Goal: Information Seeking & Learning: Compare options

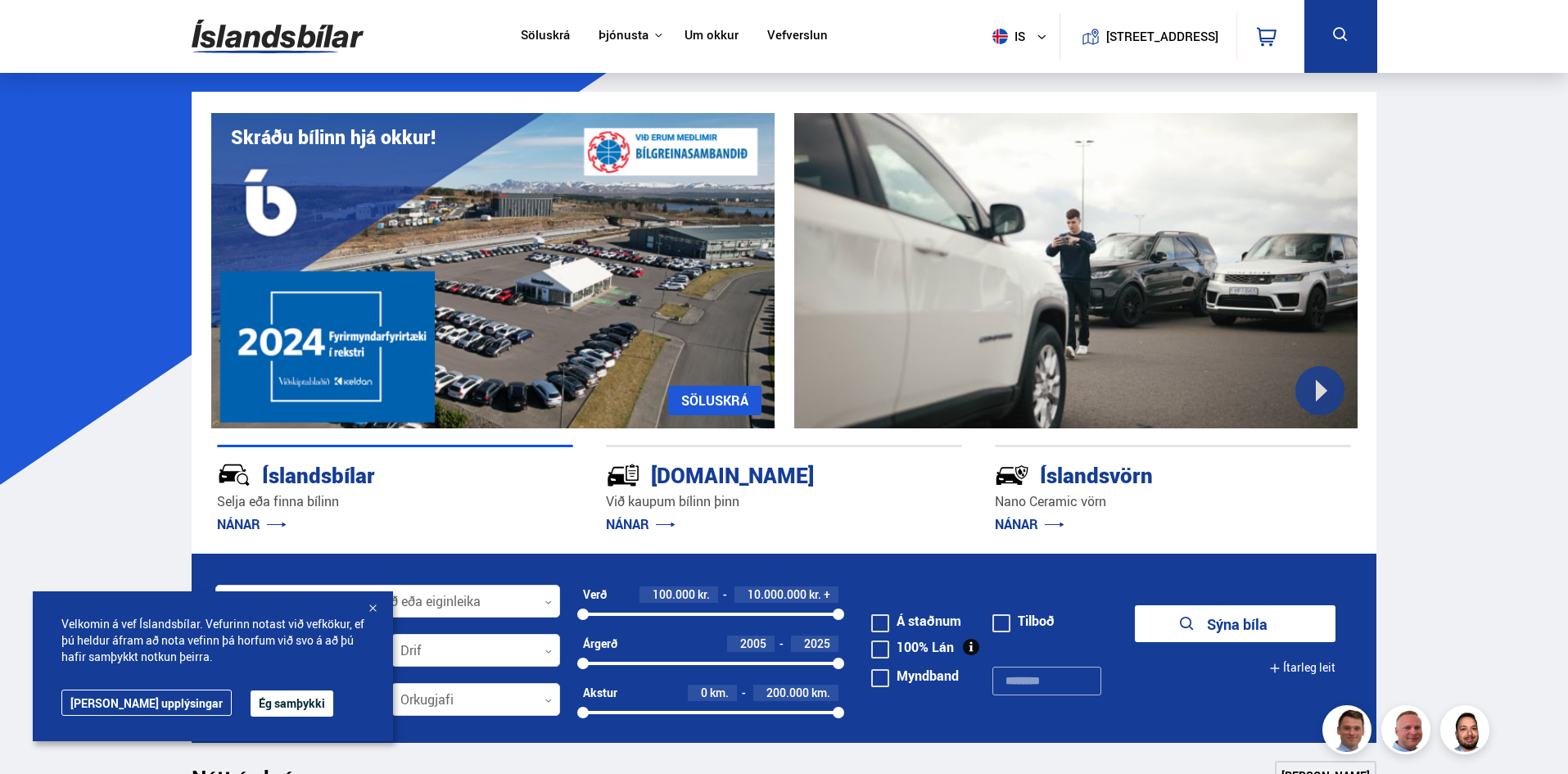
click at [710, 401] on link "SÖLUSKRÁ" at bounding box center [715, 400] width 93 height 29
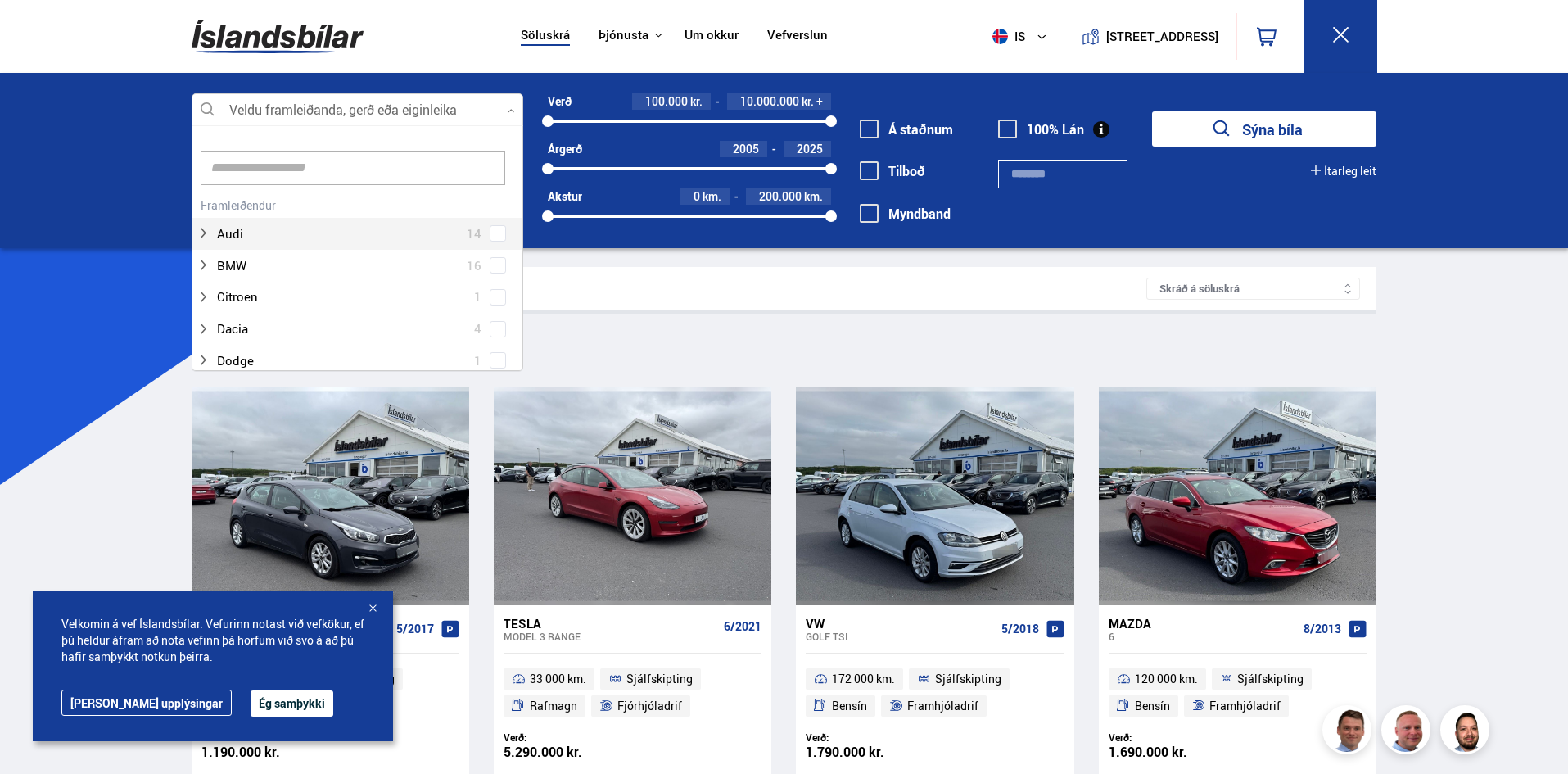
click at [310, 104] on div at bounding box center [358, 110] width 332 height 32
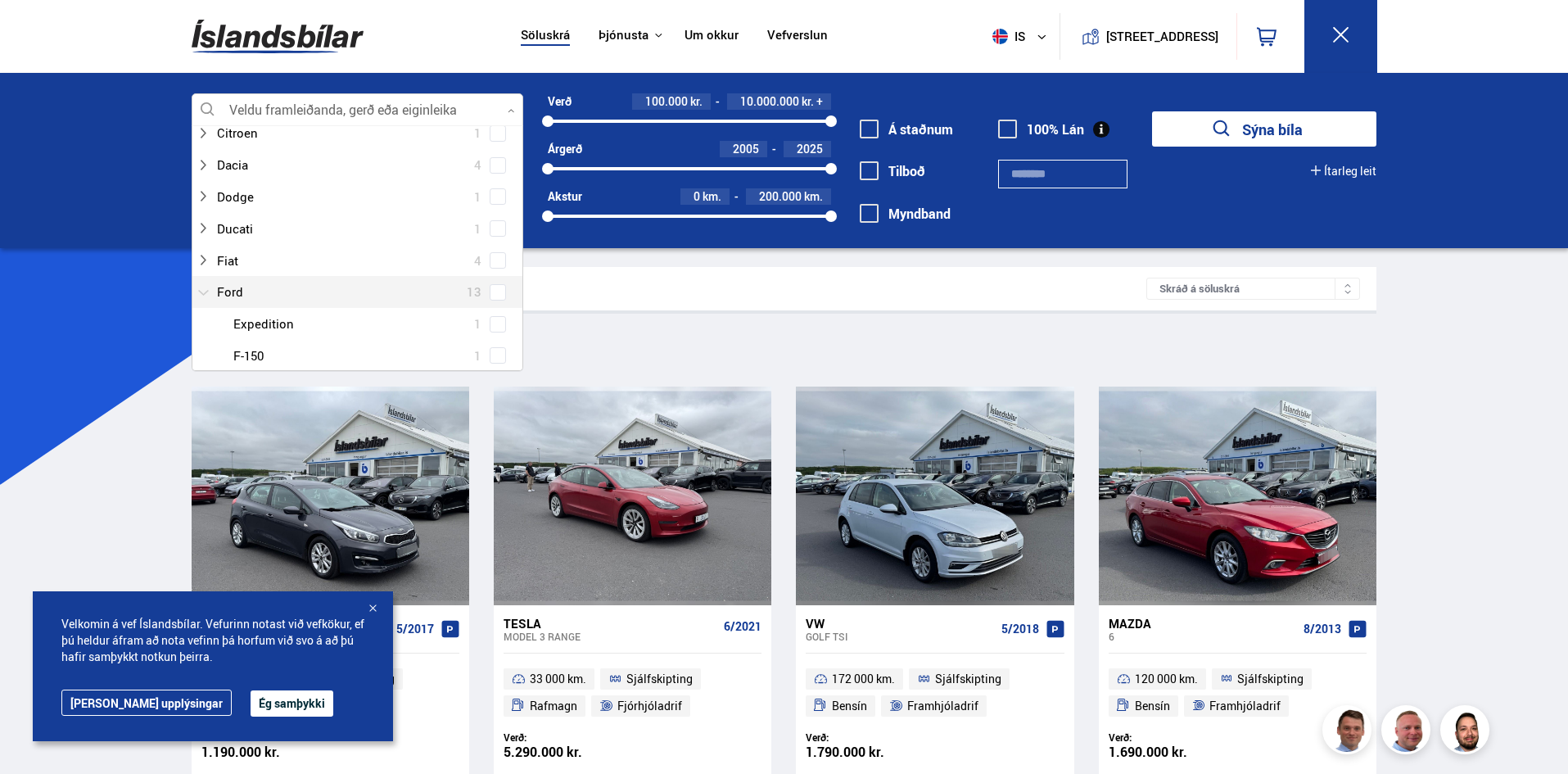
click at [239, 295] on div at bounding box center [341, 292] width 289 height 24
click at [494, 244] on span at bounding box center [497, 242] width 7 height 7
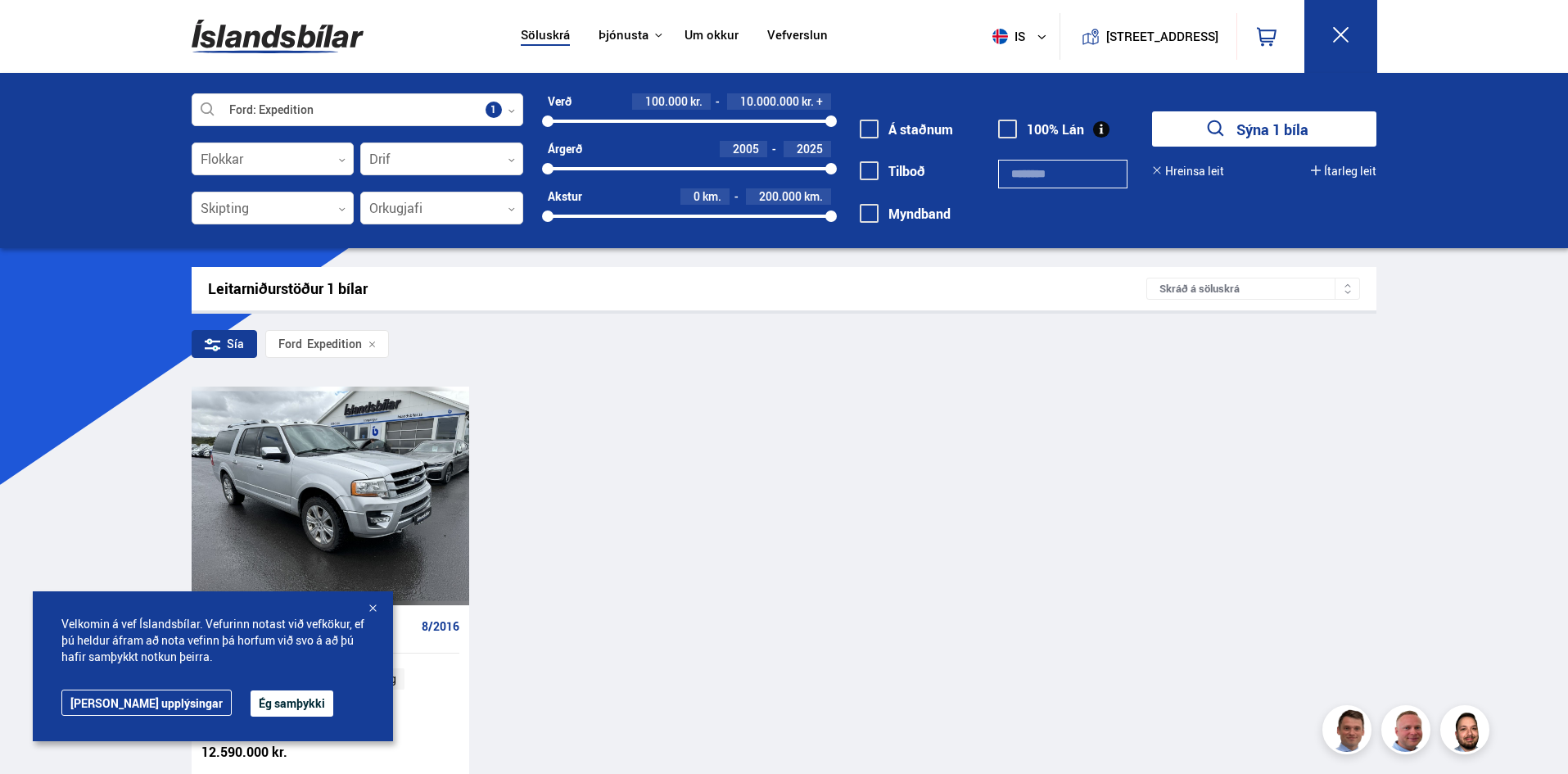
click at [372, 604] on div at bounding box center [372, 609] width 16 height 16
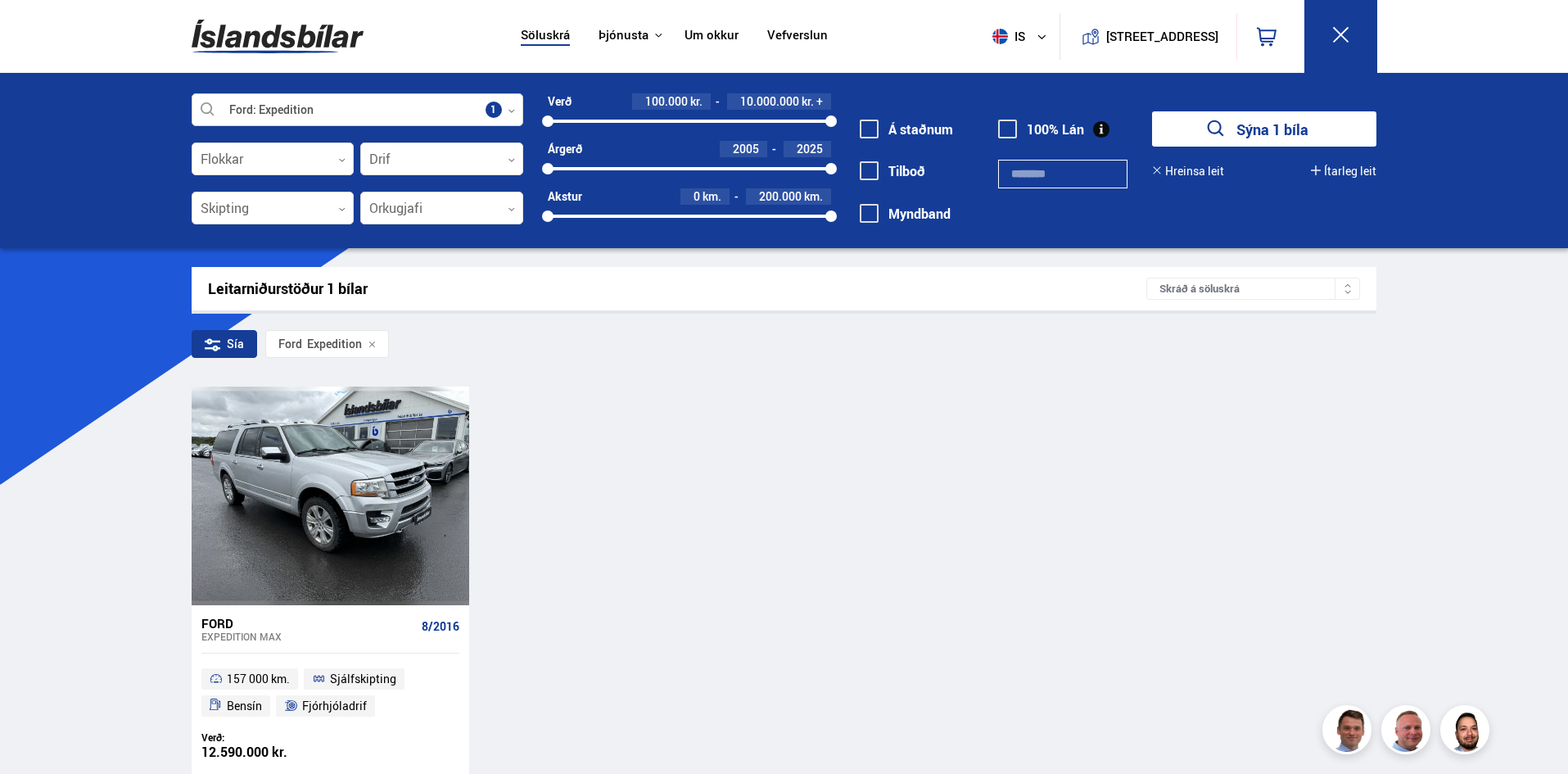
click at [513, 109] on icon at bounding box center [512, 111] width 8 height 8
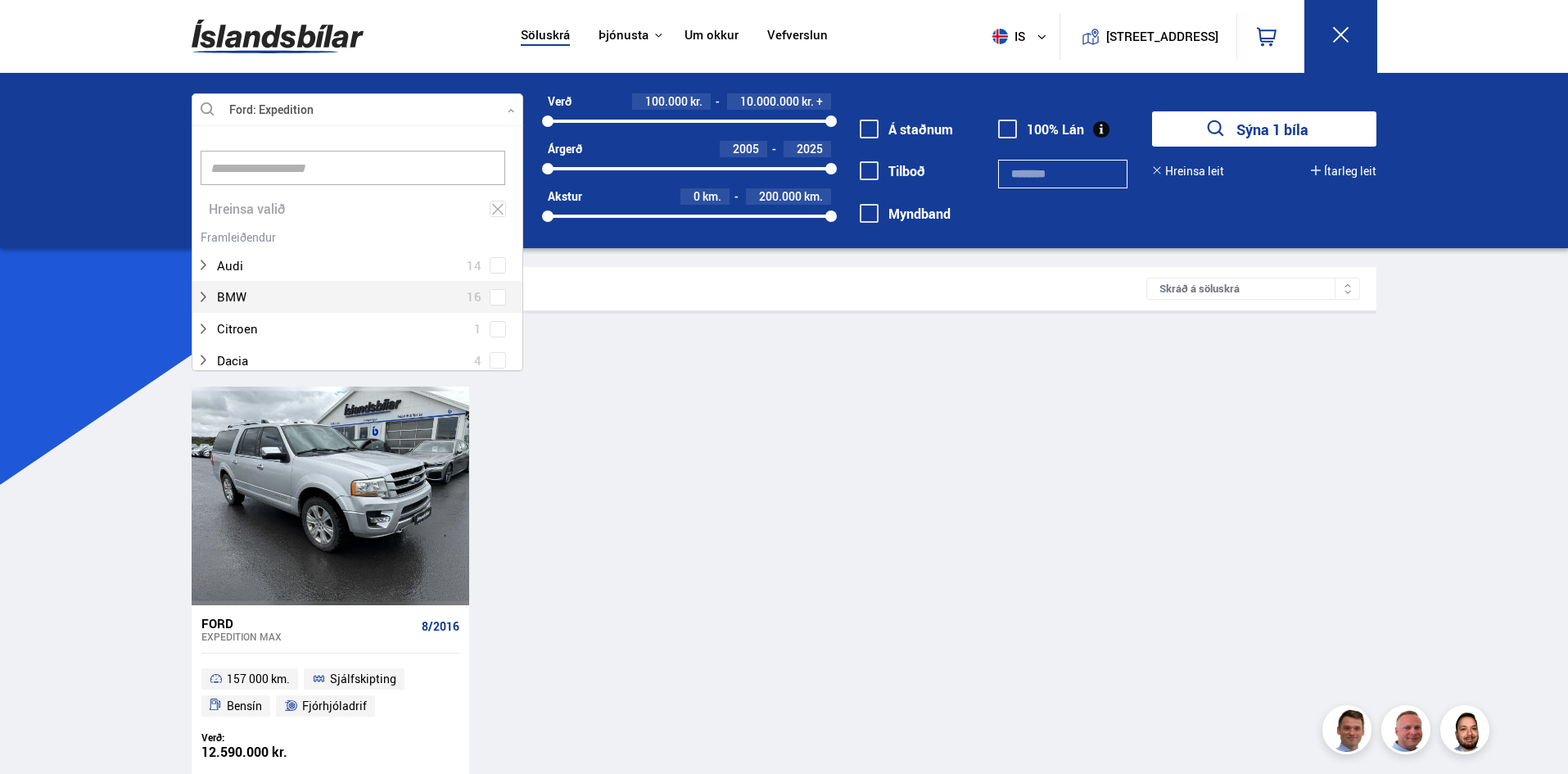
scroll to position [244, 327]
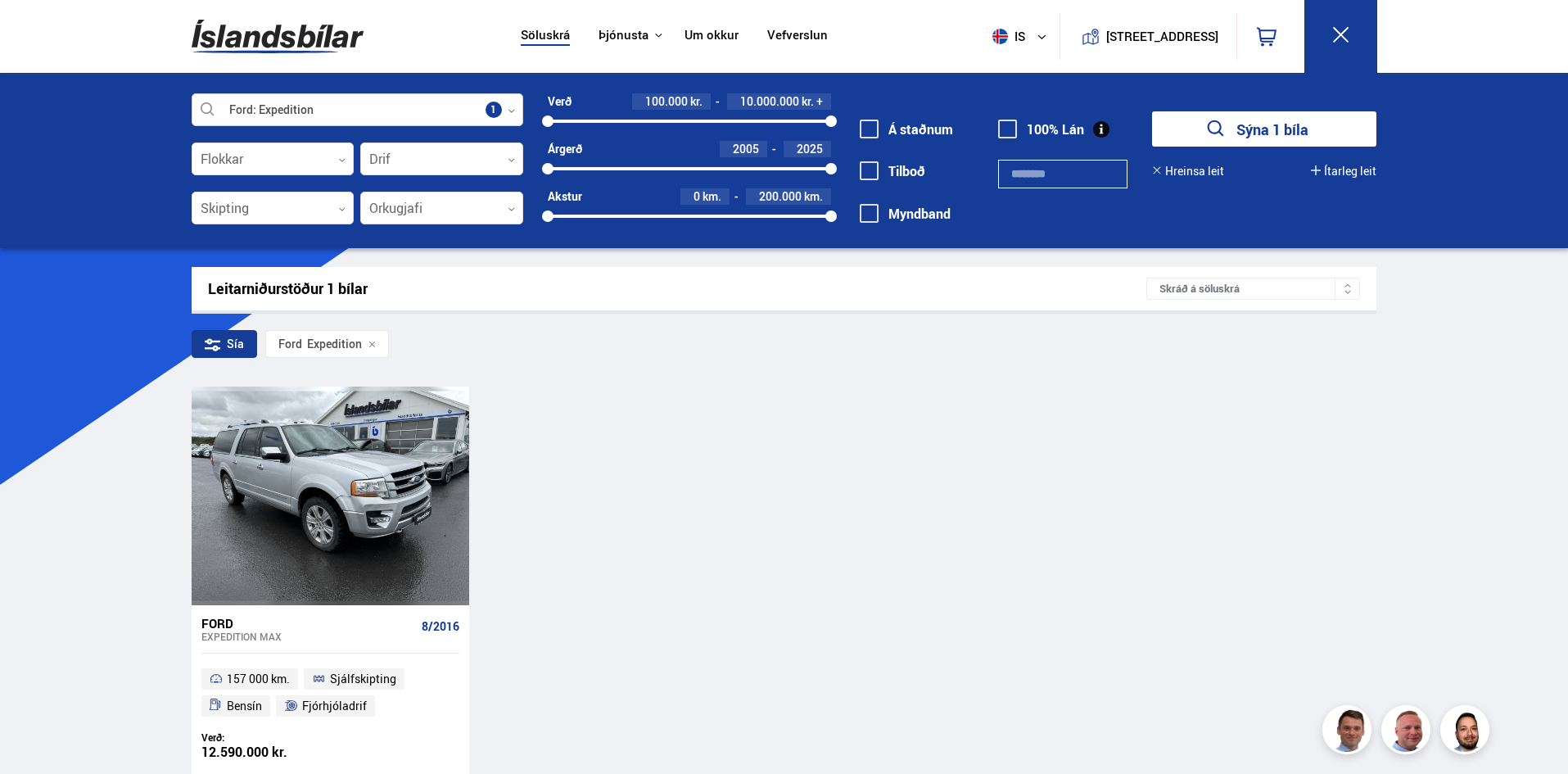
click at [379, 109] on div at bounding box center [358, 110] width 332 height 32
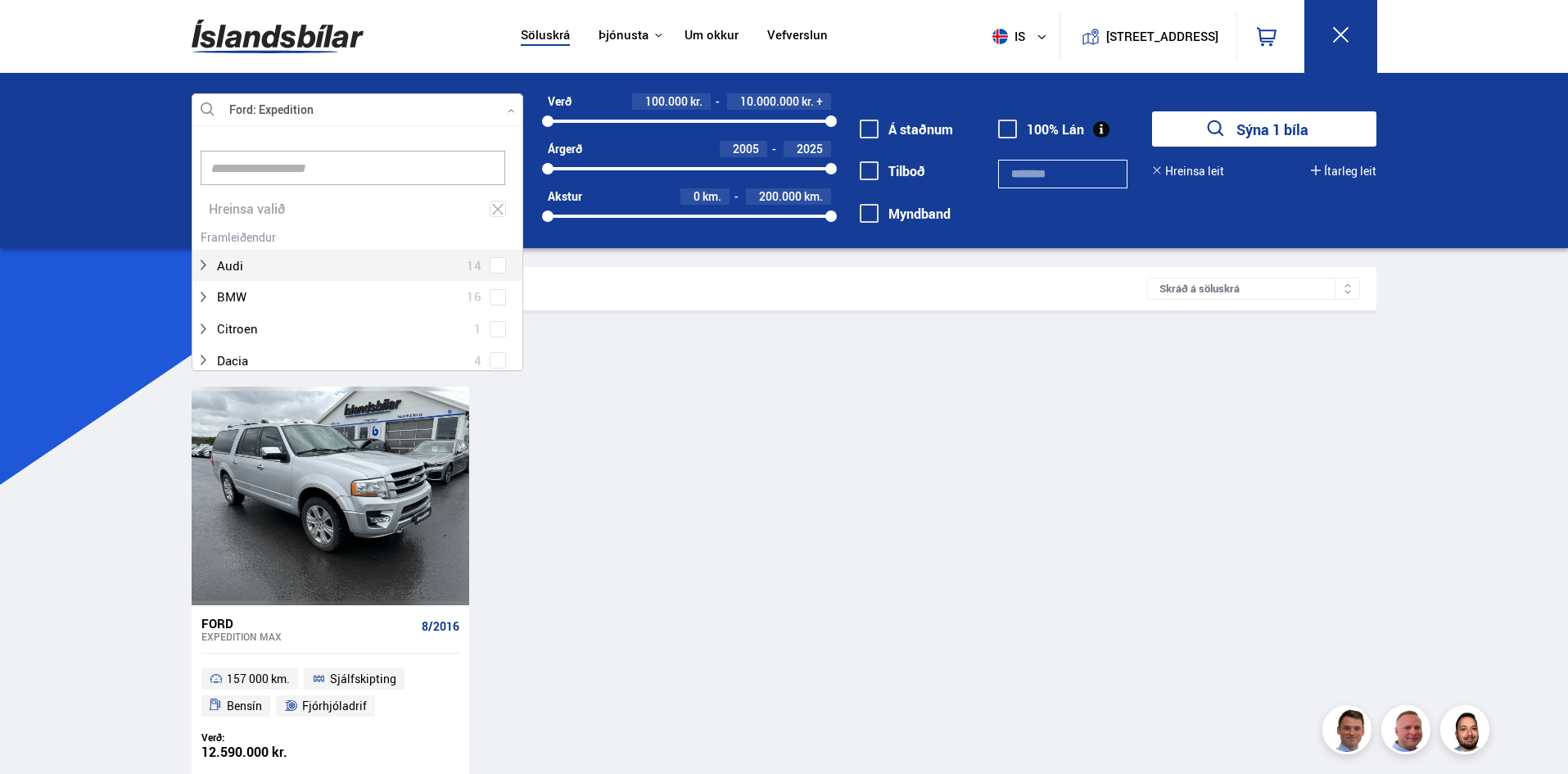
click at [513, 110] on icon at bounding box center [512, 111] width 8 height 8
click at [232, 209] on div "Hreinsa valið" at bounding box center [357, 209] width 330 height 32
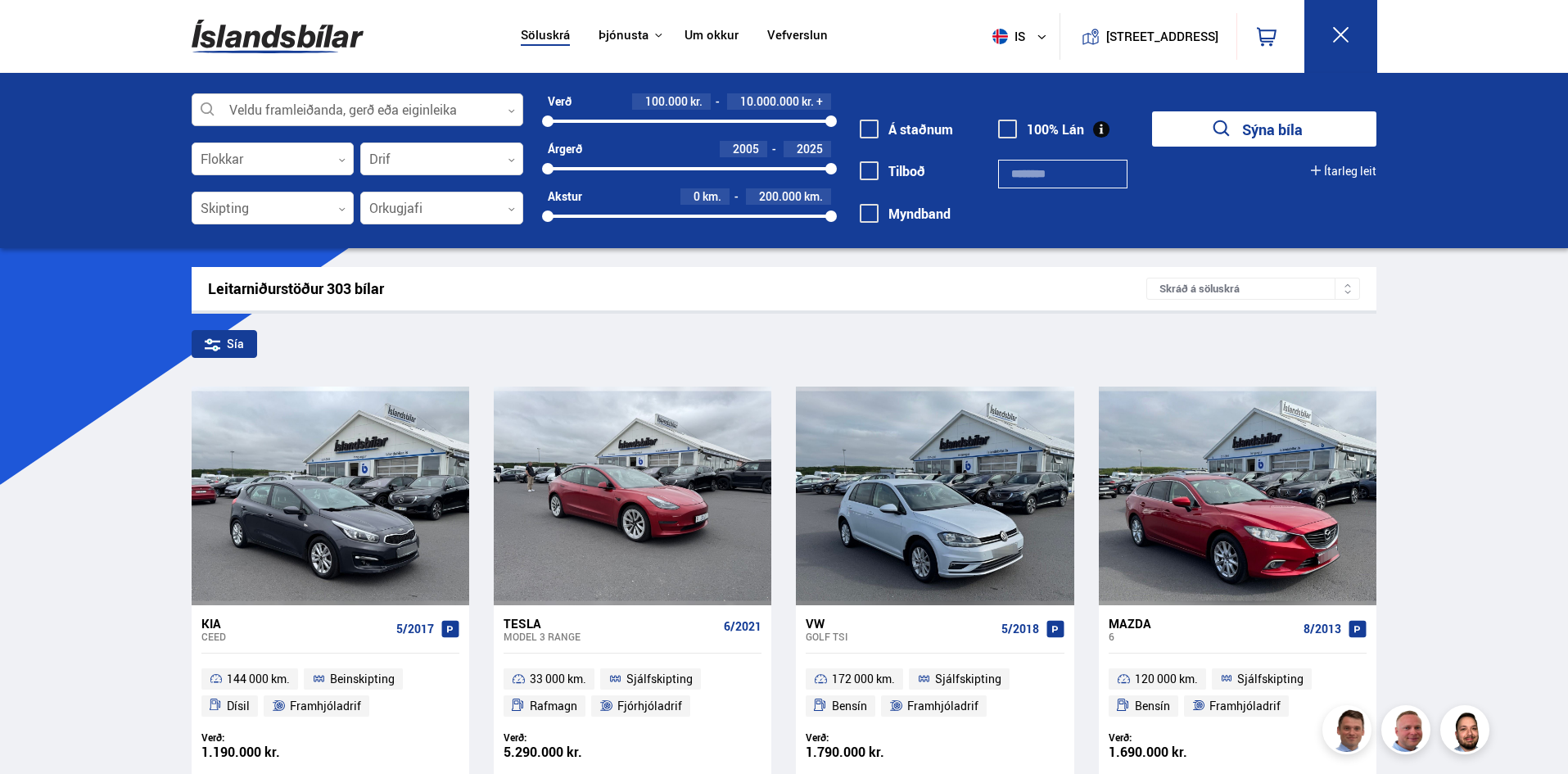
click at [506, 106] on div at bounding box center [358, 110] width 332 height 32
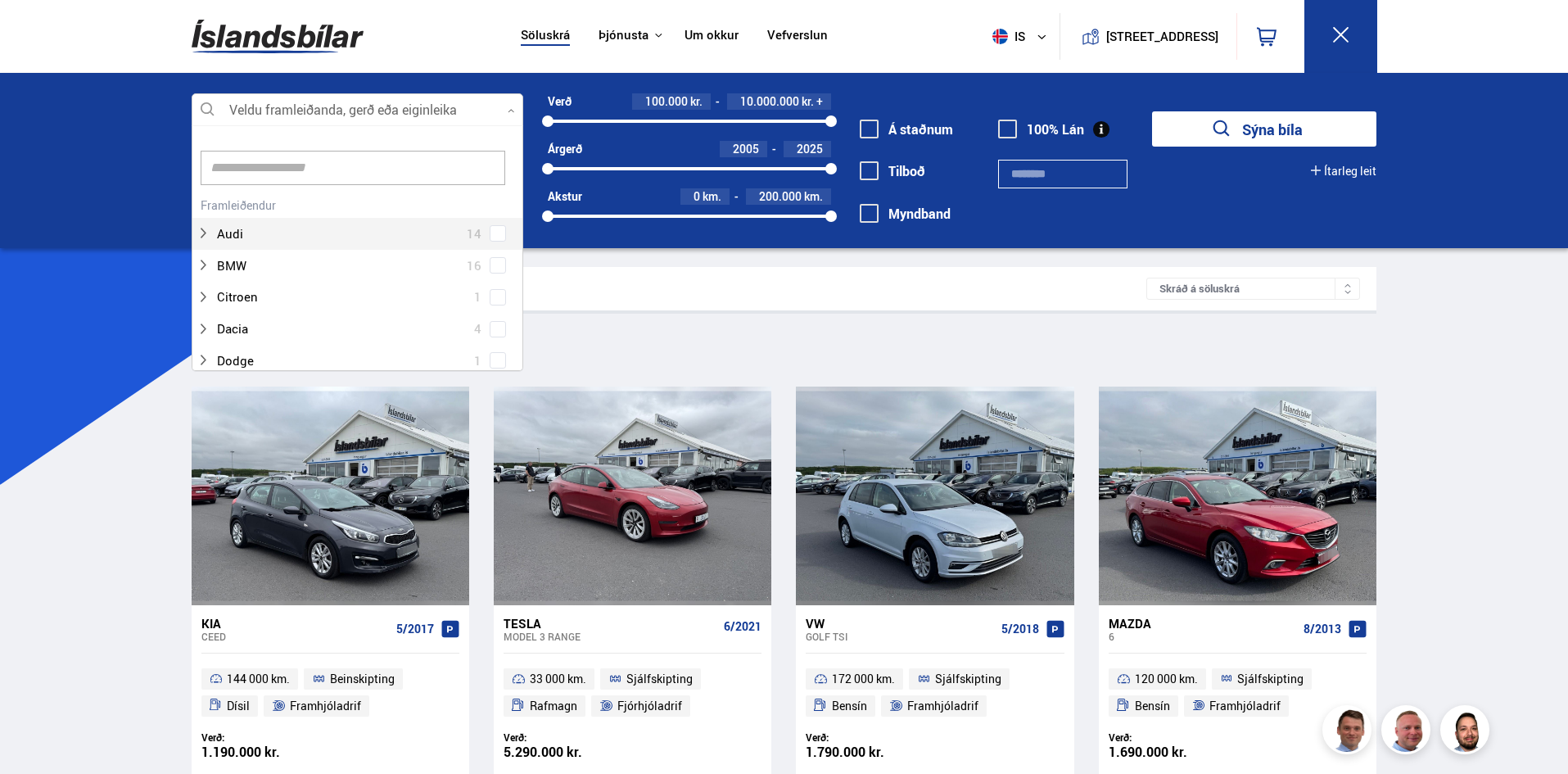
scroll to position [244, 327]
click at [249, 234] on div at bounding box center [341, 233] width 289 height 24
click at [494, 363] on div "Audi A3 3 Audi A6 1 Audi e-tron 5 Audi Q5 2 Audi Q7 2 Audi Q8 1" at bounding box center [357, 345] width 330 height 191
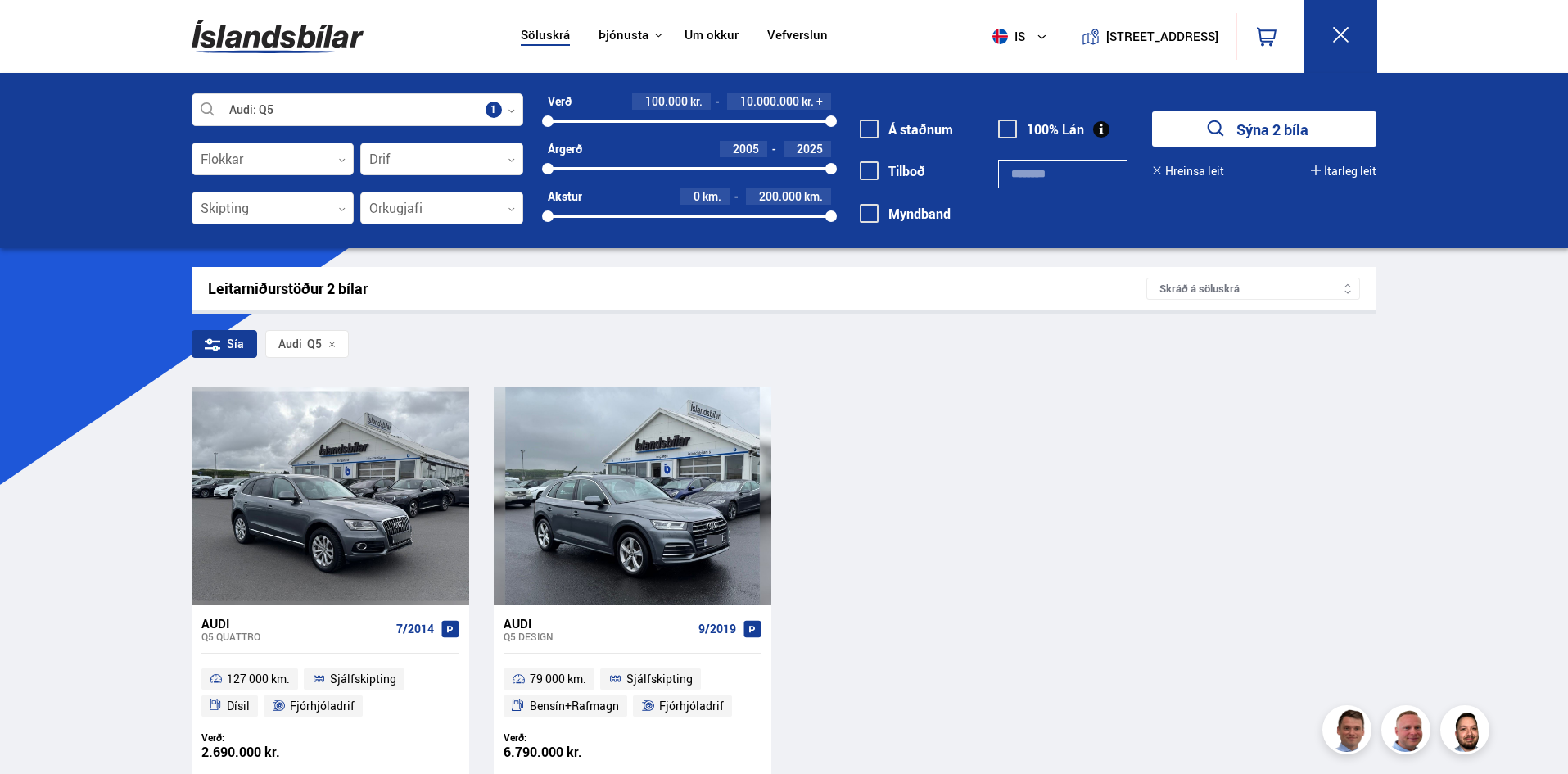
click at [1010, 450] on div "Audi Q5 QUATTRO 7/2014 127 000 km. Sjálfskipting Dísil Fjórhjóladrif Verð: 2.69…" at bounding box center [784, 583] width 1186 height 393
click at [209, 101] on div at bounding box center [358, 110] width 332 height 32
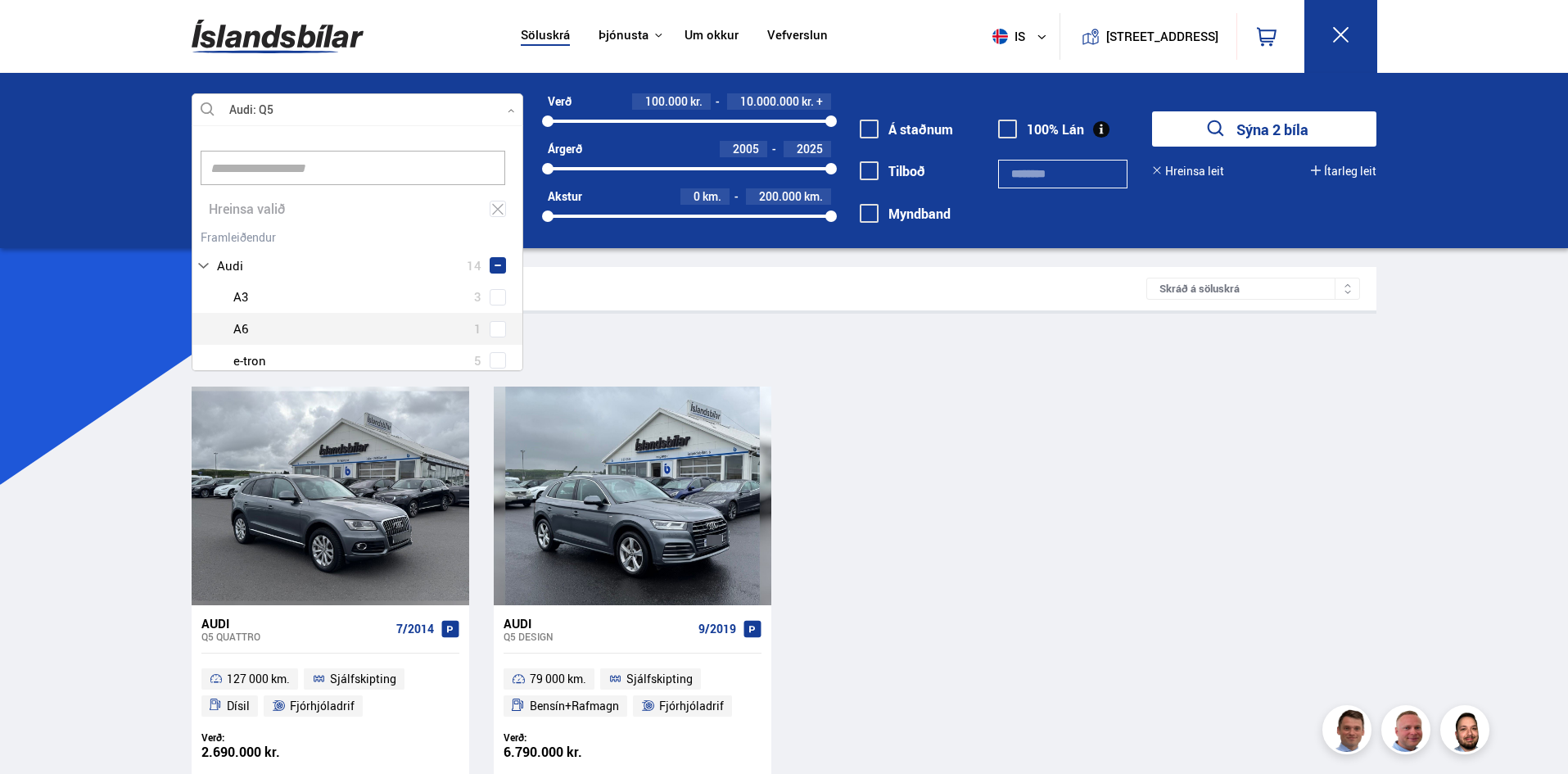
scroll to position [244, 327]
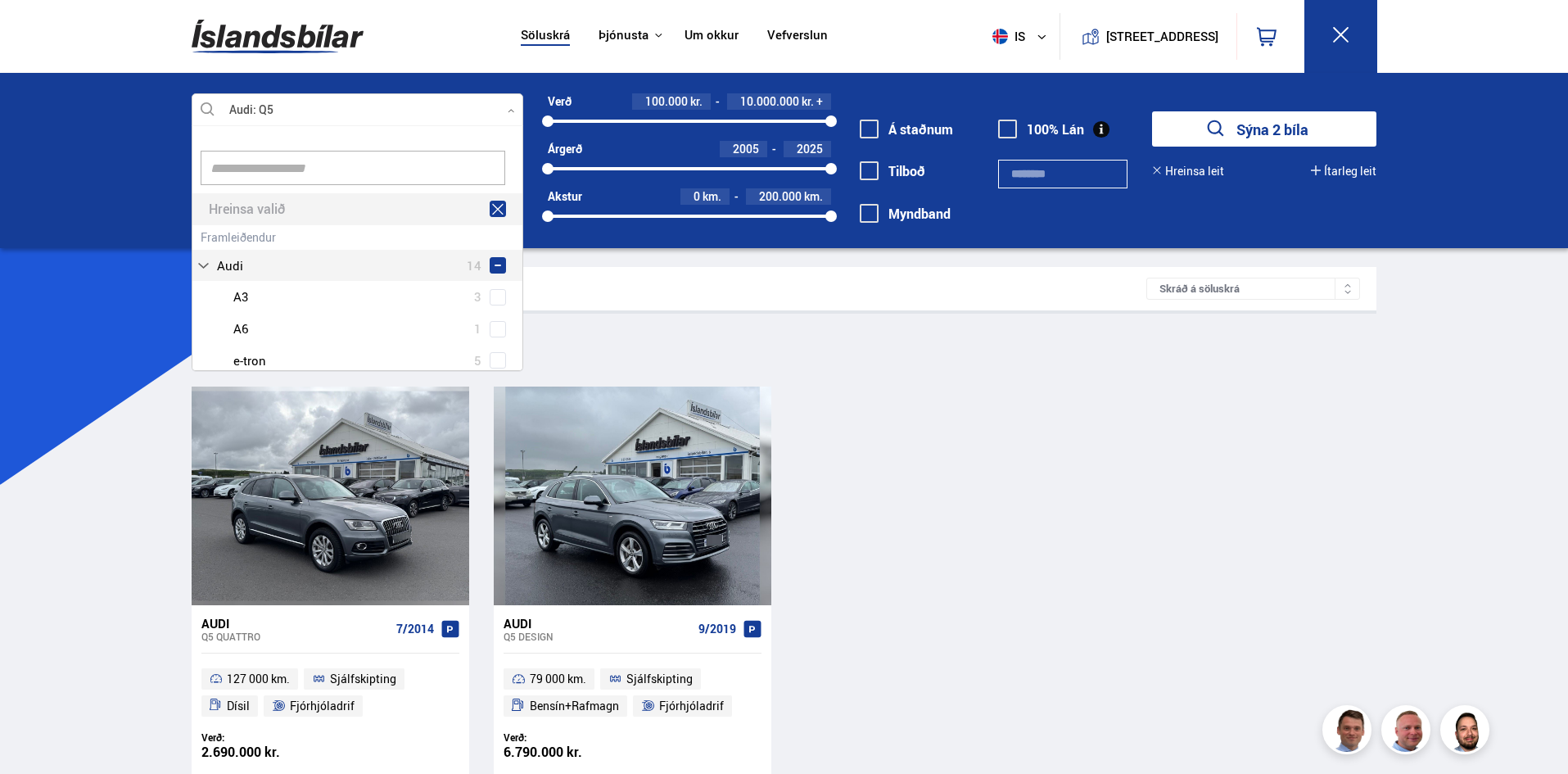
click at [493, 208] on icon at bounding box center [498, 208] width 11 height 10
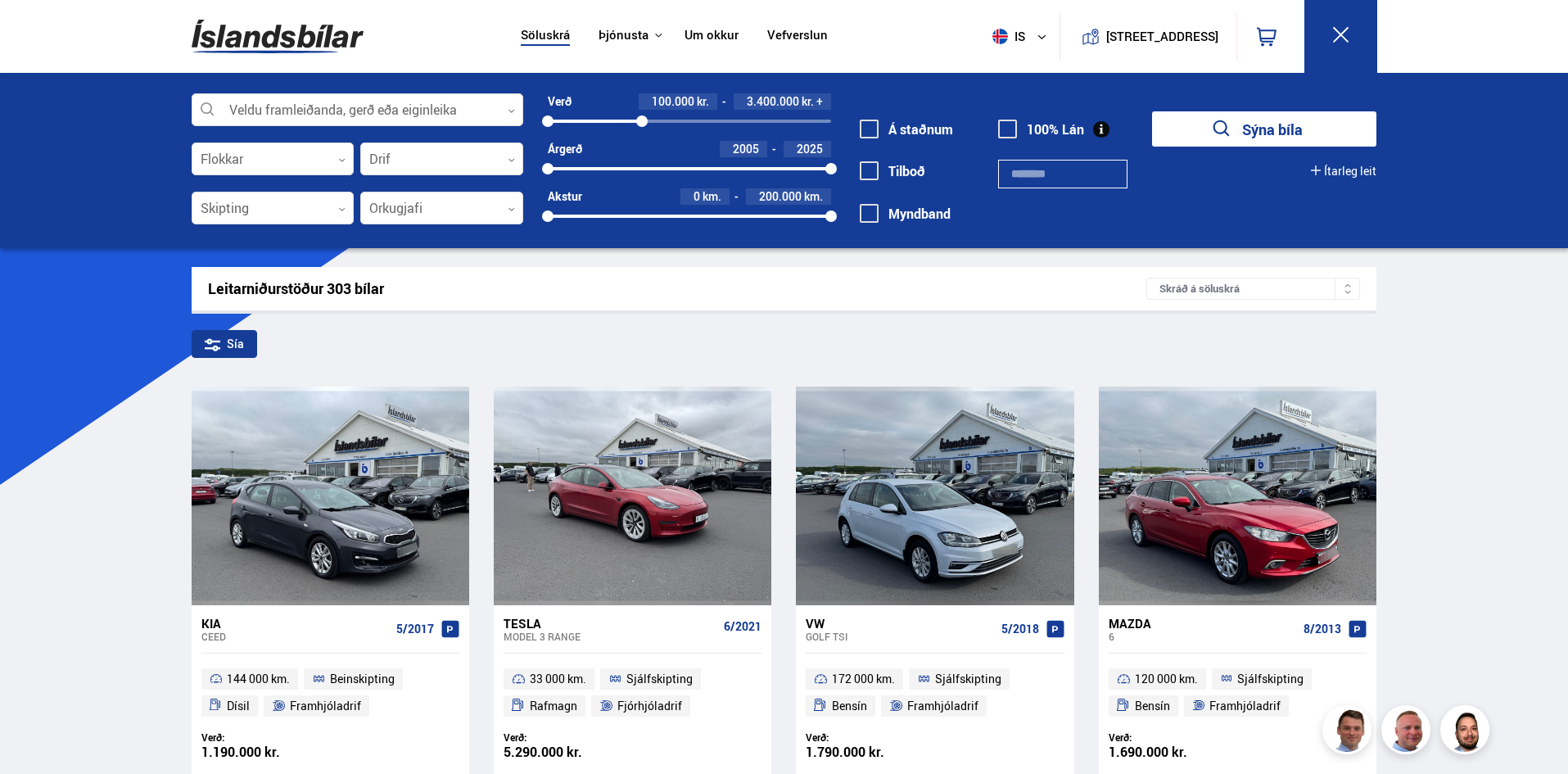
drag, startPoint x: 832, startPoint y: 122, endPoint x: 642, endPoint y: 130, distance: 190.2
click at [642, 130] on div "Verð 100.000 kr. 3.400.000 kr. + 100000 3392251 Árgerð 2005 2025 2005 2025 Akst…" at bounding box center [677, 164] width 308 height 143
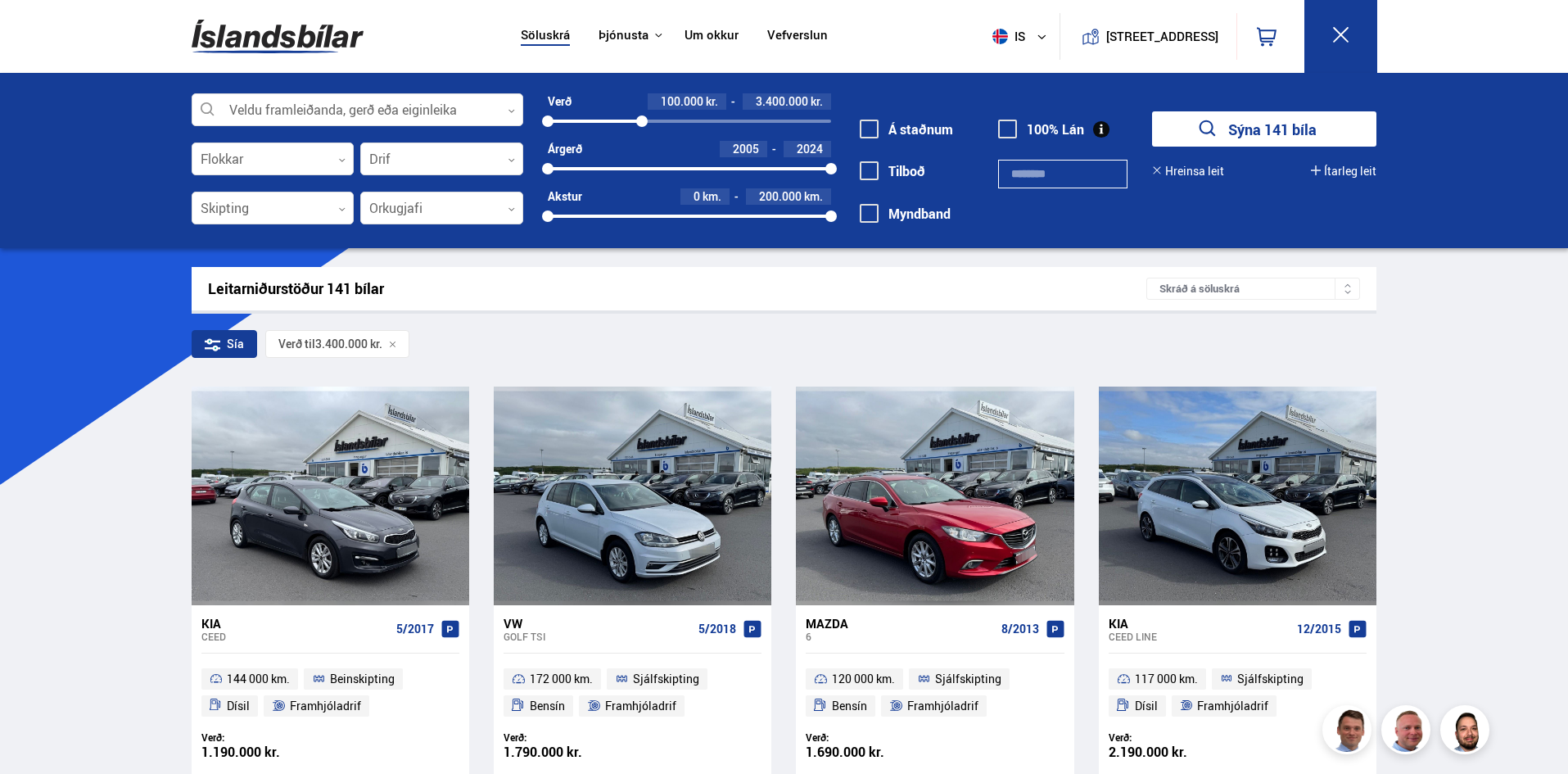
drag, startPoint x: 830, startPoint y: 168, endPoint x: 861, endPoint y: 175, distance: 31.8
click at [861, 175] on div "Veldu framleiðanda, gerð eða eiginleika 0 Flokkar 0 Drif 0 Skipting 0 Orkugjafi…" at bounding box center [784, 168] width 1212 height 150
drag, startPoint x: 819, startPoint y: 168, endPoint x: 845, endPoint y: 168, distance: 26.0
click at [845, 168] on div "Veldu framleiðanda, gerð eða eiginleika 0 Flokkar 0 Drif 0 Skipting 0 Orkugjafi…" at bounding box center [784, 168] width 1212 height 150
drag, startPoint x: 547, startPoint y: 172, endPoint x: 728, endPoint y: 180, distance: 181.2
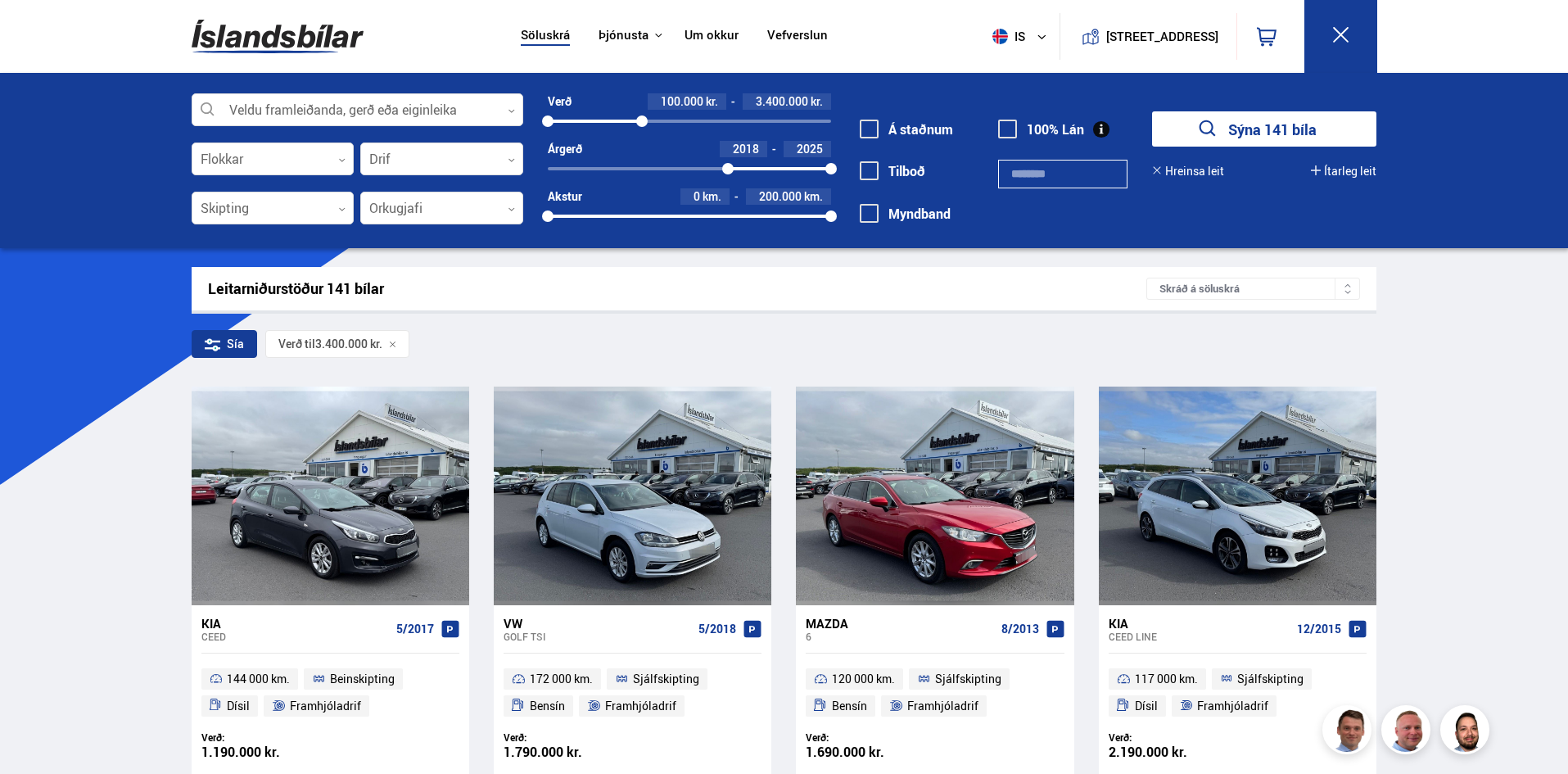
click at [728, 180] on div "Verð 100.000 kr. 3.400.000 kr. 100000 3400000 Árgerð 2018 2025 2018 2025 Akstur…" at bounding box center [677, 164] width 308 height 143
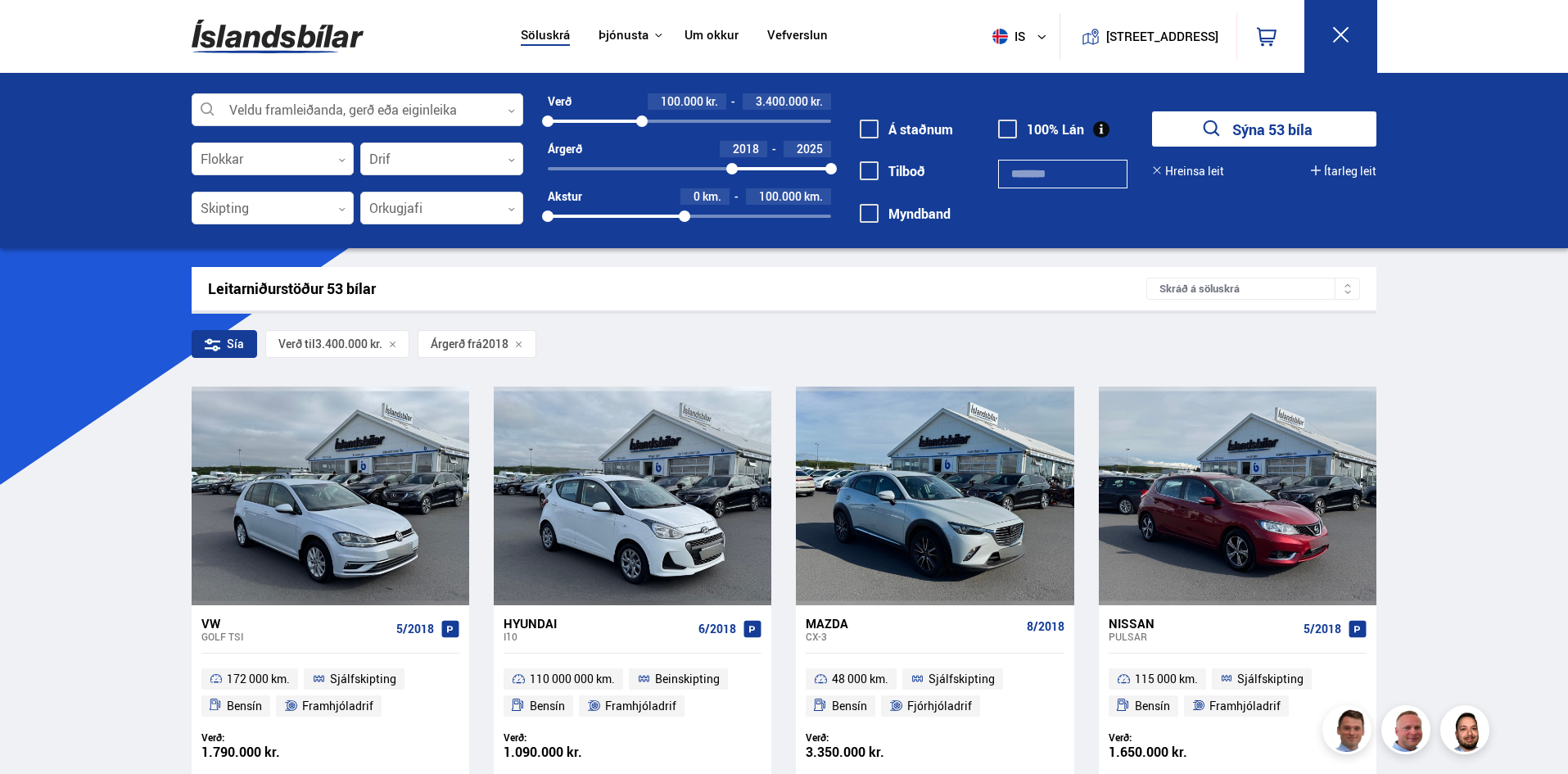
drag, startPoint x: 836, startPoint y: 216, endPoint x: 685, endPoint y: 219, distance: 151.0
click at [685, 219] on div at bounding box center [685, 216] width 11 height 11
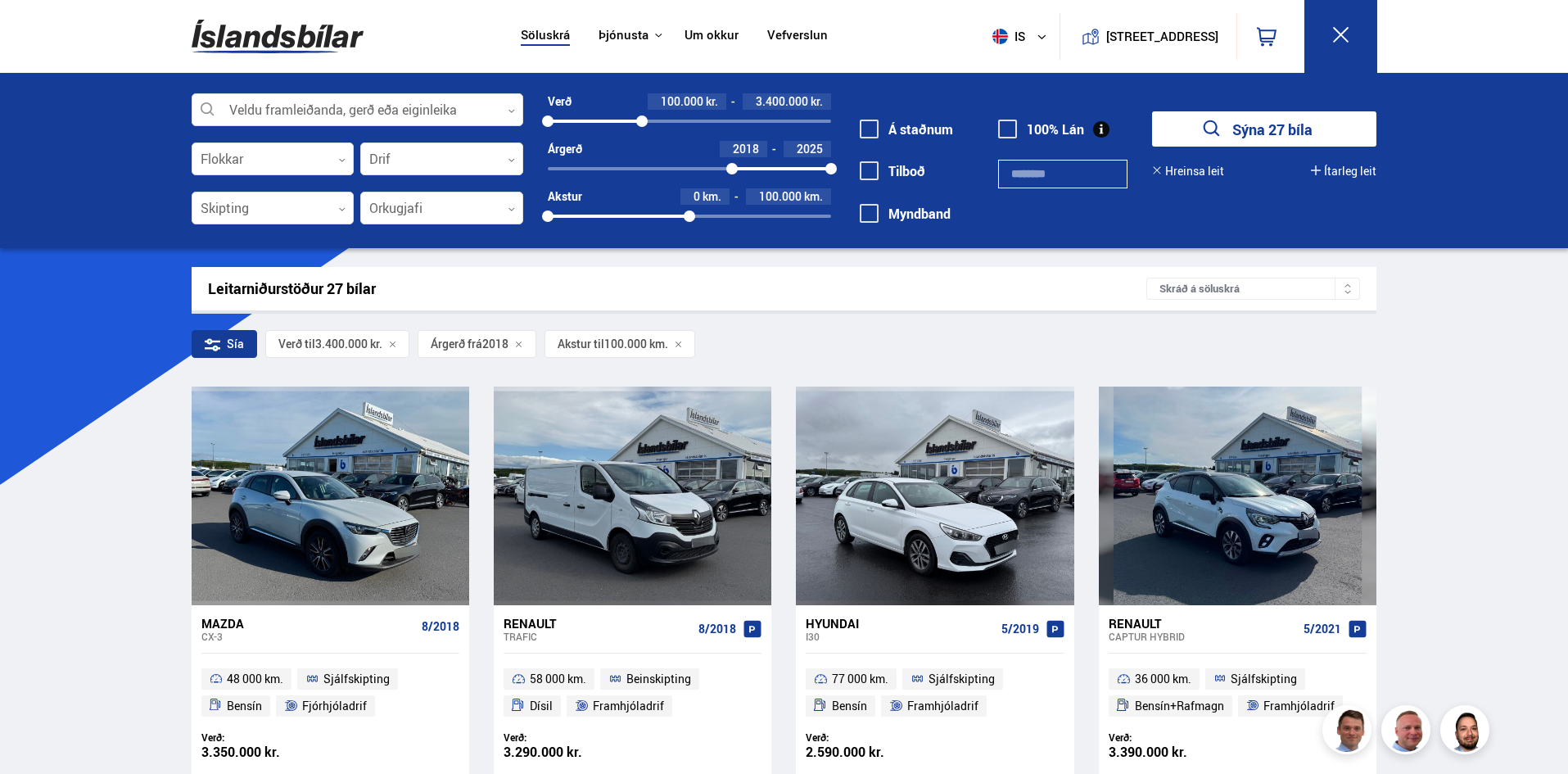
click at [224, 347] on div "Sía" at bounding box center [224, 343] width 66 height 28
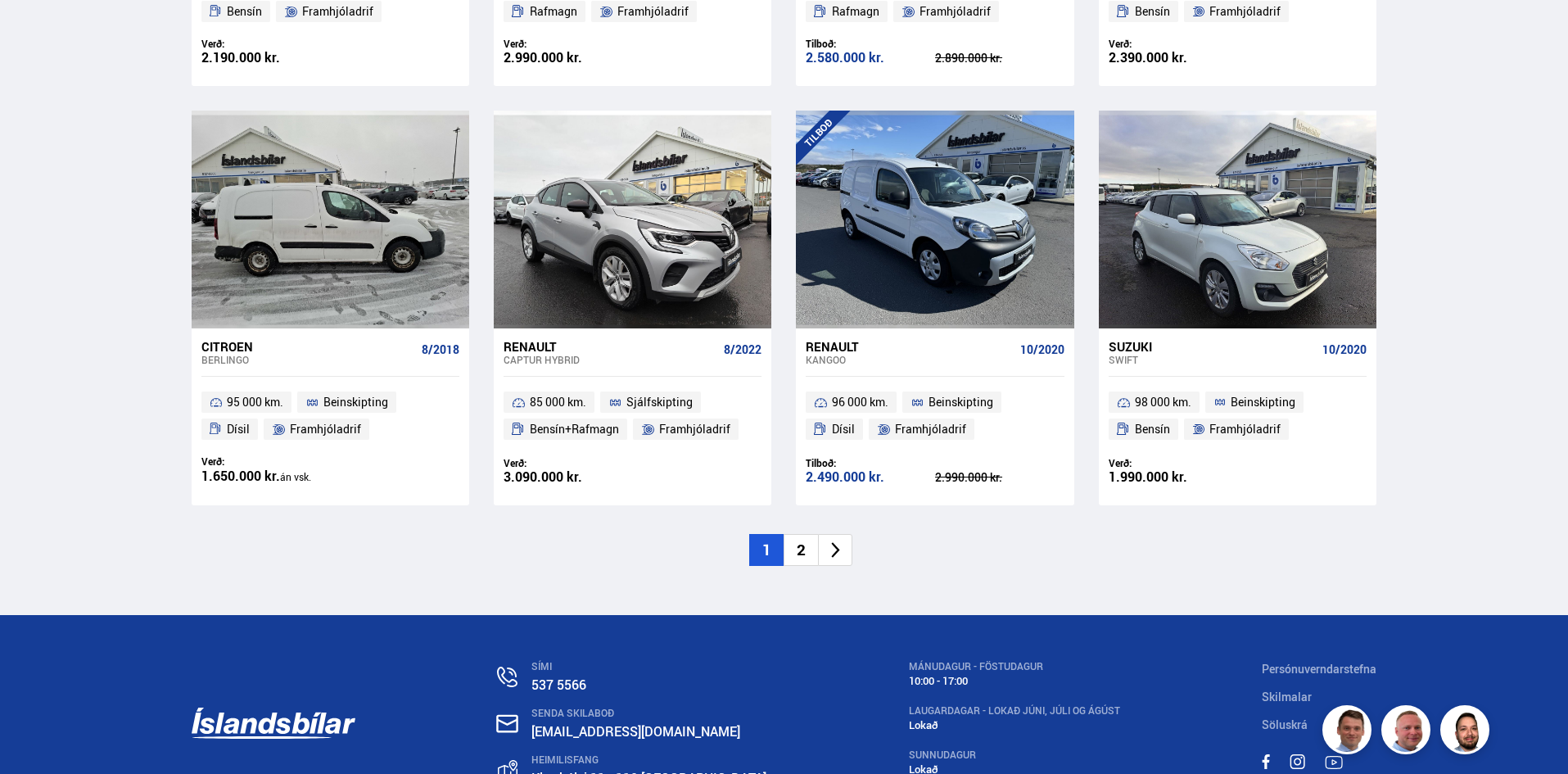
scroll to position [2211, 0]
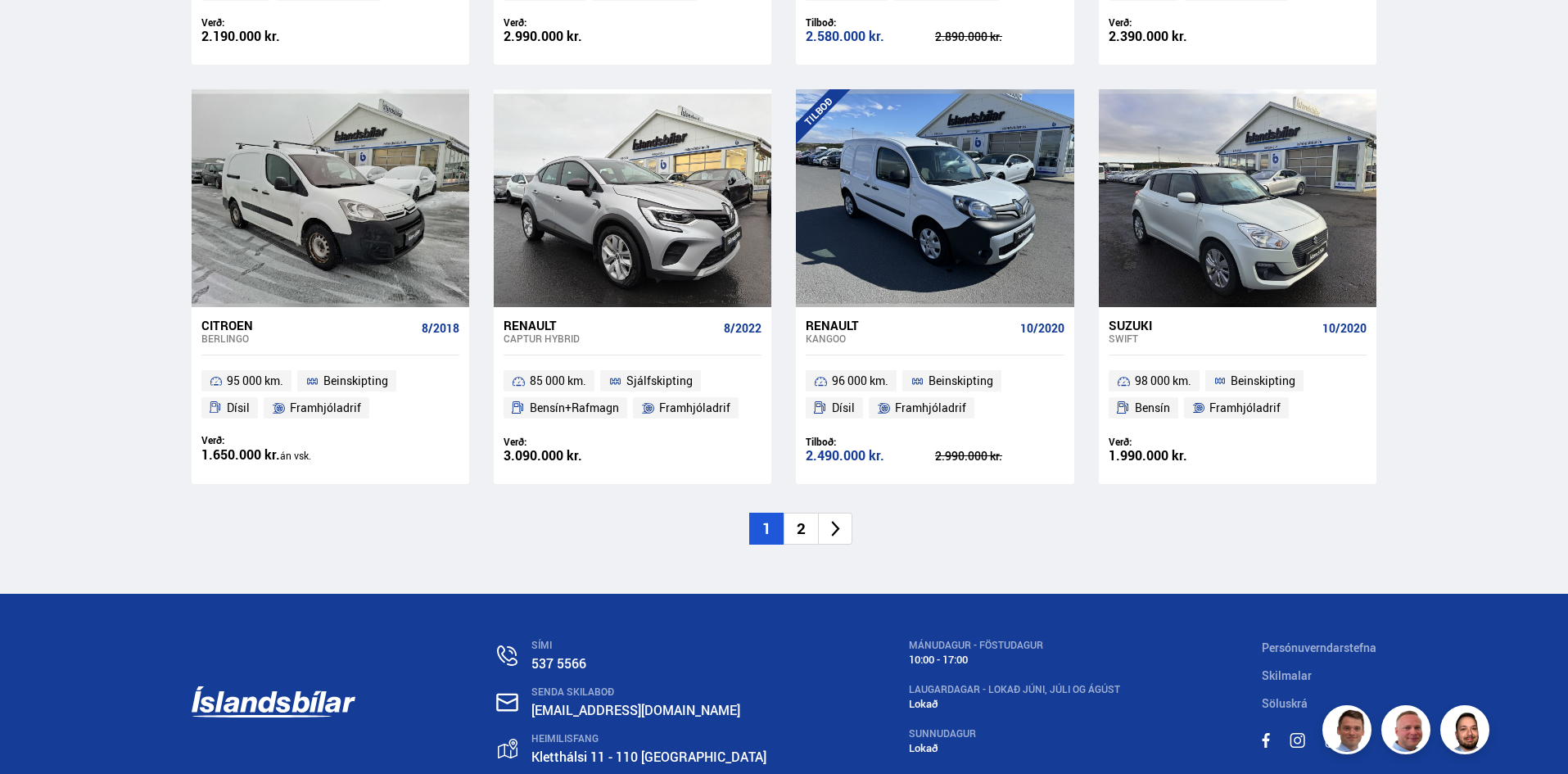
click at [801, 534] on li "2" at bounding box center [801, 529] width 34 height 32
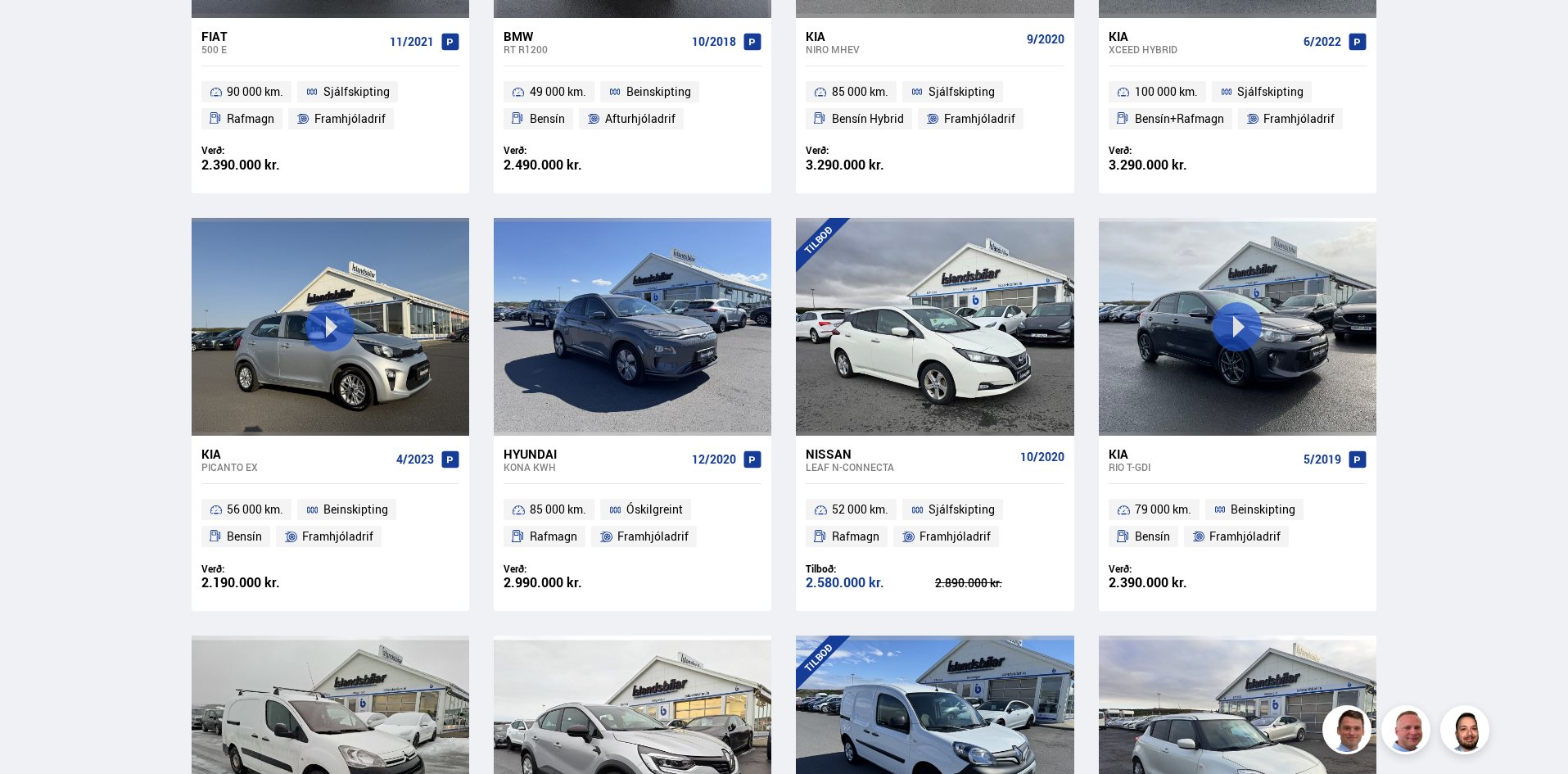
scroll to position [91, 0]
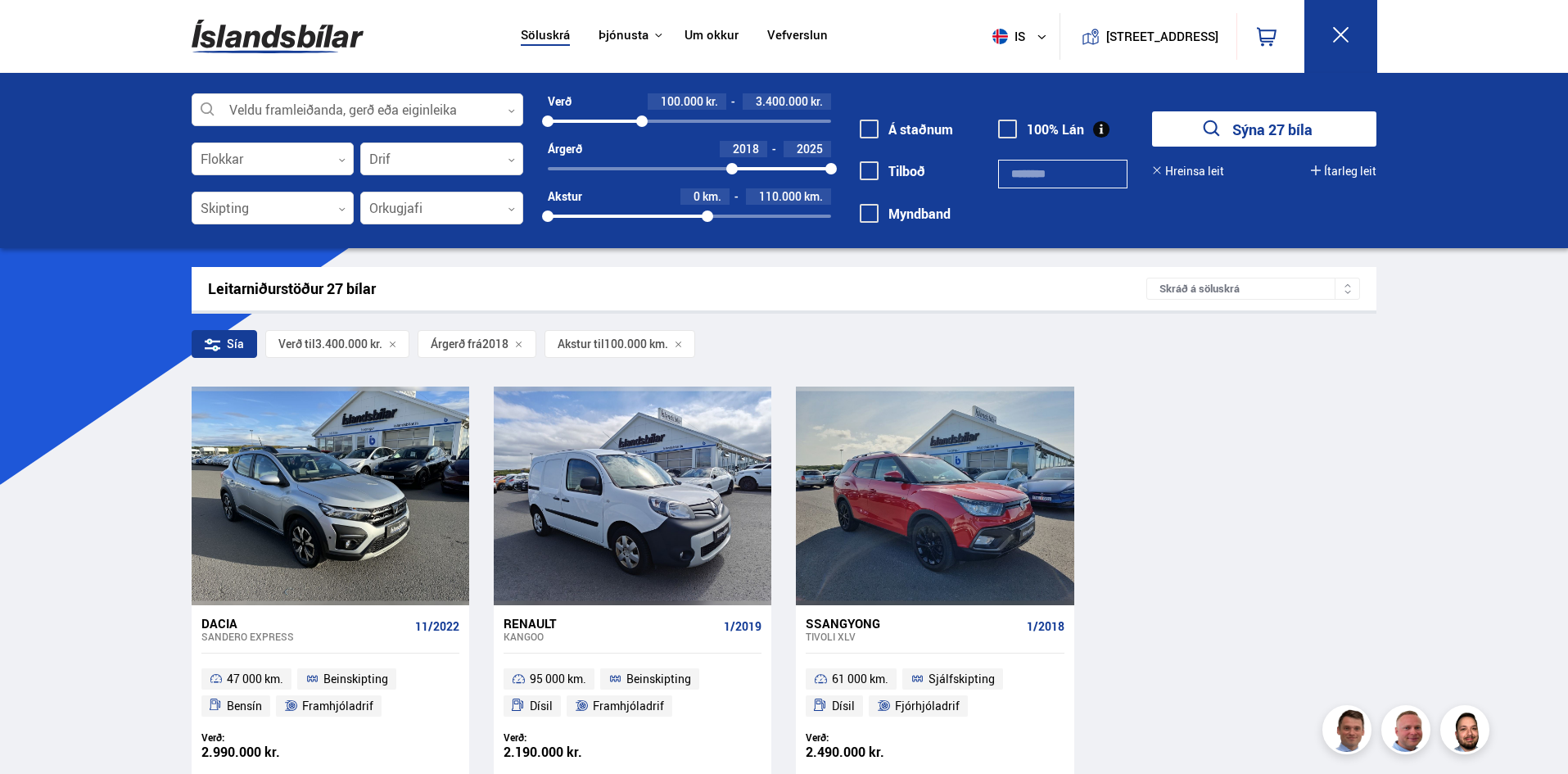
drag, startPoint x: 694, startPoint y: 214, endPoint x: 707, endPoint y: 218, distance: 13.6
click at [707, 218] on div at bounding box center [707, 216] width 11 height 11
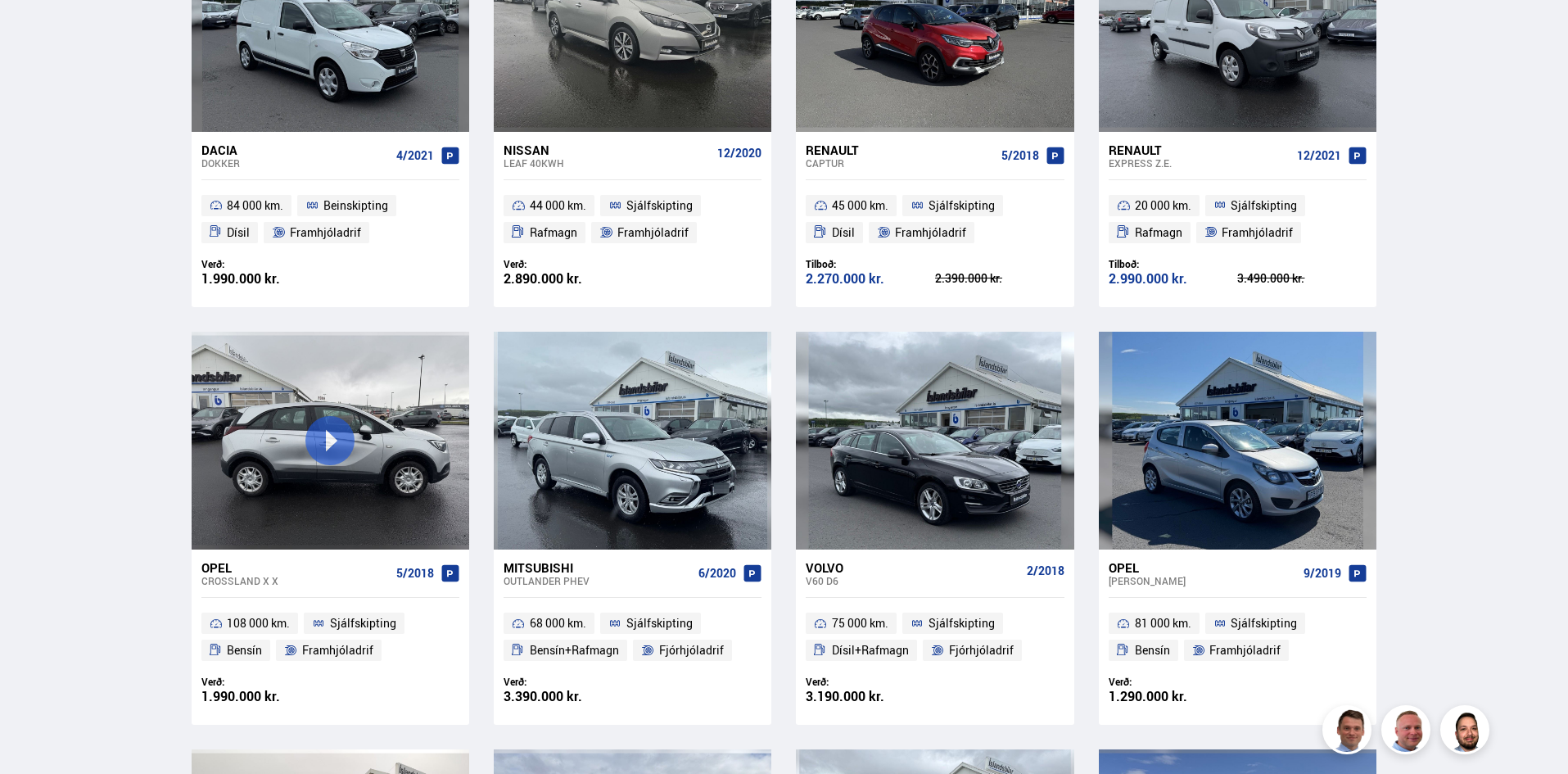
scroll to position [983, 0]
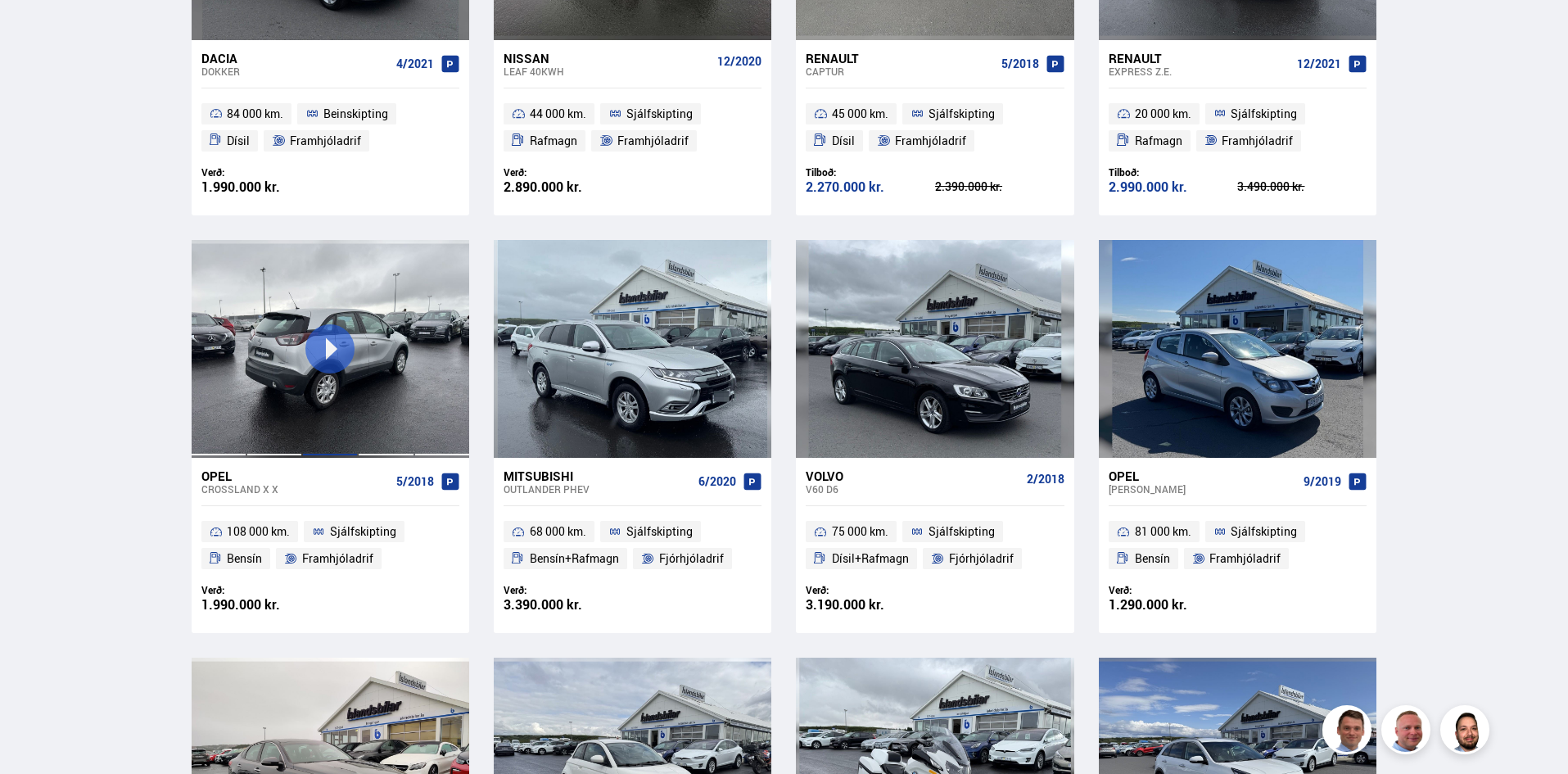
click at [328, 346] on div at bounding box center [330, 348] width 56 height 218
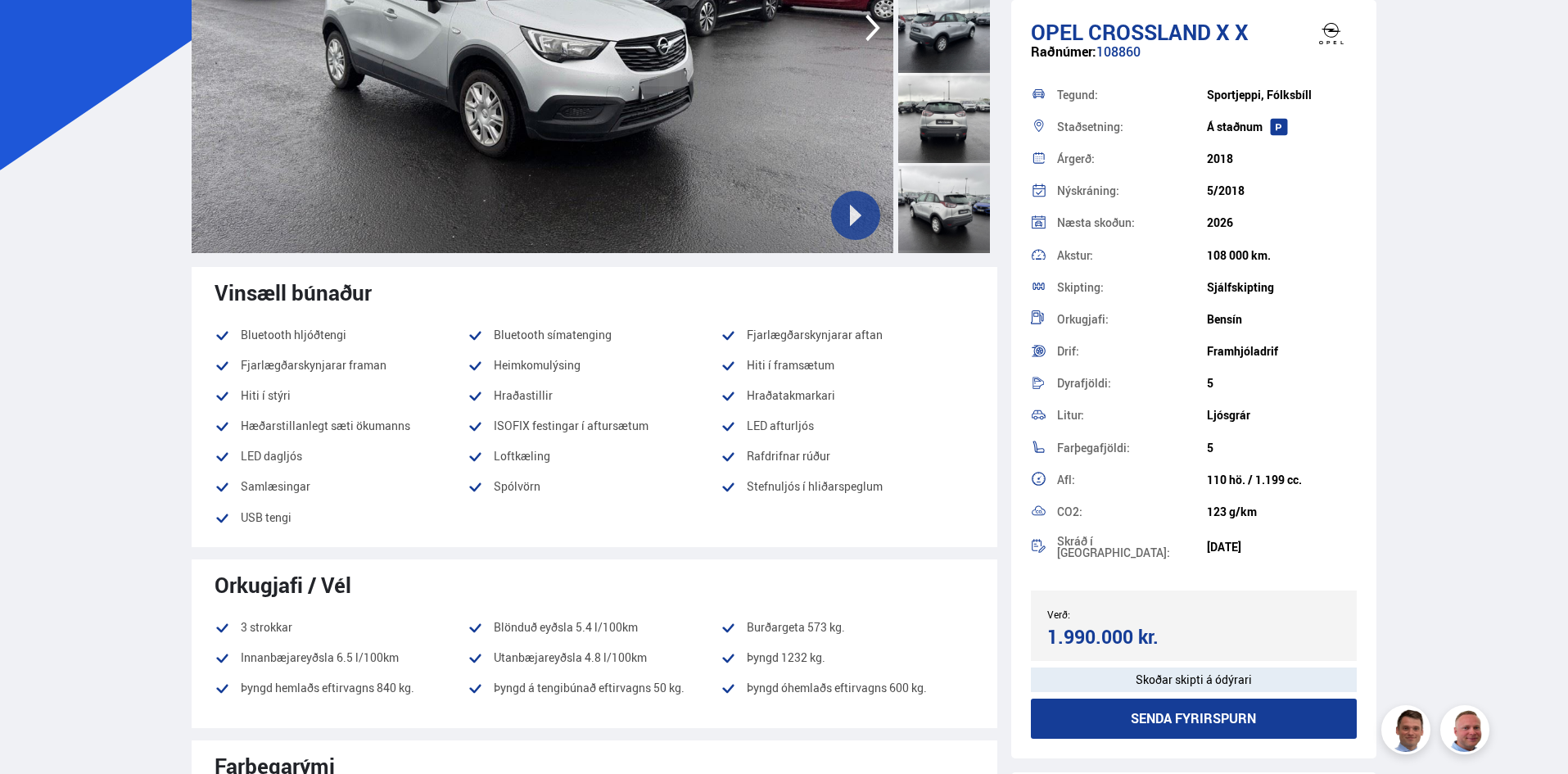
scroll to position [82, 0]
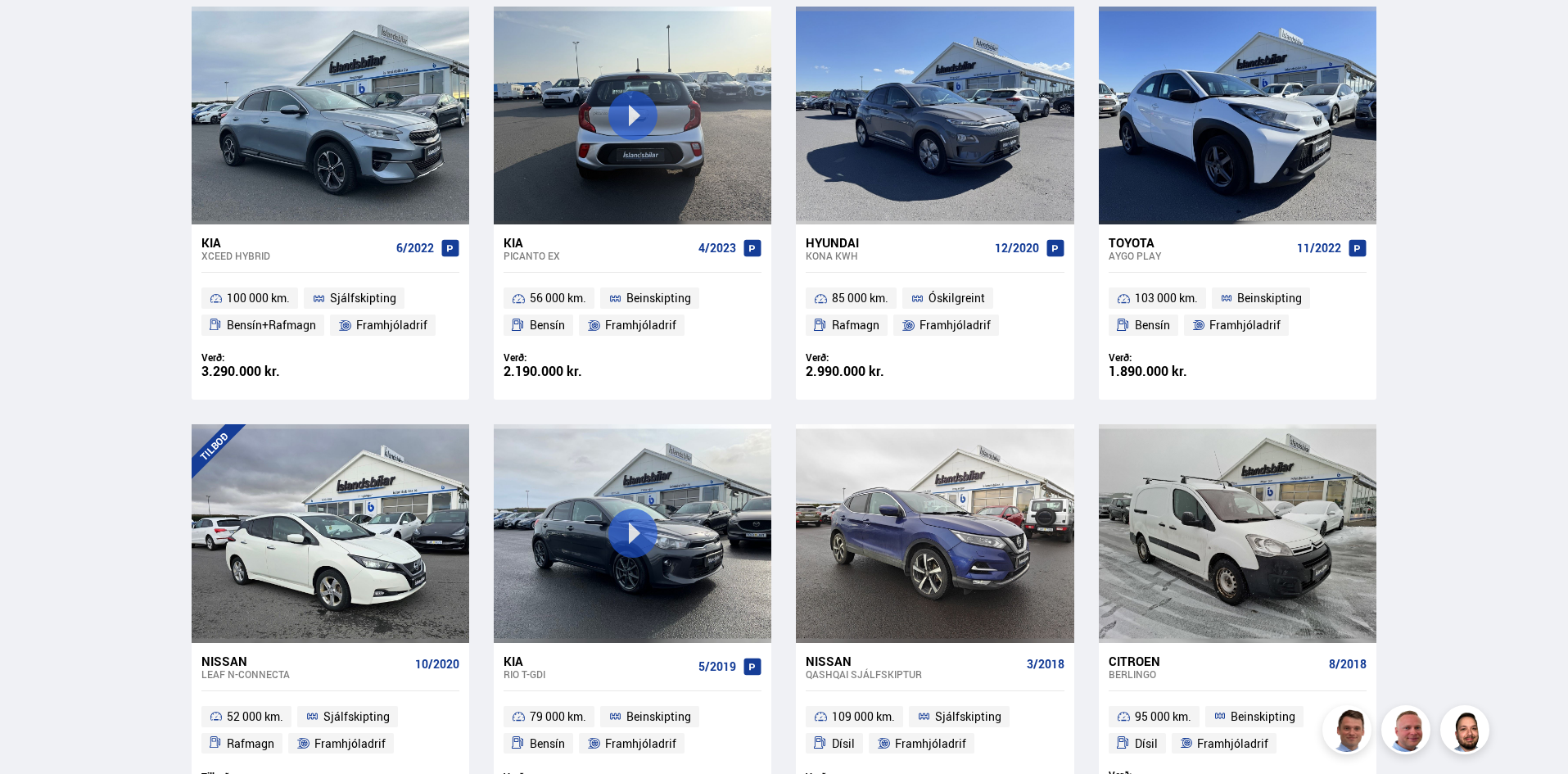
scroll to position [2223, 0]
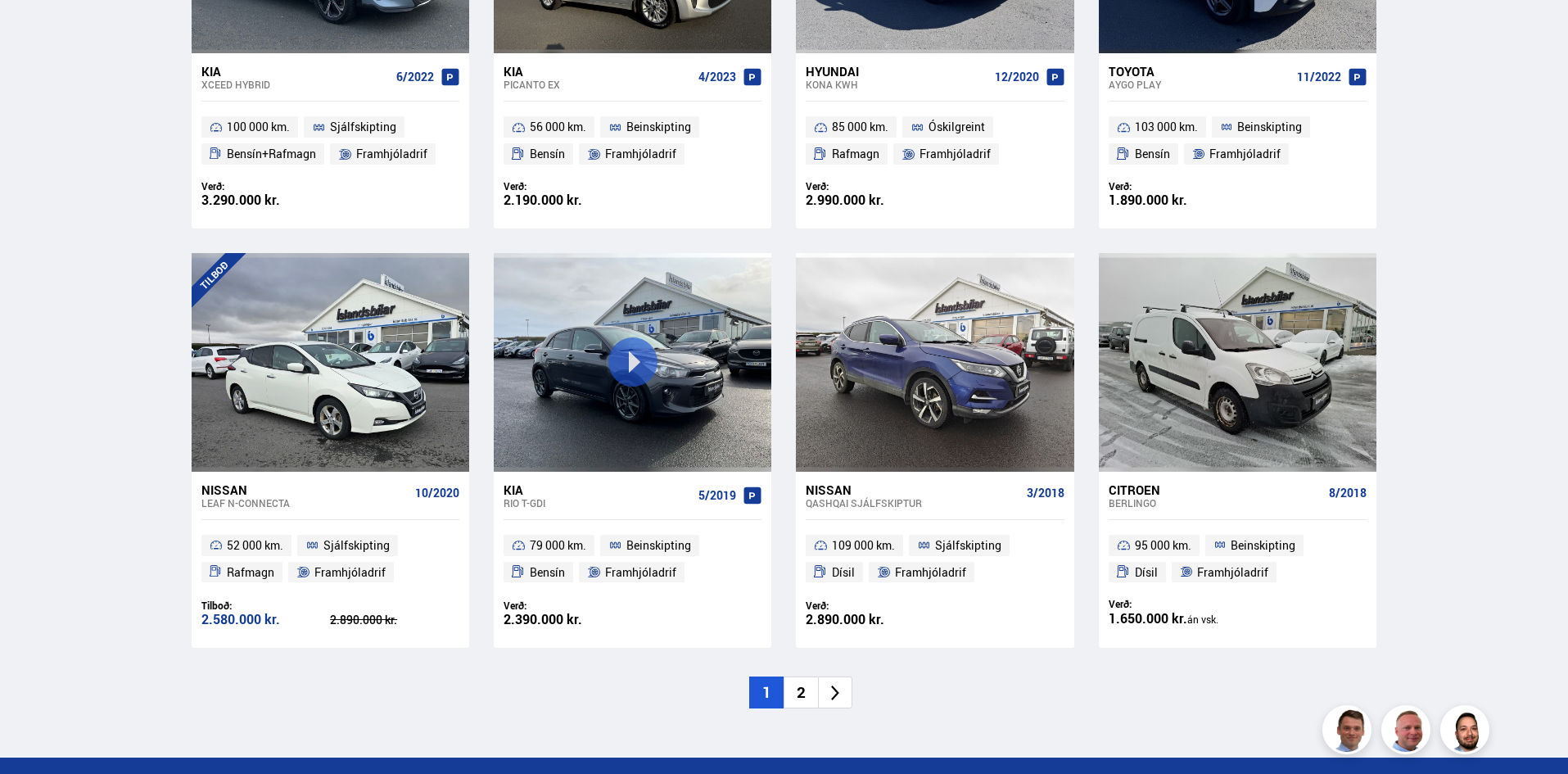
click at [804, 693] on li "2" at bounding box center [801, 692] width 34 height 32
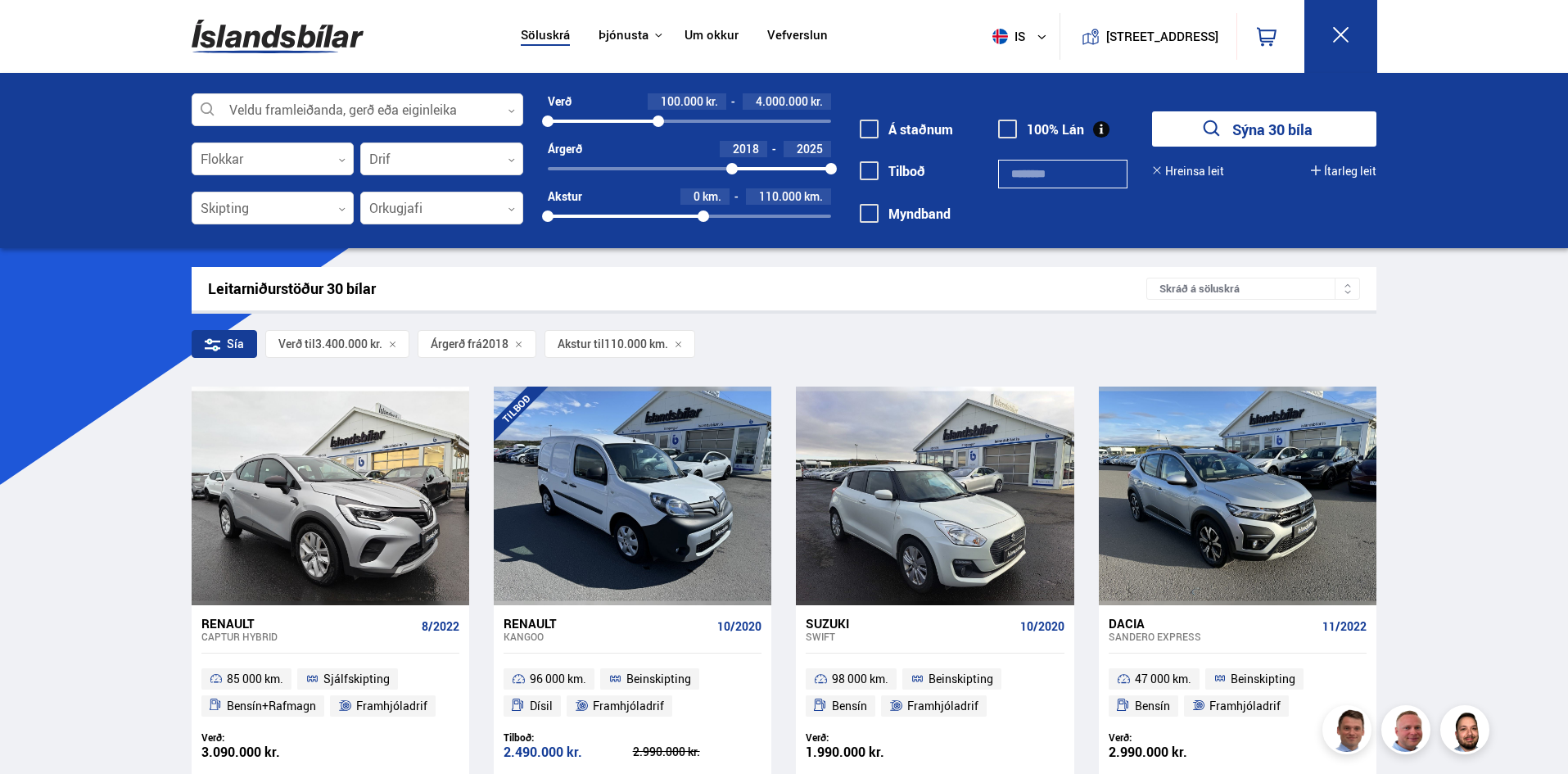
drag, startPoint x: 643, startPoint y: 120, endPoint x: 658, endPoint y: 122, distance: 15.1
click at [658, 122] on div at bounding box center [658, 121] width 11 height 11
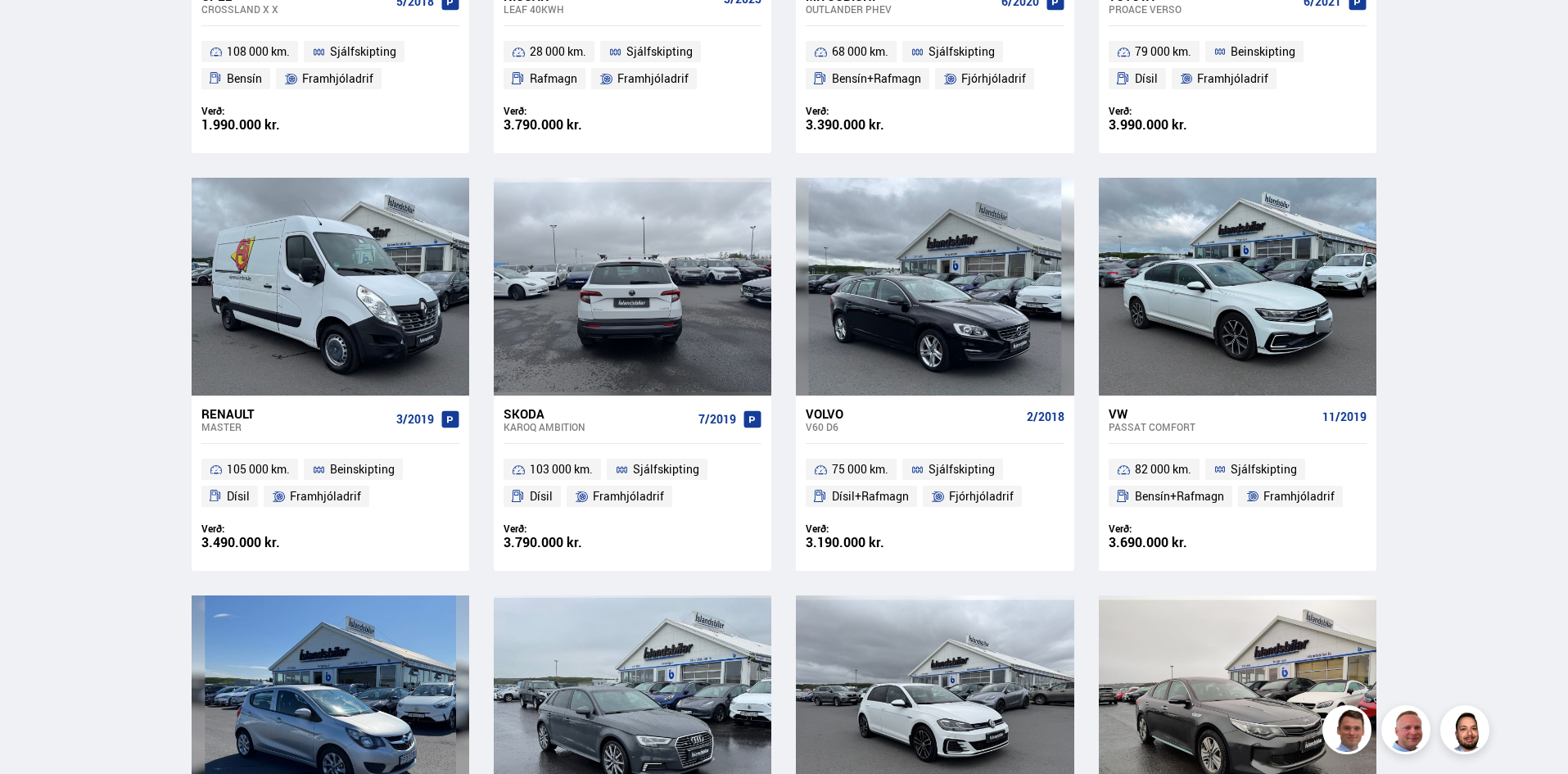
scroll to position [1884, 0]
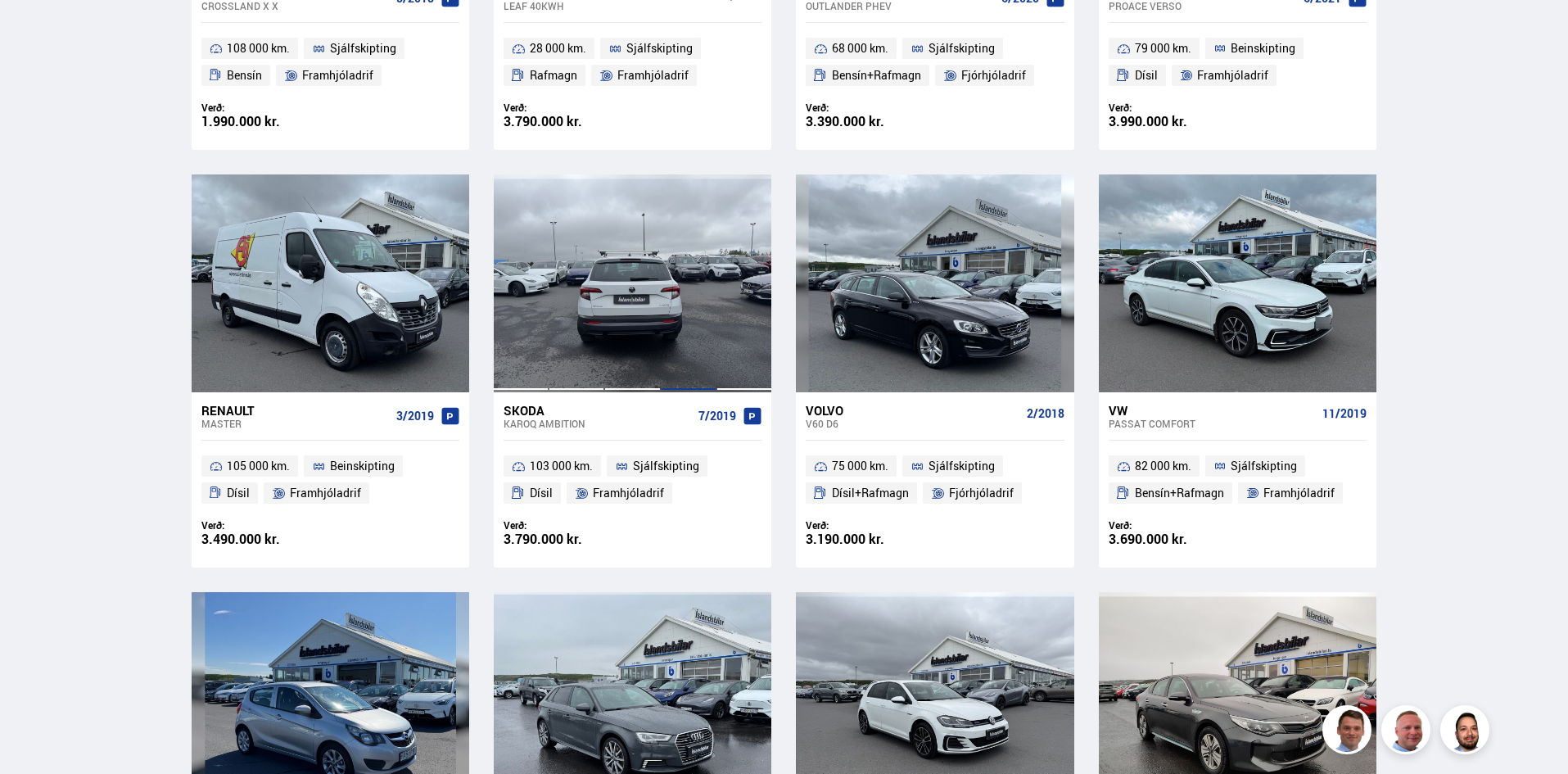
click at [662, 276] on div at bounding box center [688, 282] width 56 height 218
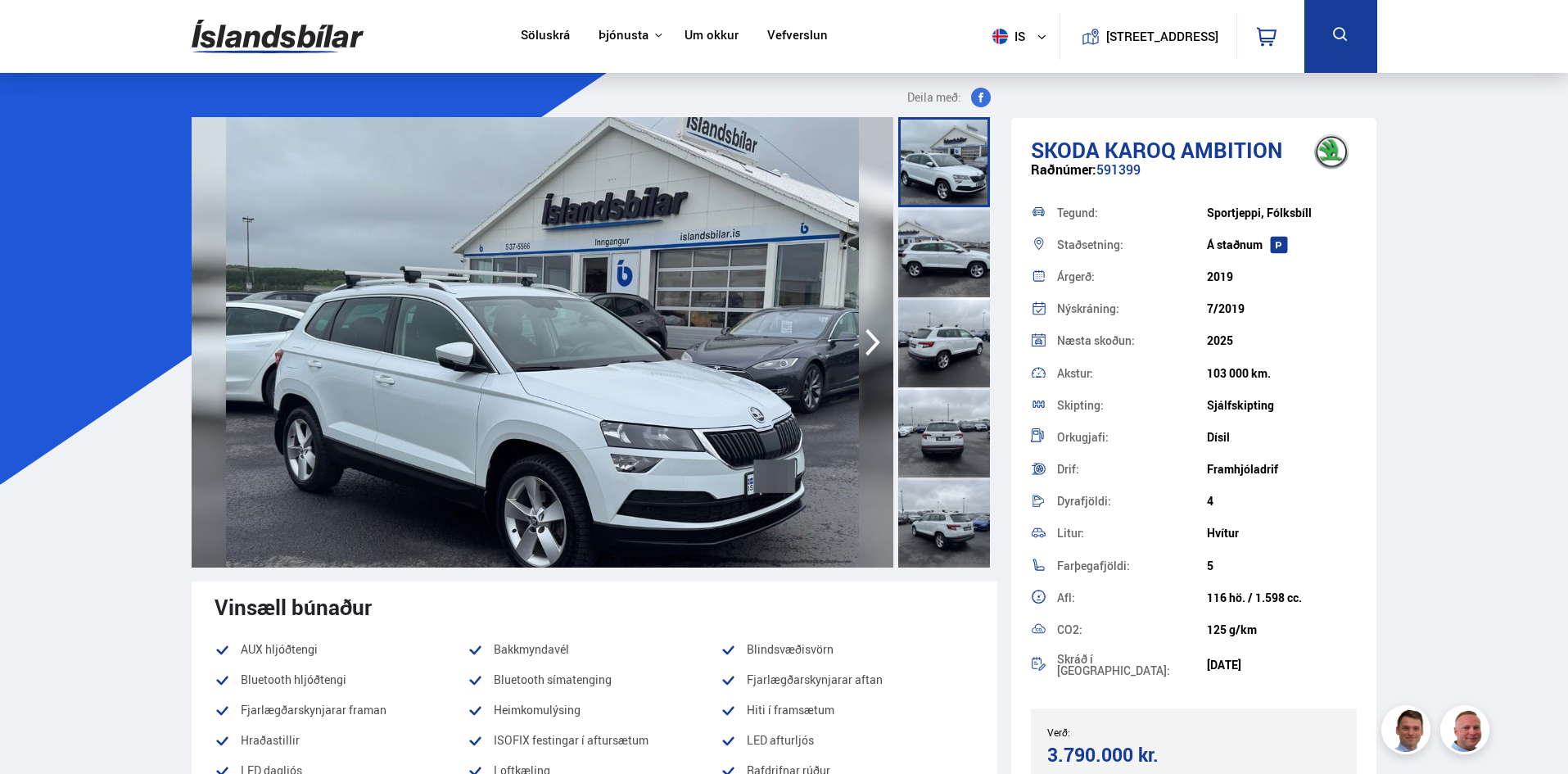
click at [865, 337] on icon "button" at bounding box center [873, 341] width 32 height 39
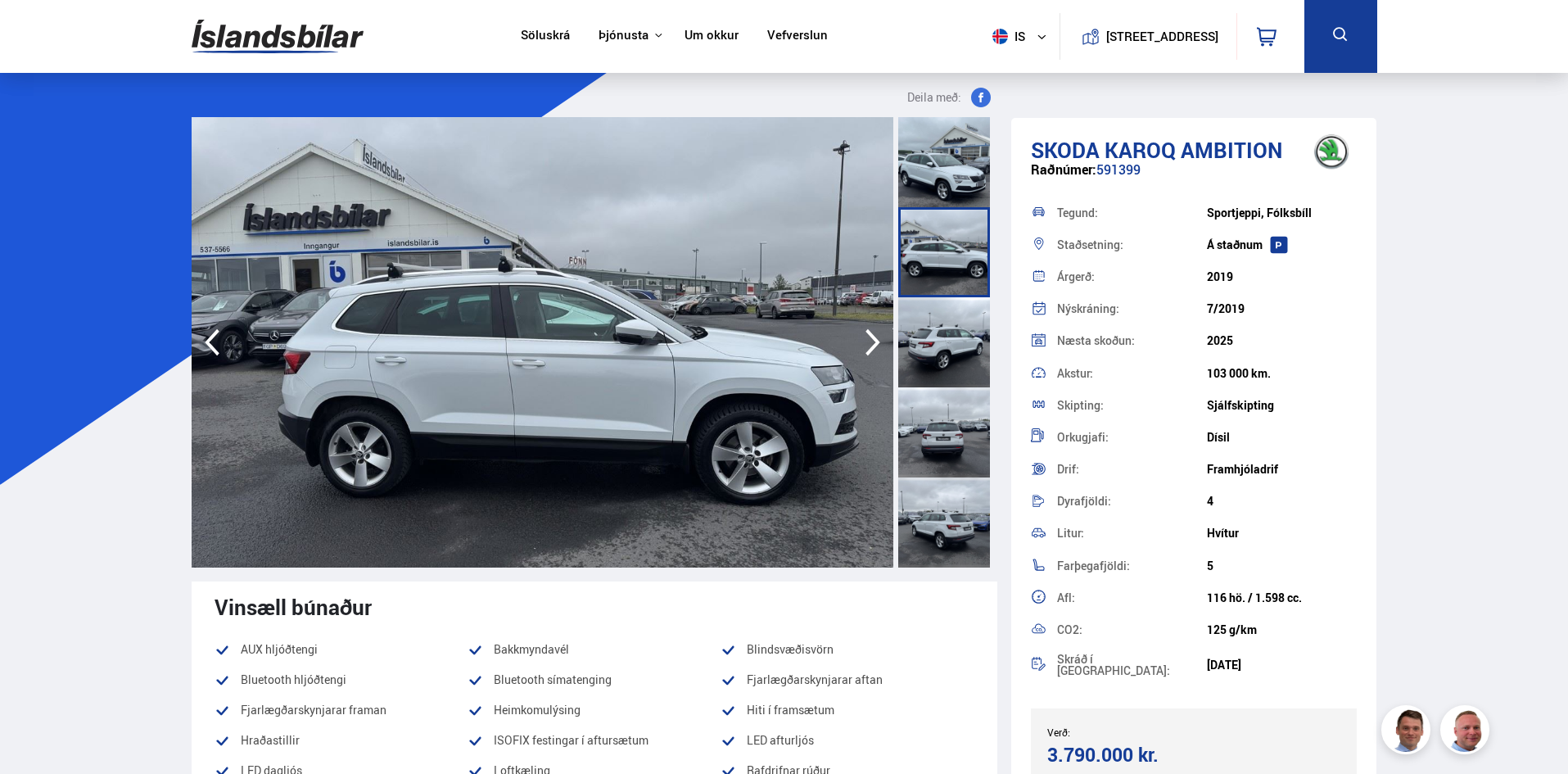
click at [865, 337] on icon "button" at bounding box center [873, 341] width 32 height 39
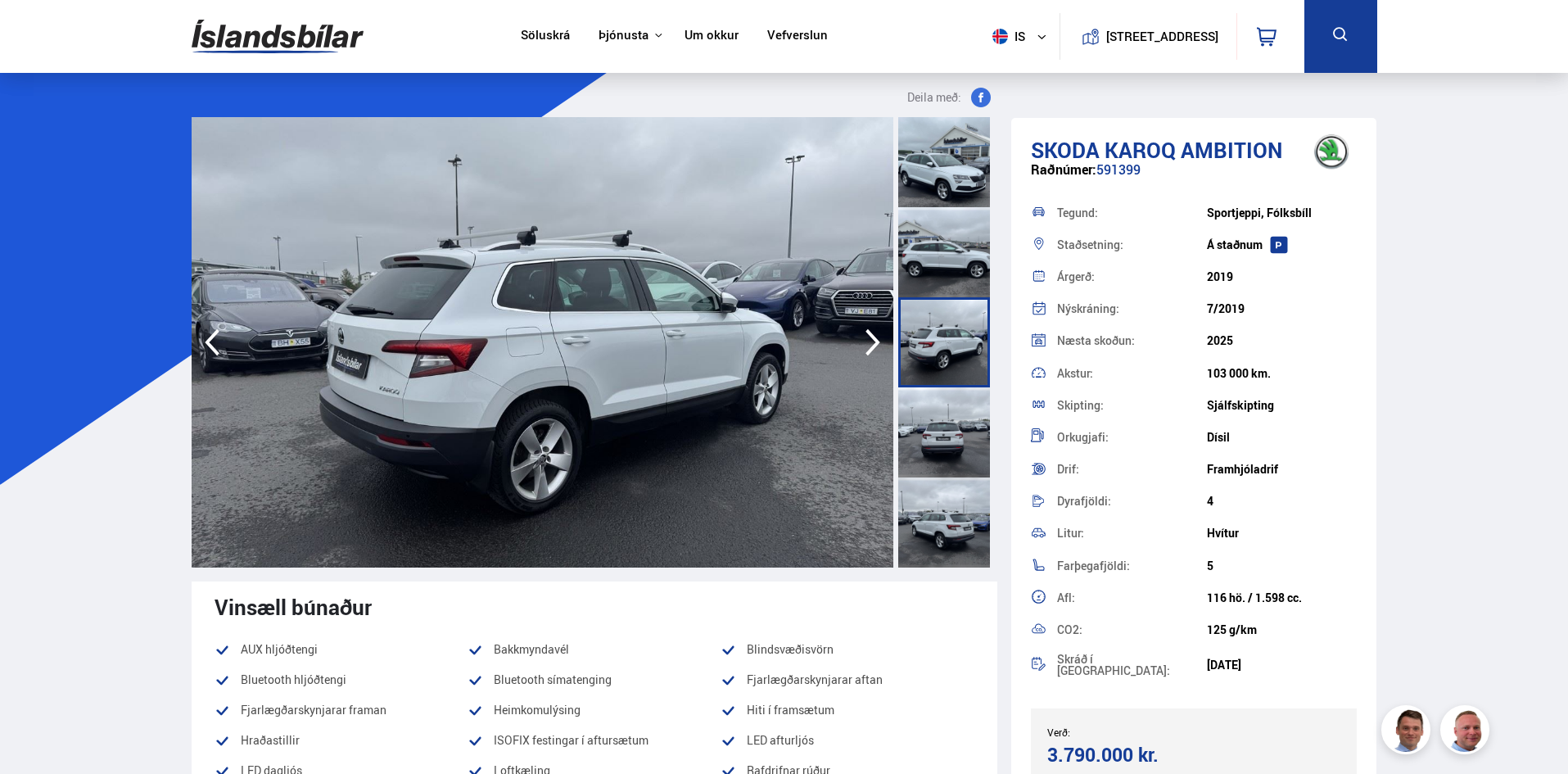
click at [865, 337] on icon "button" at bounding box center [873, 341] width 32 height 39
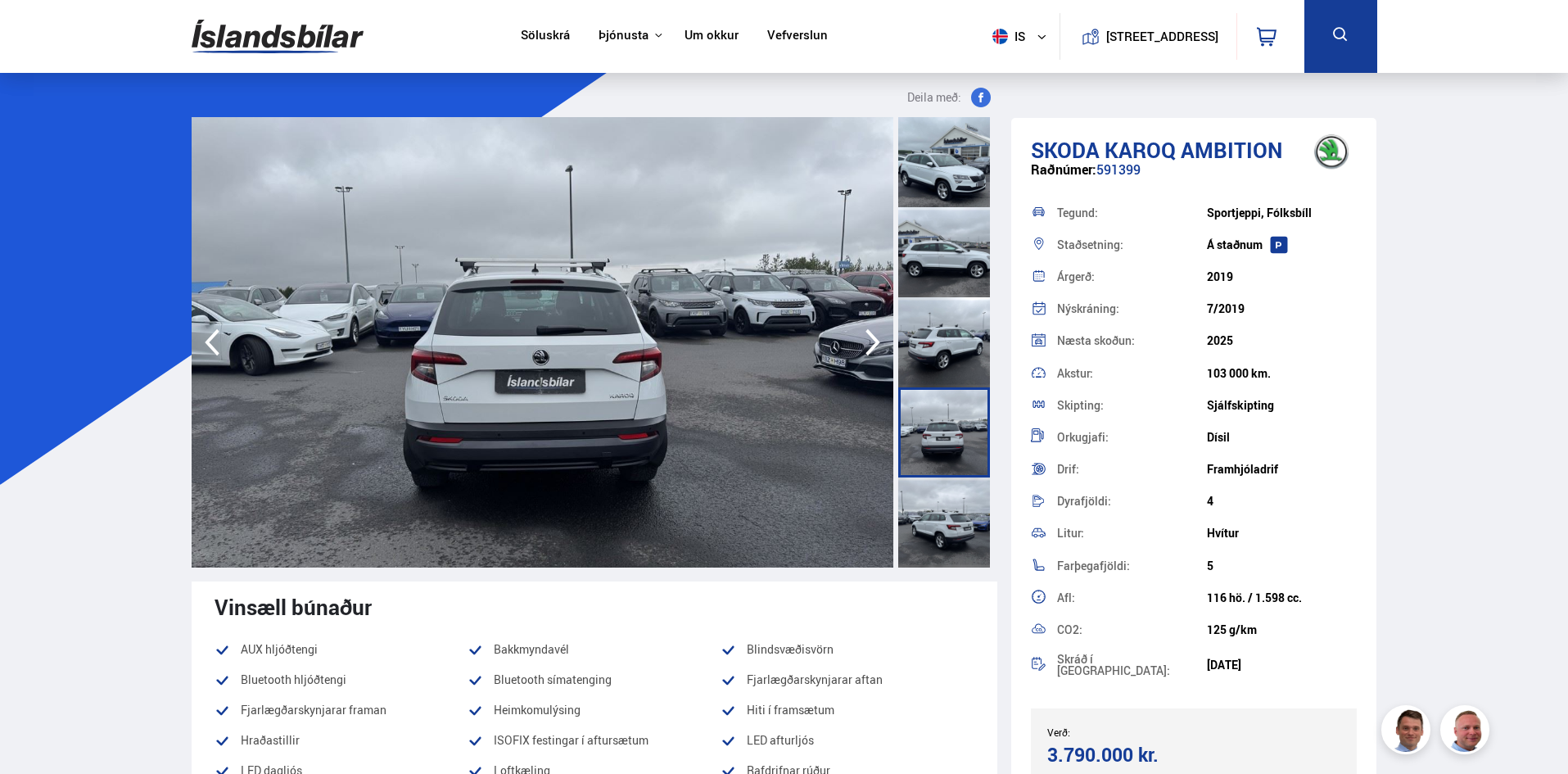
click at [865, 337] on icon "button" at bounding box center [873, 341] width 32 height 39
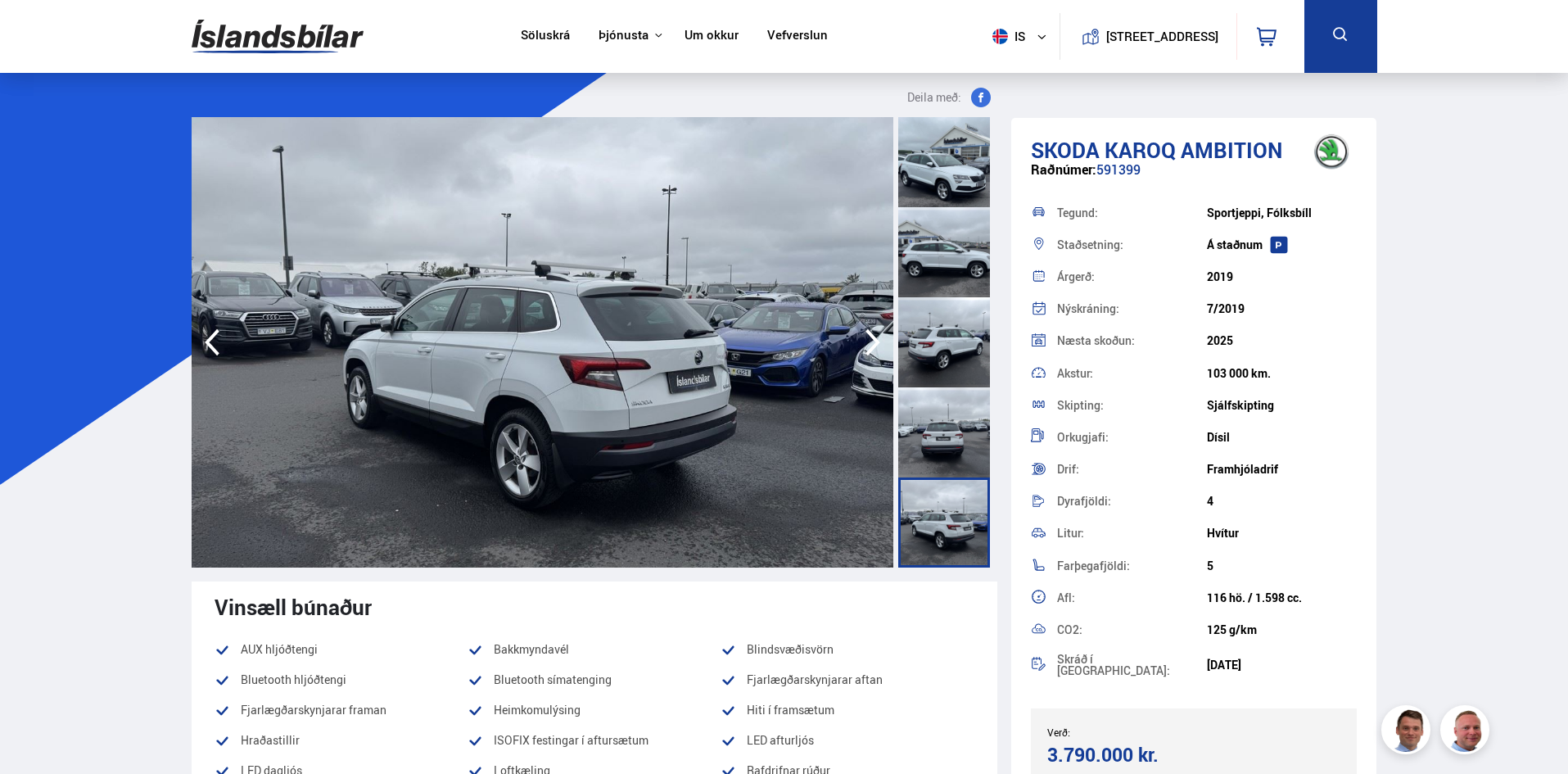
click at [865, 337] on icon "button" at bounding box center [873, 341] width 32 height 39
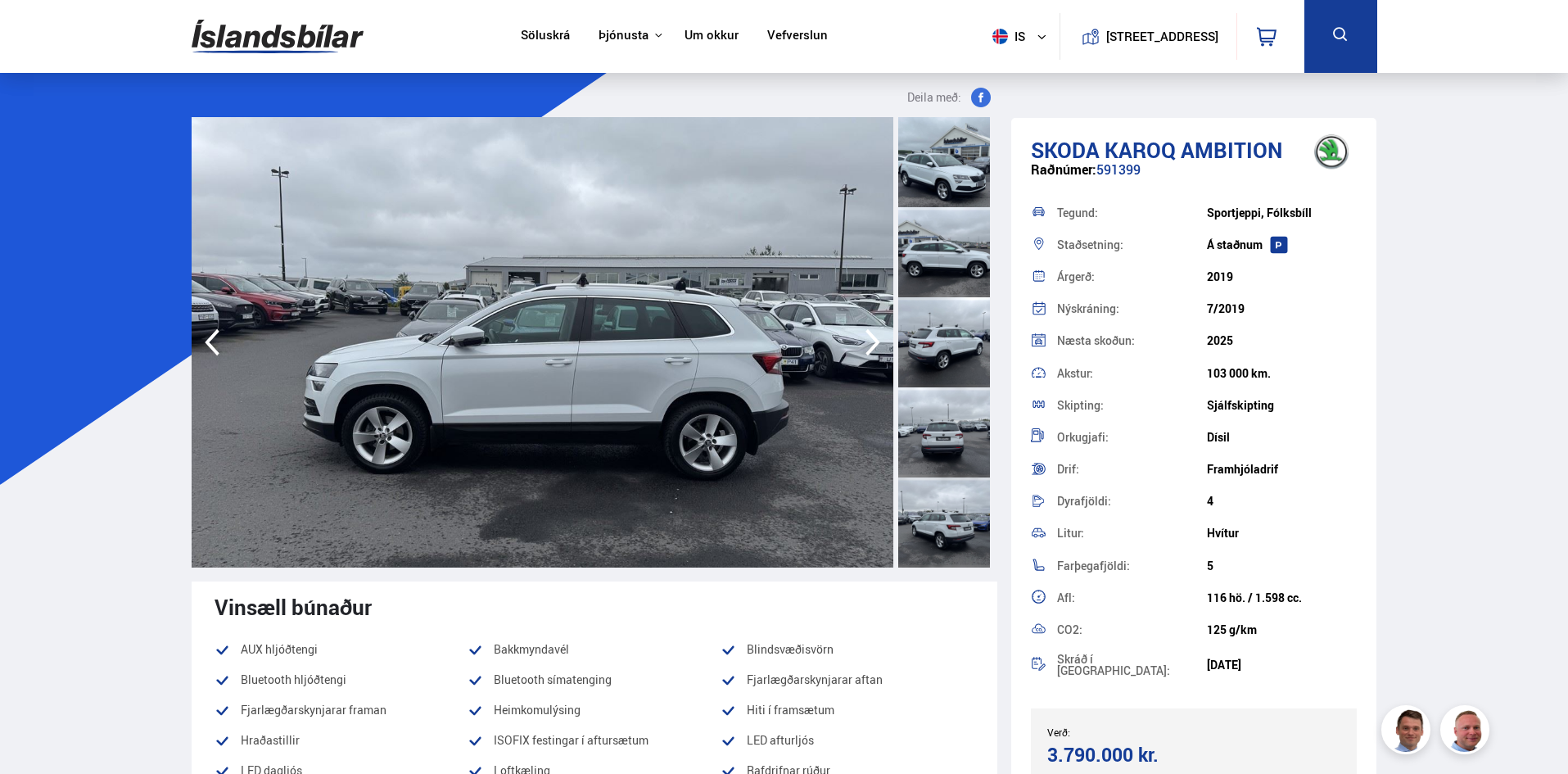
click at [865, 337] on icon "button" at bounding box center [873, 341] width 32 height 39
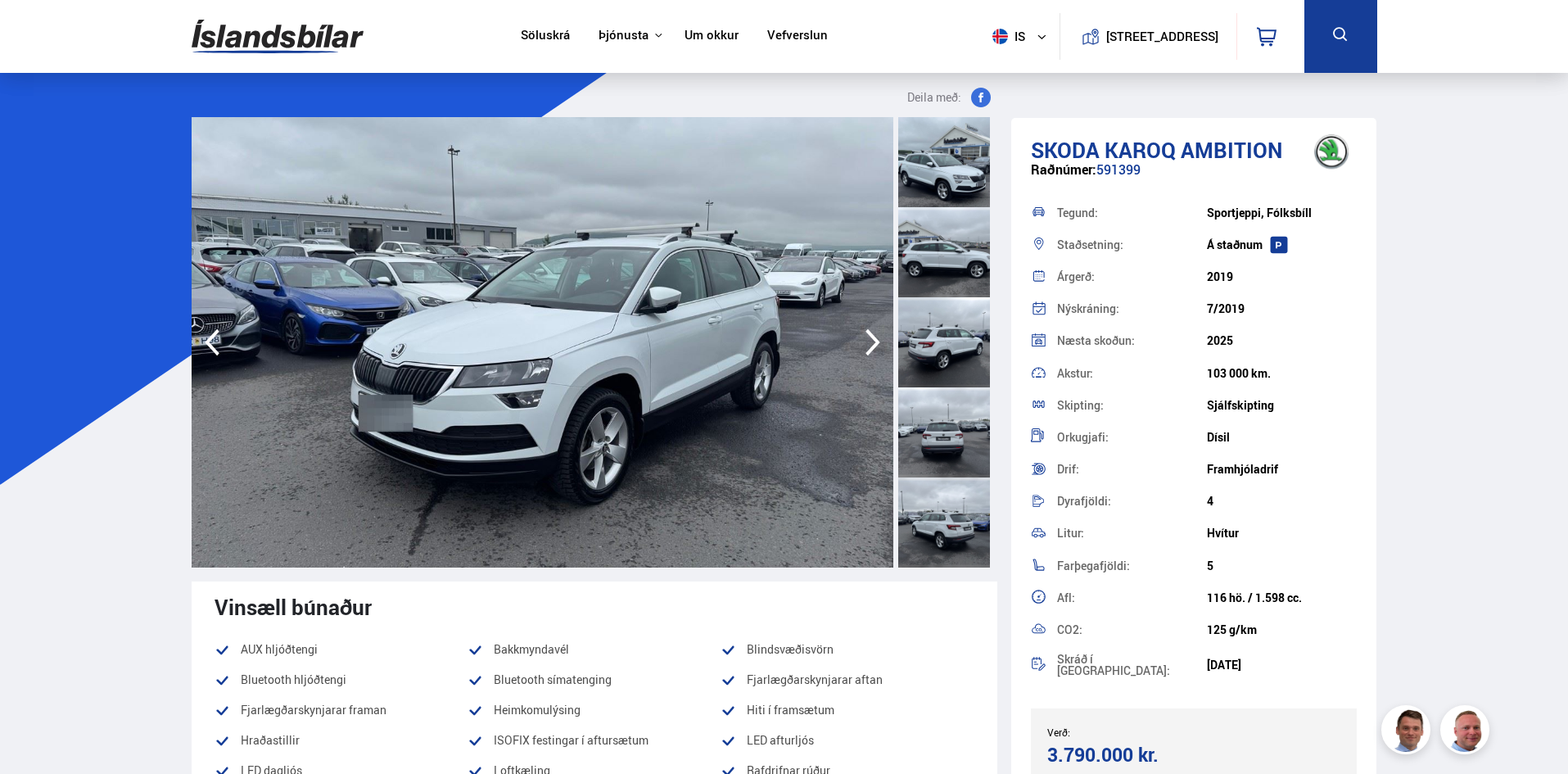
click at [865, 337] on icon "button" at bounding box center [873, 341] width 32 height 39
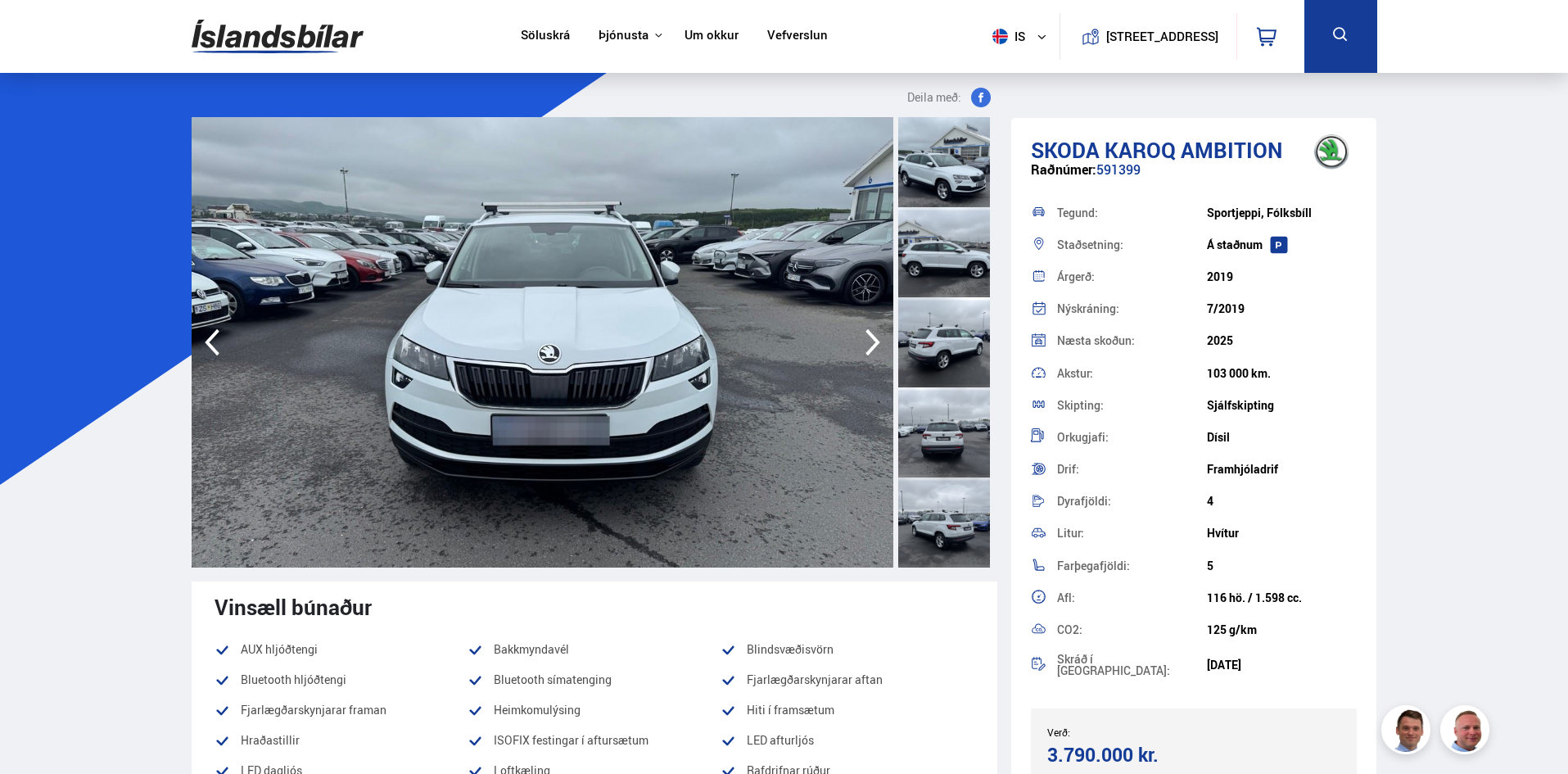
click at [865, 337] on icon "button" at bounding box center [873, 341] width 32 height 39
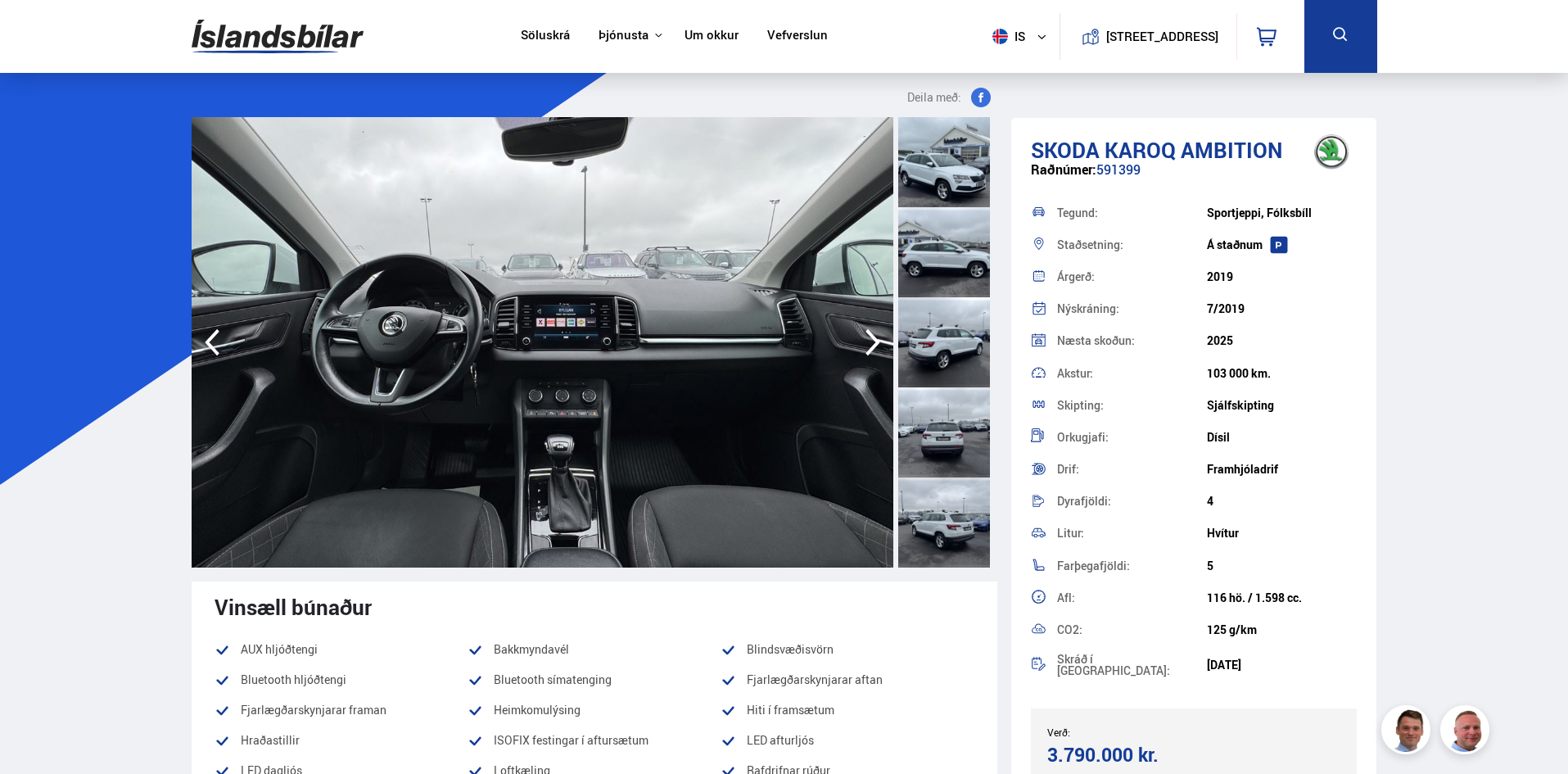
click at [865, 337] on icon "button" at bounding box center [873, 341] width 32 height 39
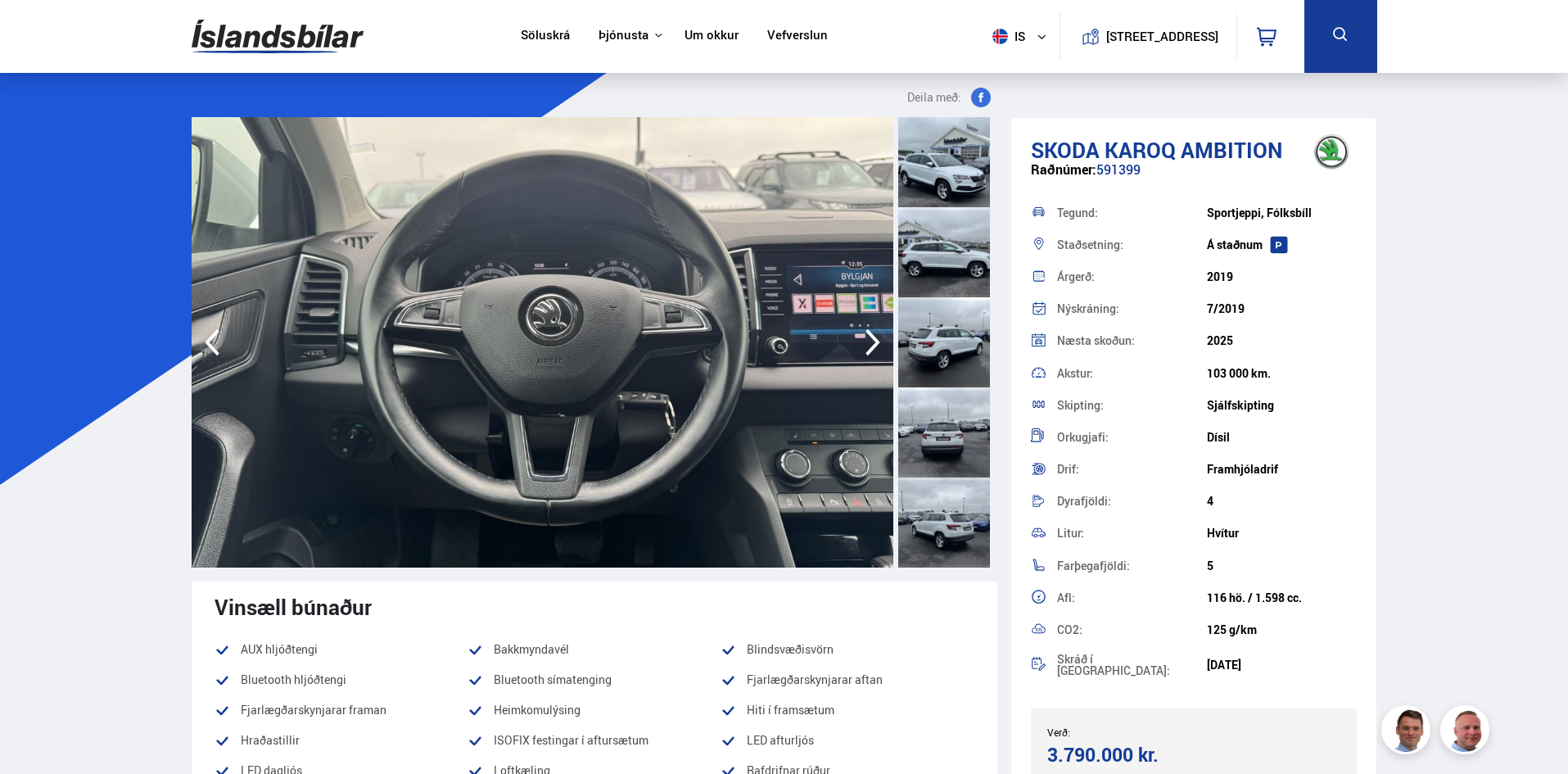
click at [865, 337] on icon "button" at bounding box center [873, 341] width 32 height 39
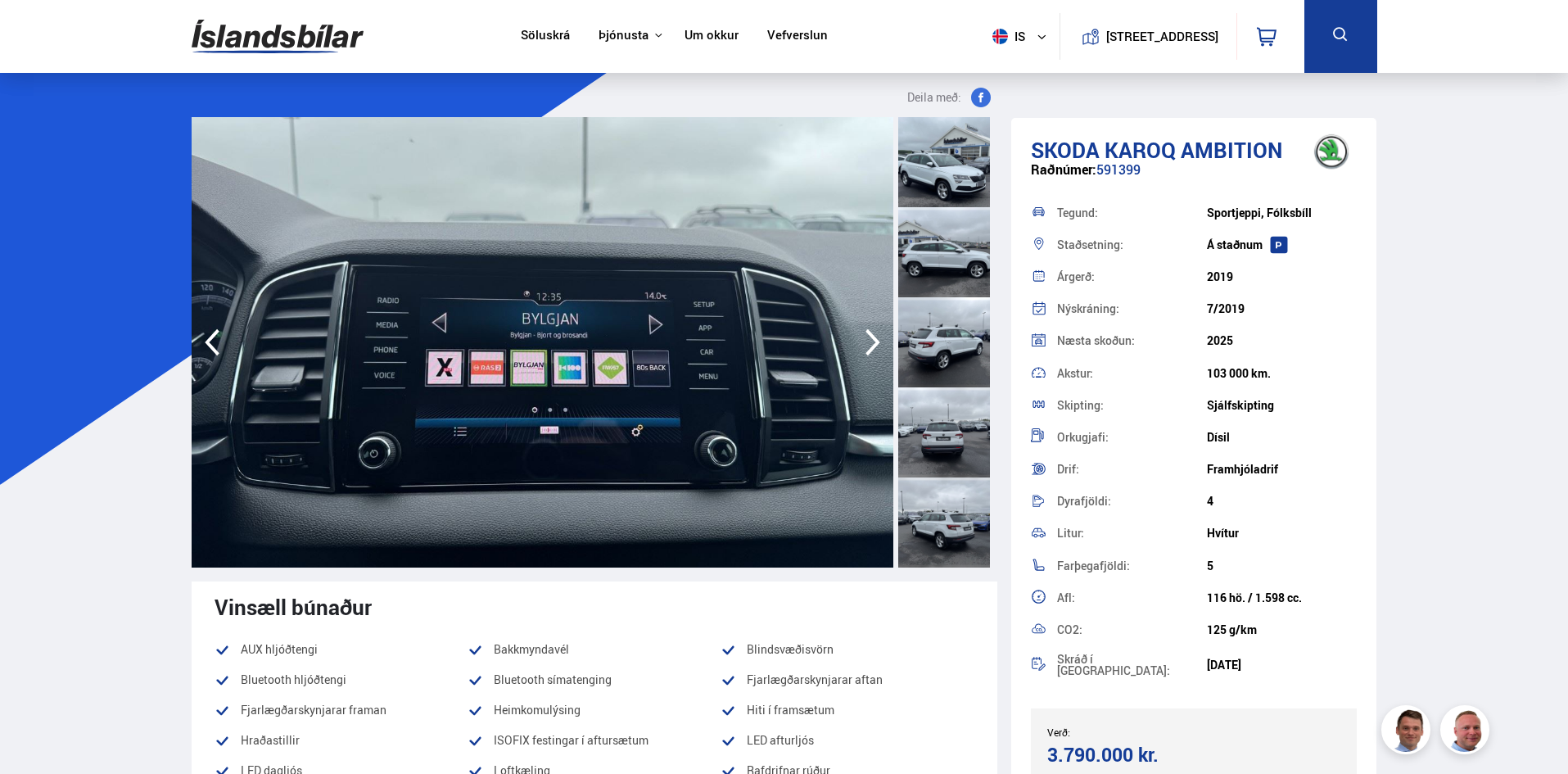
click at [865, 337] on icon "button" at bounding box center [873, 341] width 32 height 39
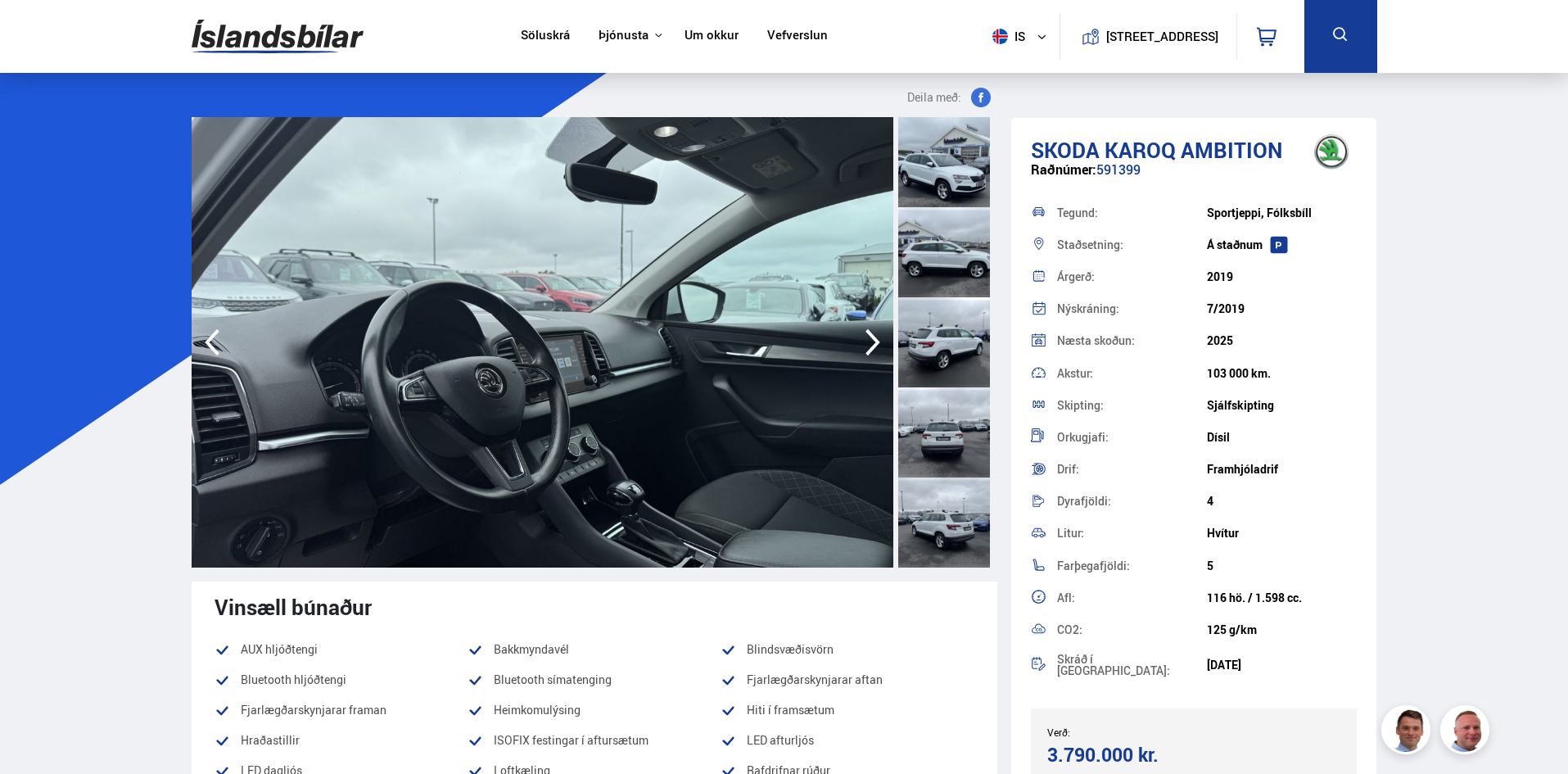
click at [865, 337] on icon "button" at bounding box center [873, 341] width 32 height 39
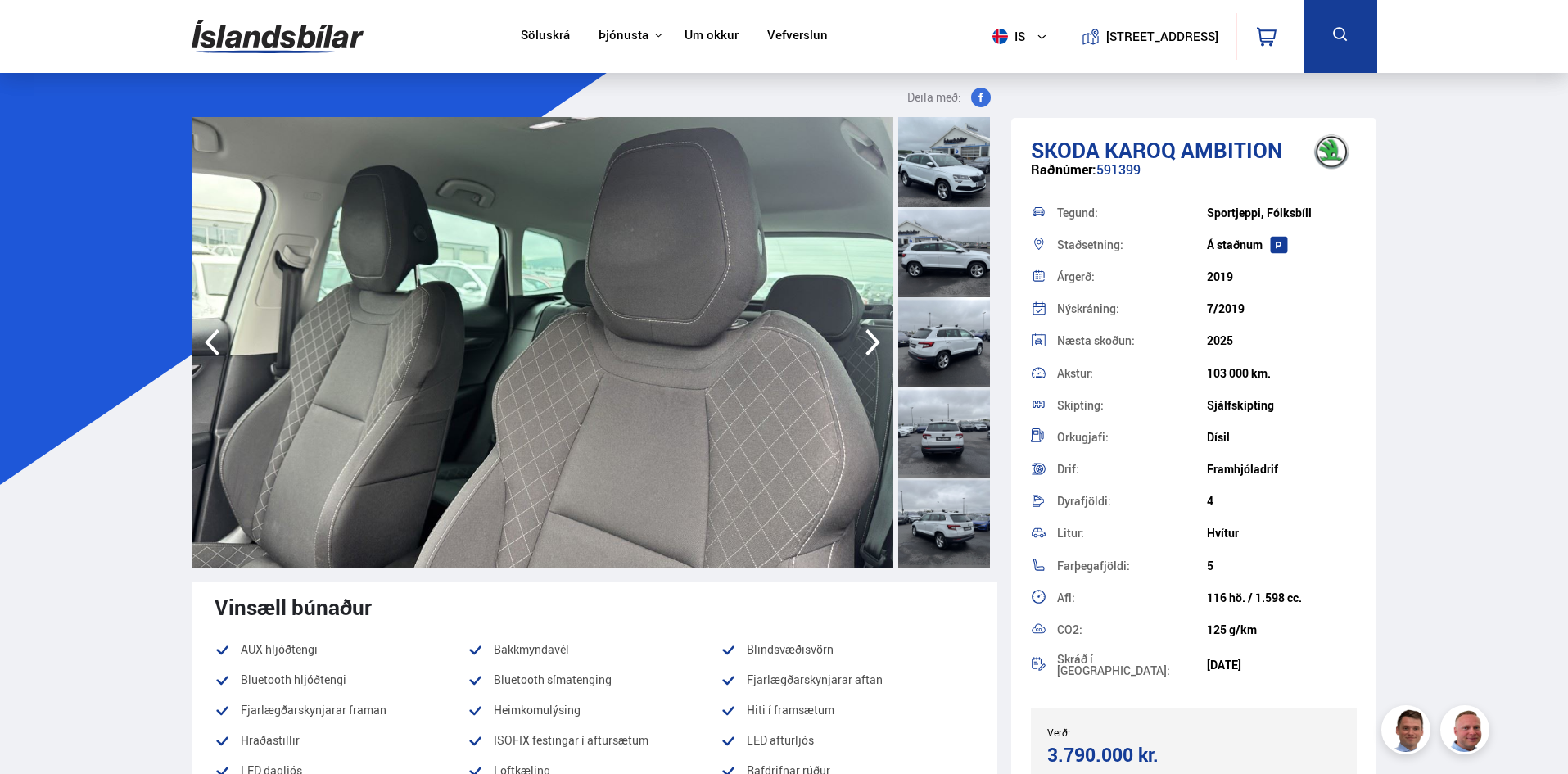
click at [865, 337] on icon "button" at bounding box center [873, 341] width 32 height 39
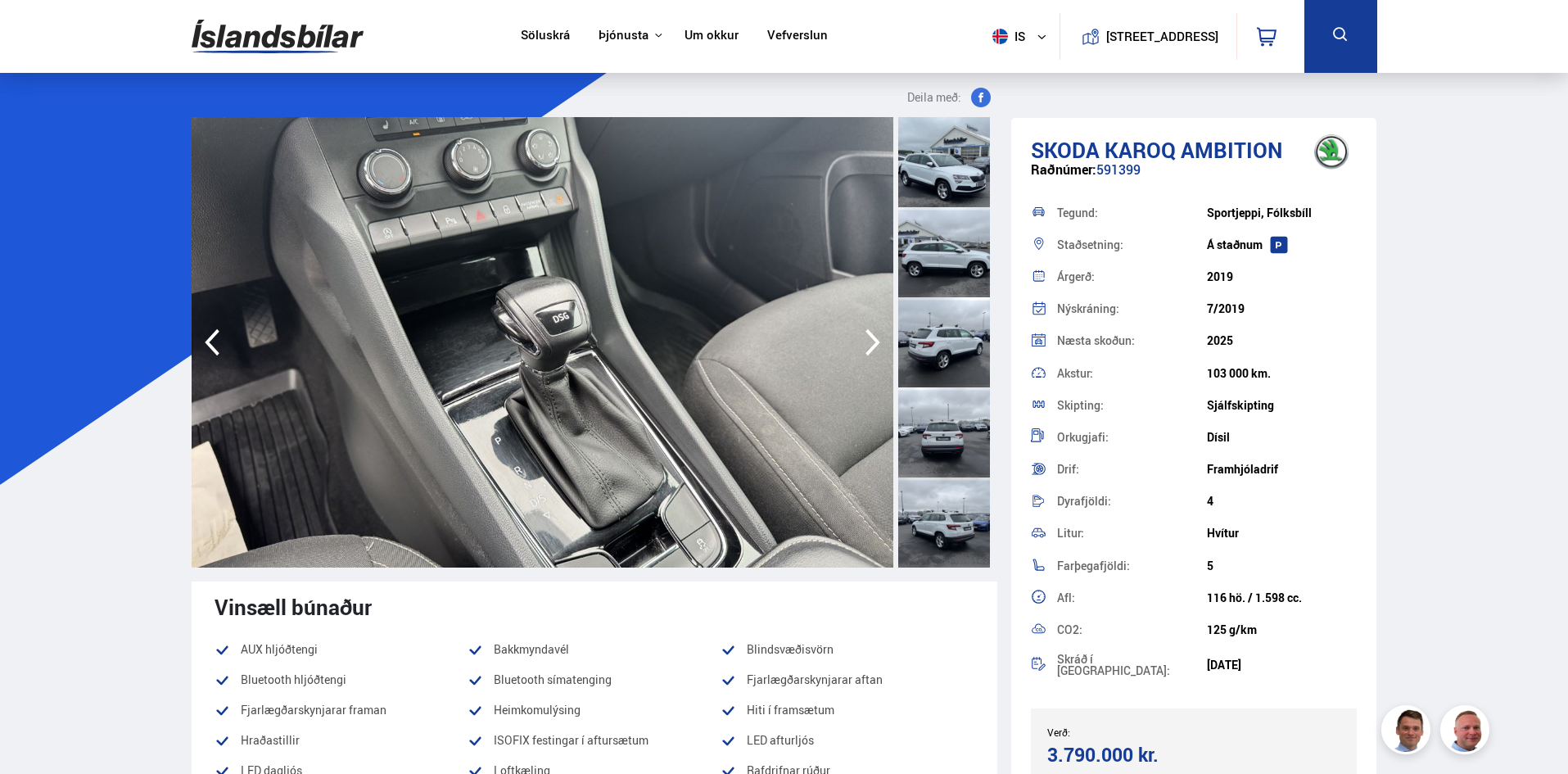
click at [865, 337] on icon "button" at bounding box center [873, 341] width 32 height 39
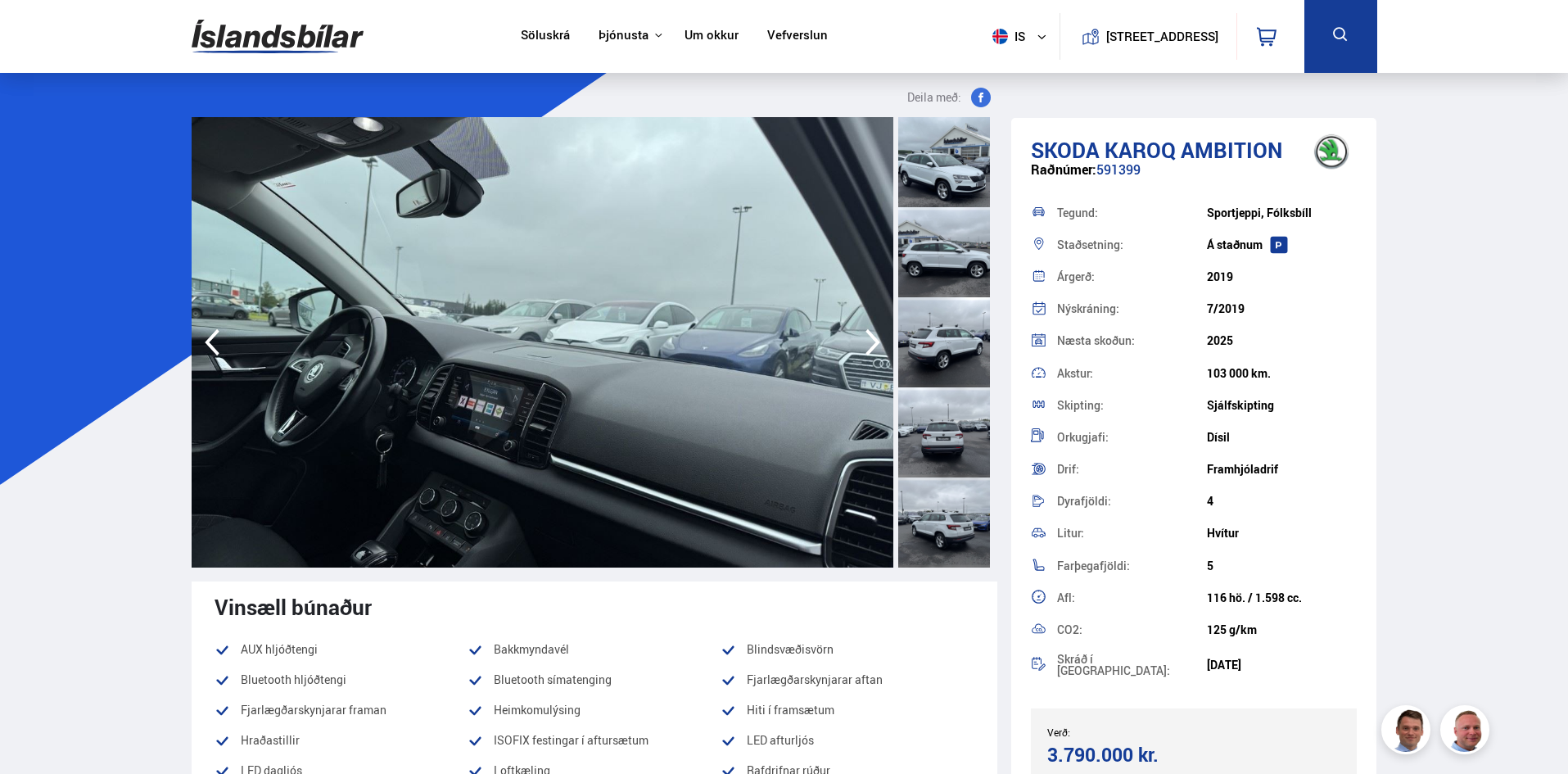
click at [865, 337] on icon "button" at bounding box center [873, 341] width 32 height 39
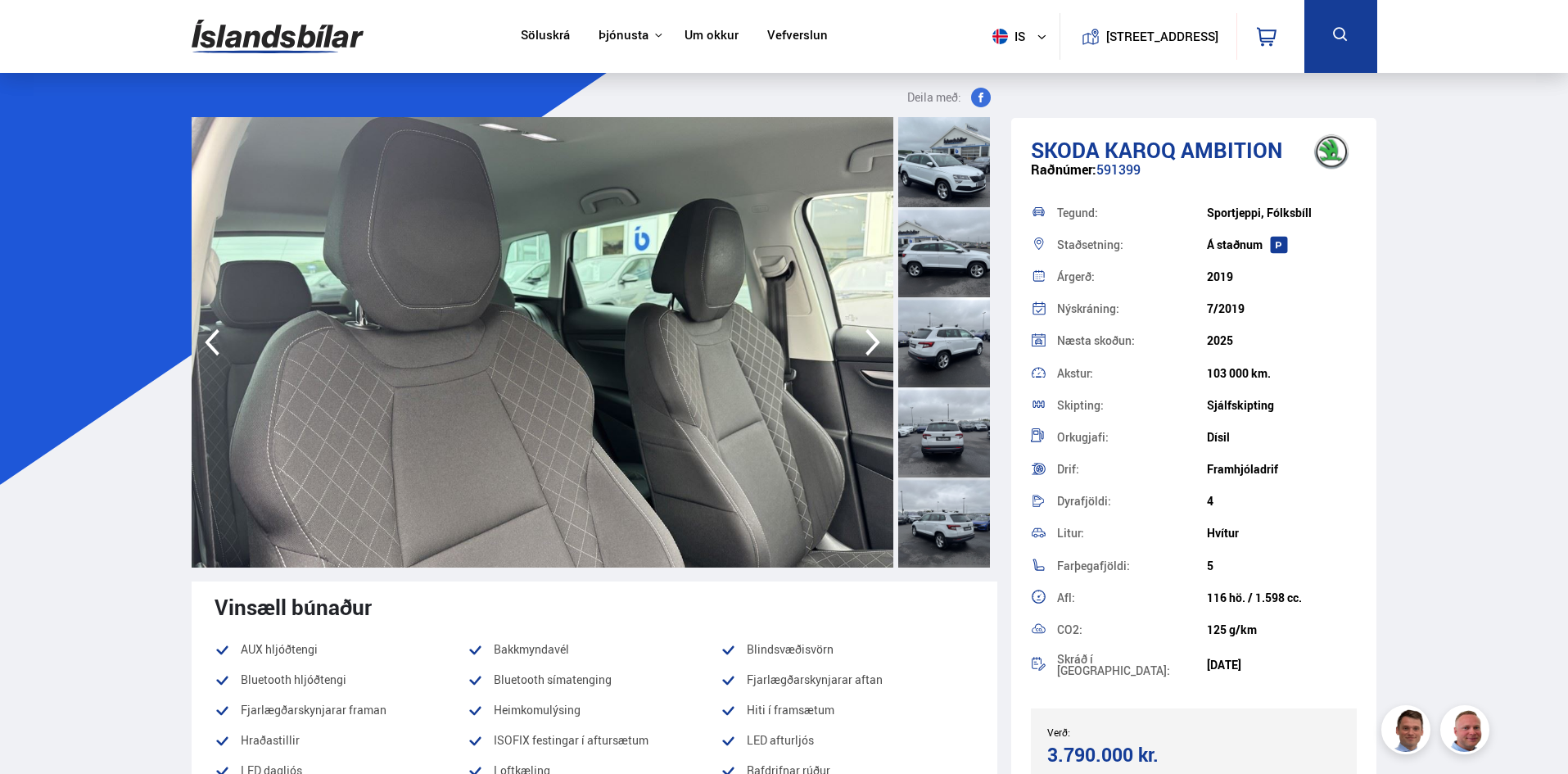
click at [865, 337] on icon "button" at bounding box center [873, 341] width 32 height 39
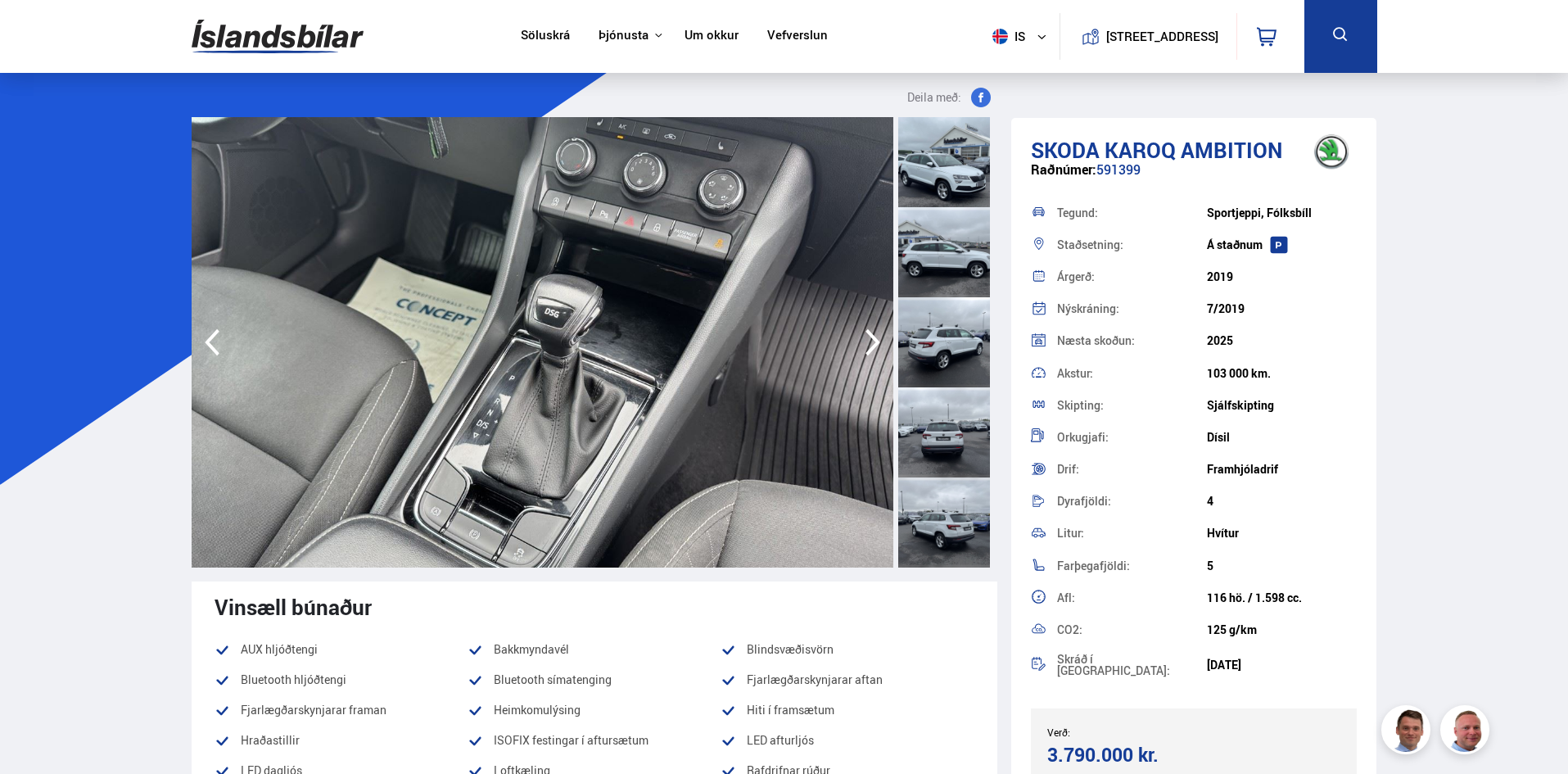
click at [865, 337] on icon "button" at bounding box center [873, 341] width 32 height 39
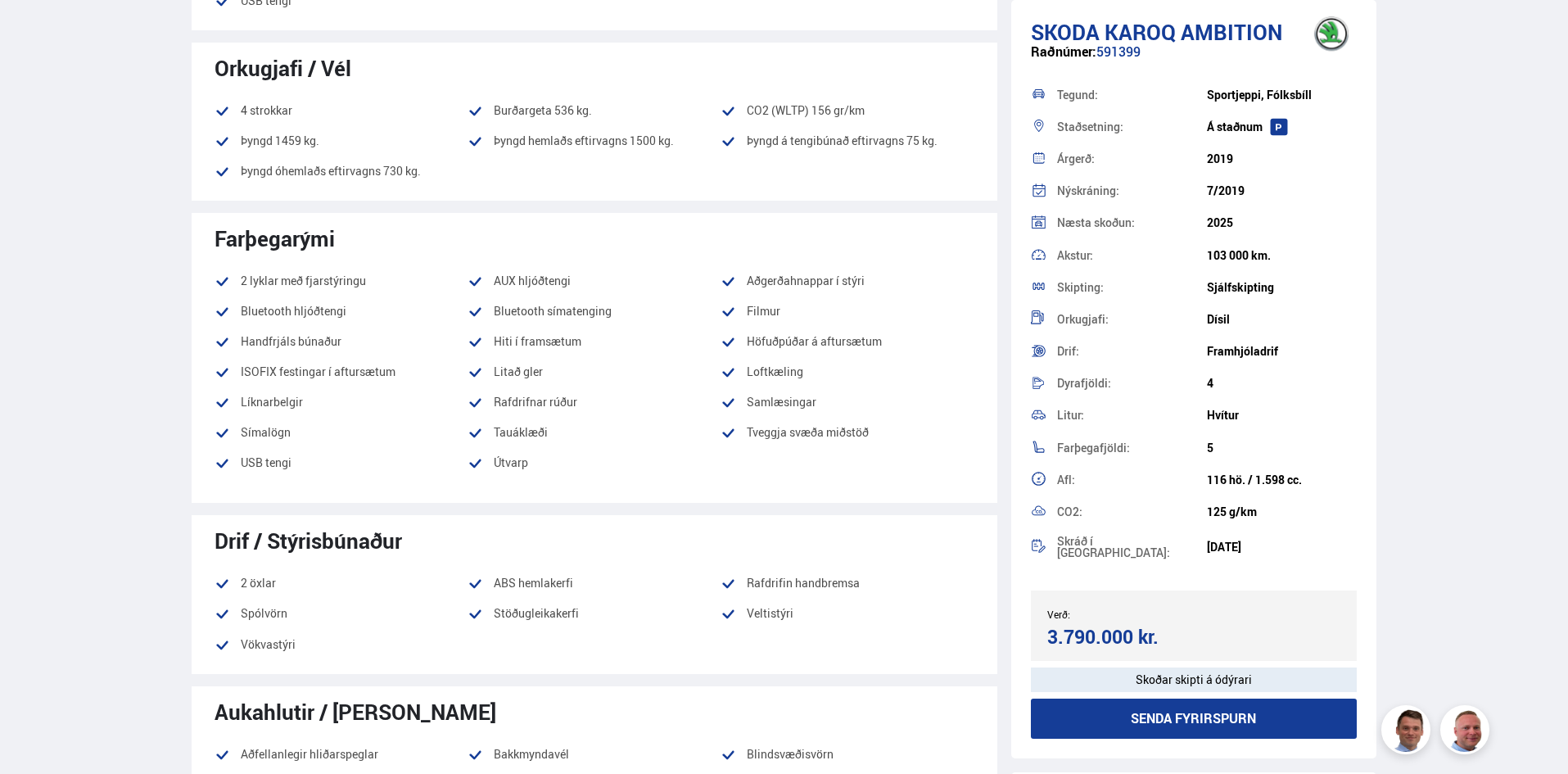
scroll to position [819, 0]
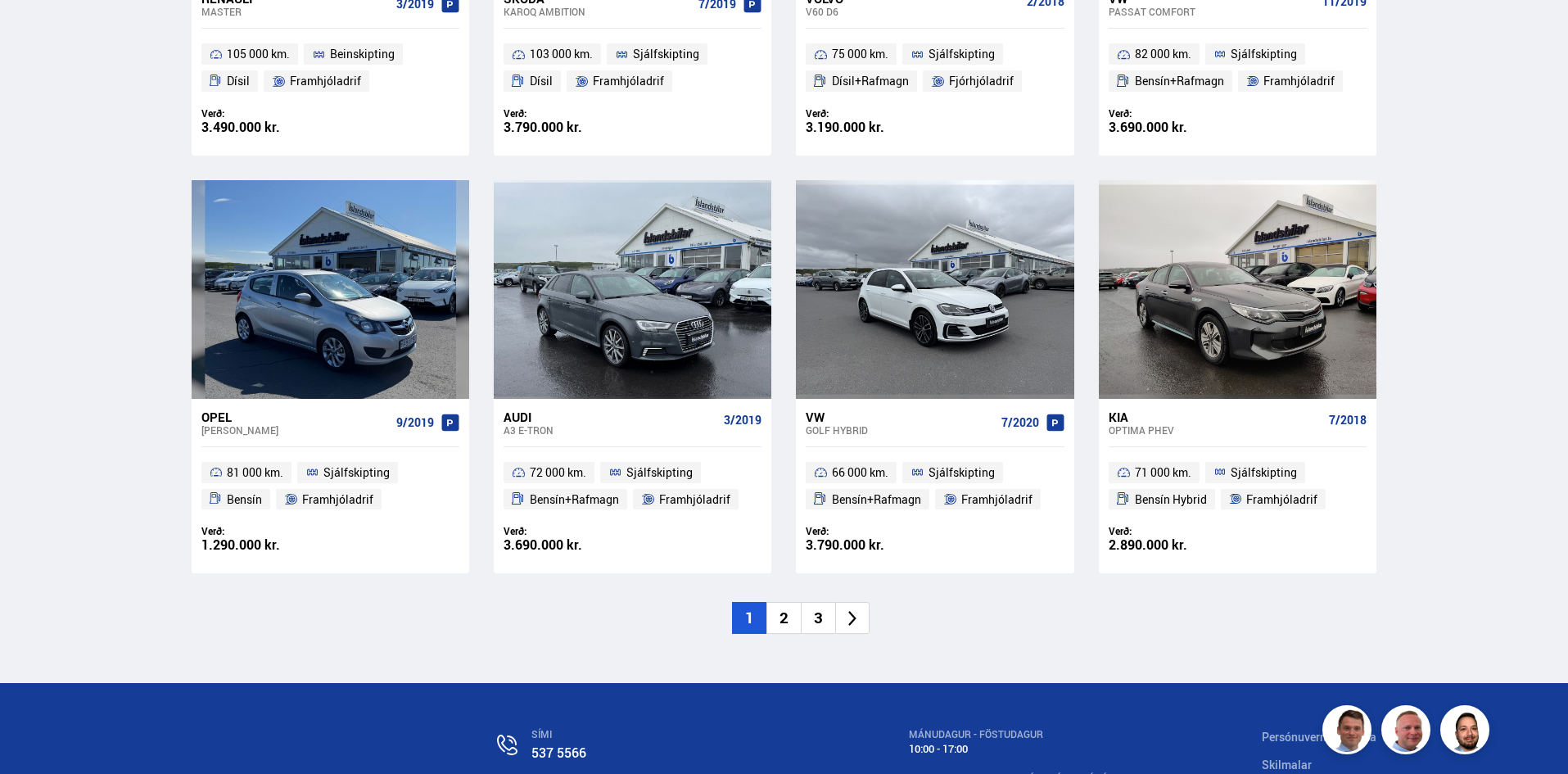
scroll to position [2305, 0]
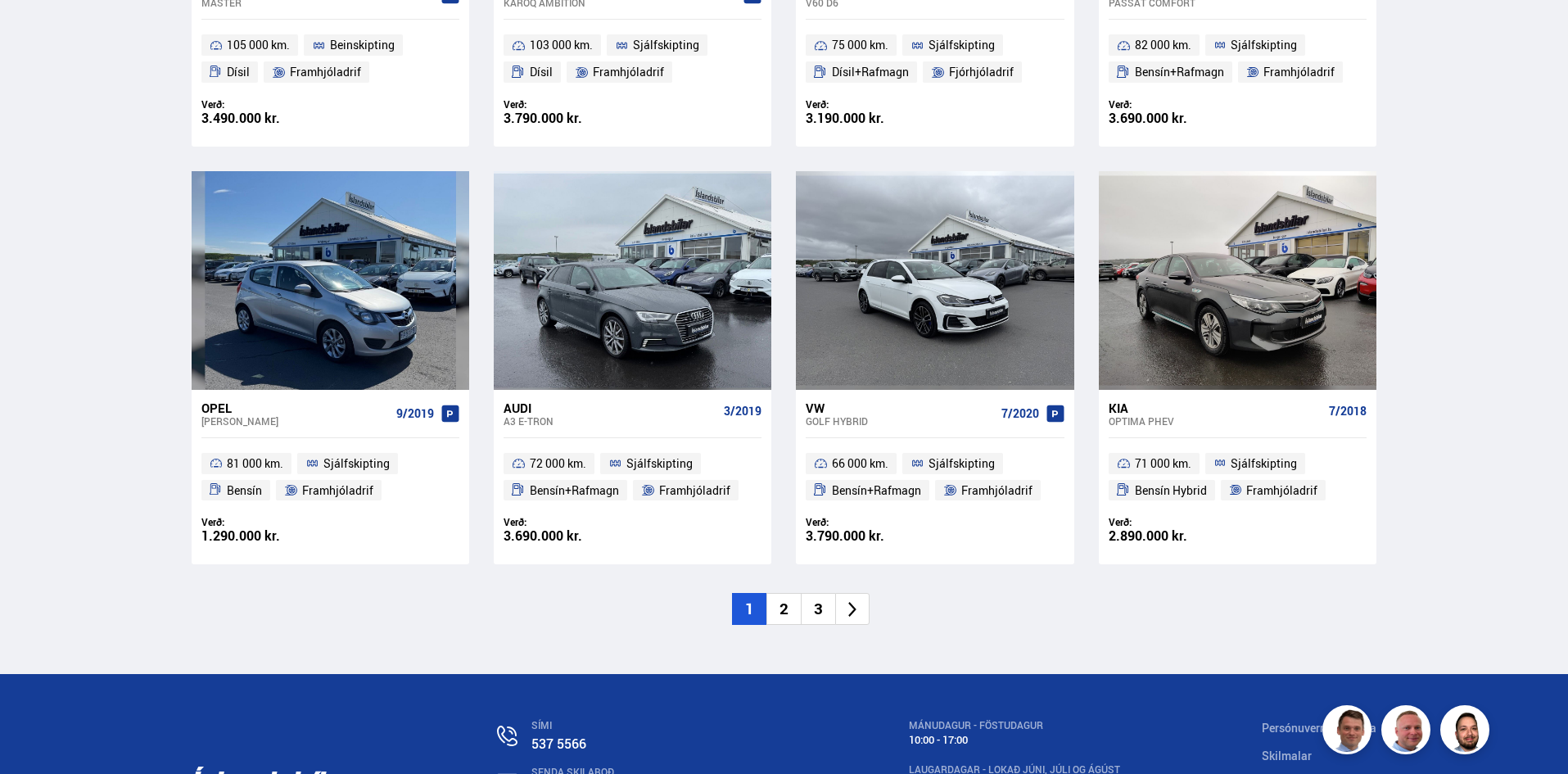
click at [784, 606] on li "2" at bounding box center [784, 610] width 34 height 32
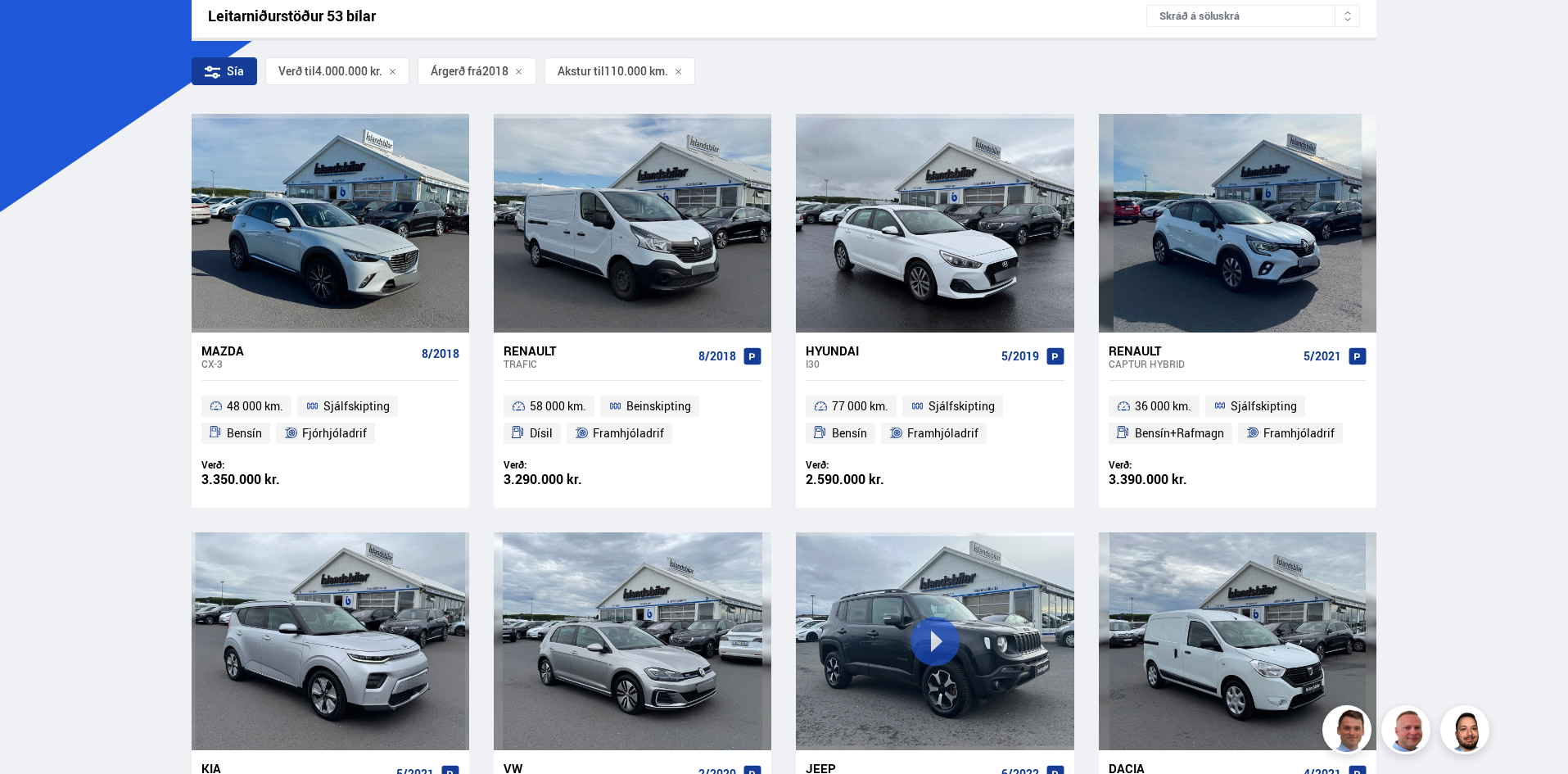
scroll to position [120, 0]
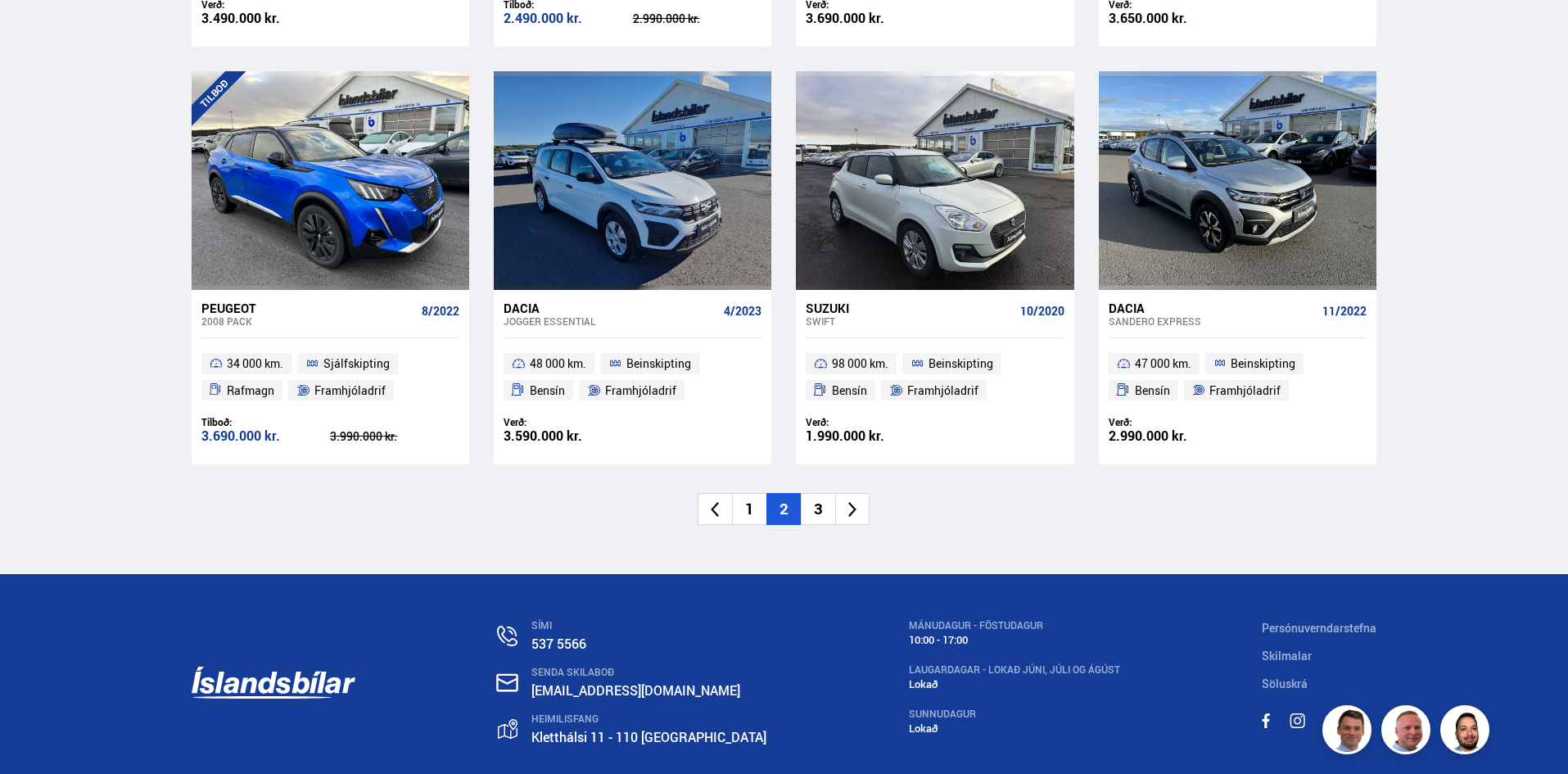
scroll to position [2457, 0]
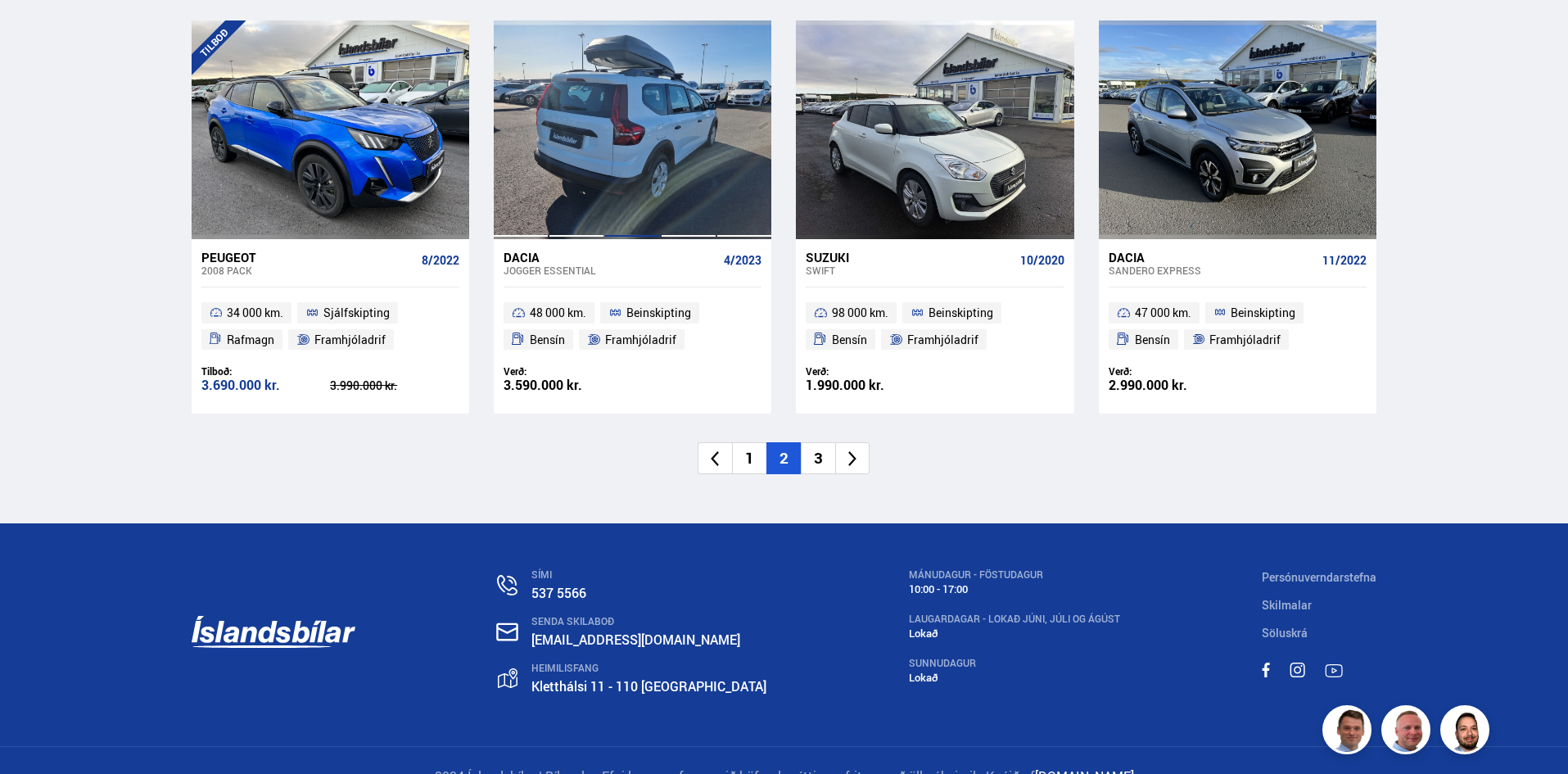
click at [643, 131] on div at bounding box center [632, 129] width 56 height 218
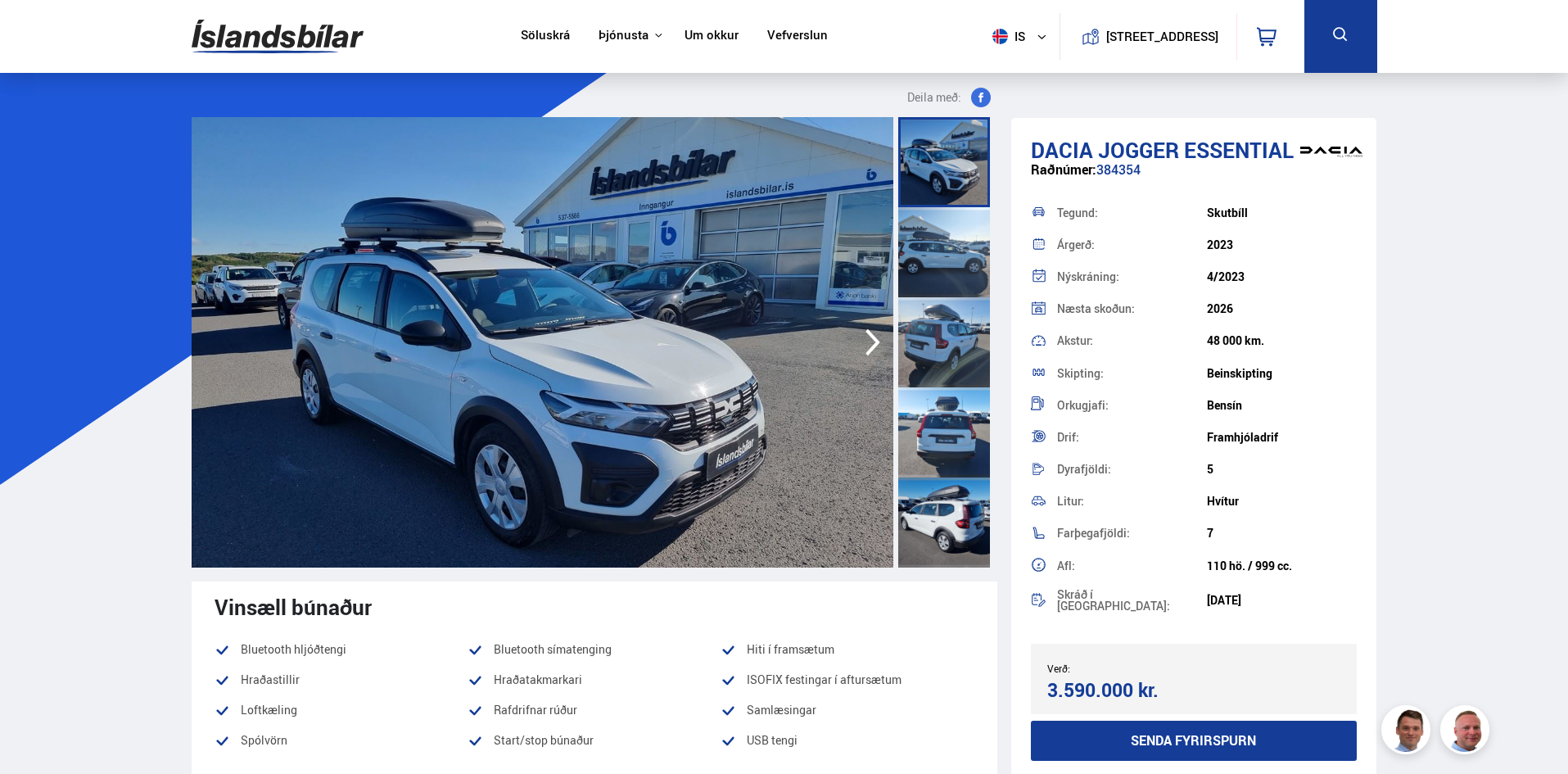
click at [868, 339] on icon "button" at bounding box center [873, 341] width 32 height 39
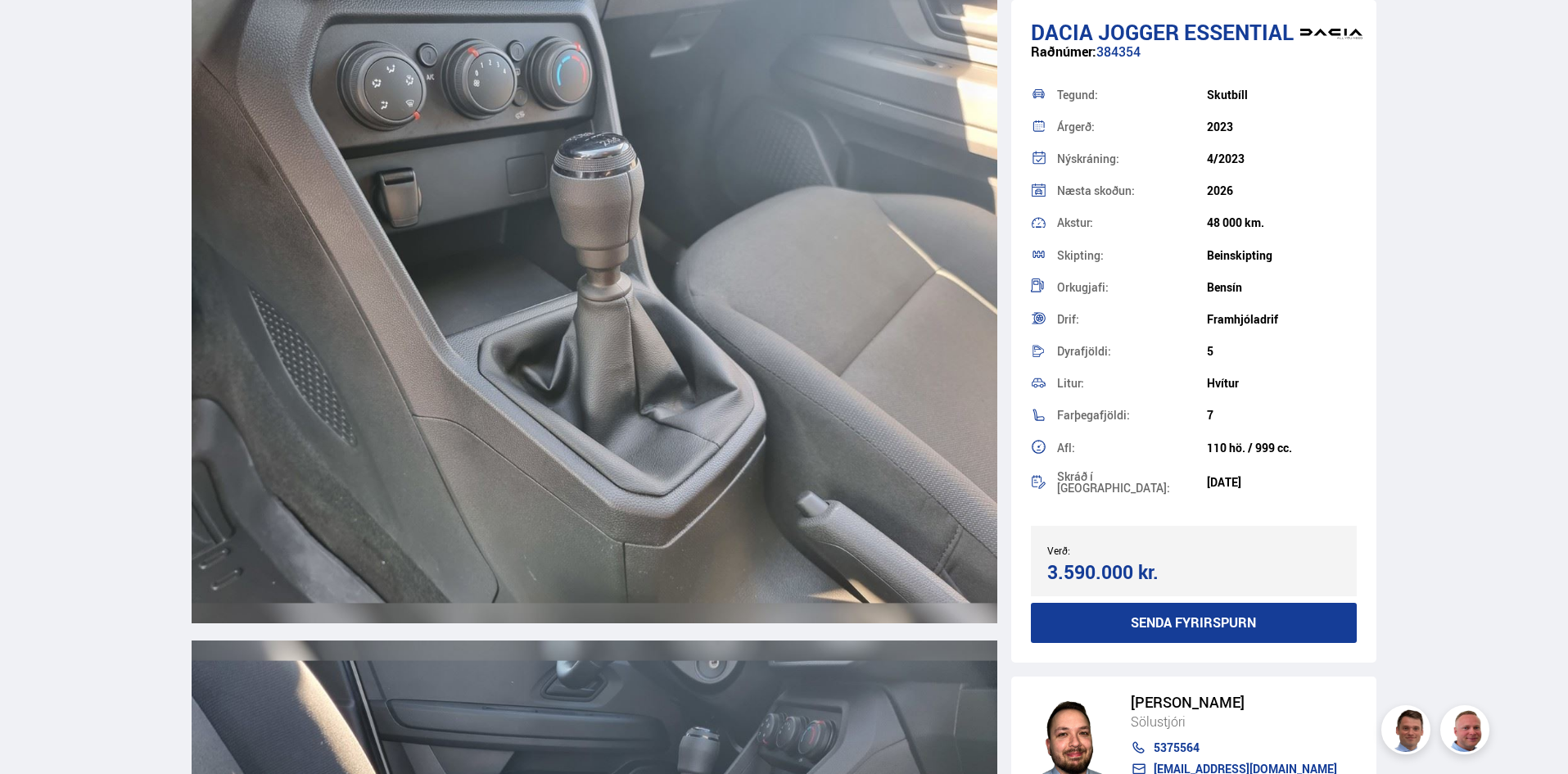
scroll to position [10647, 0]
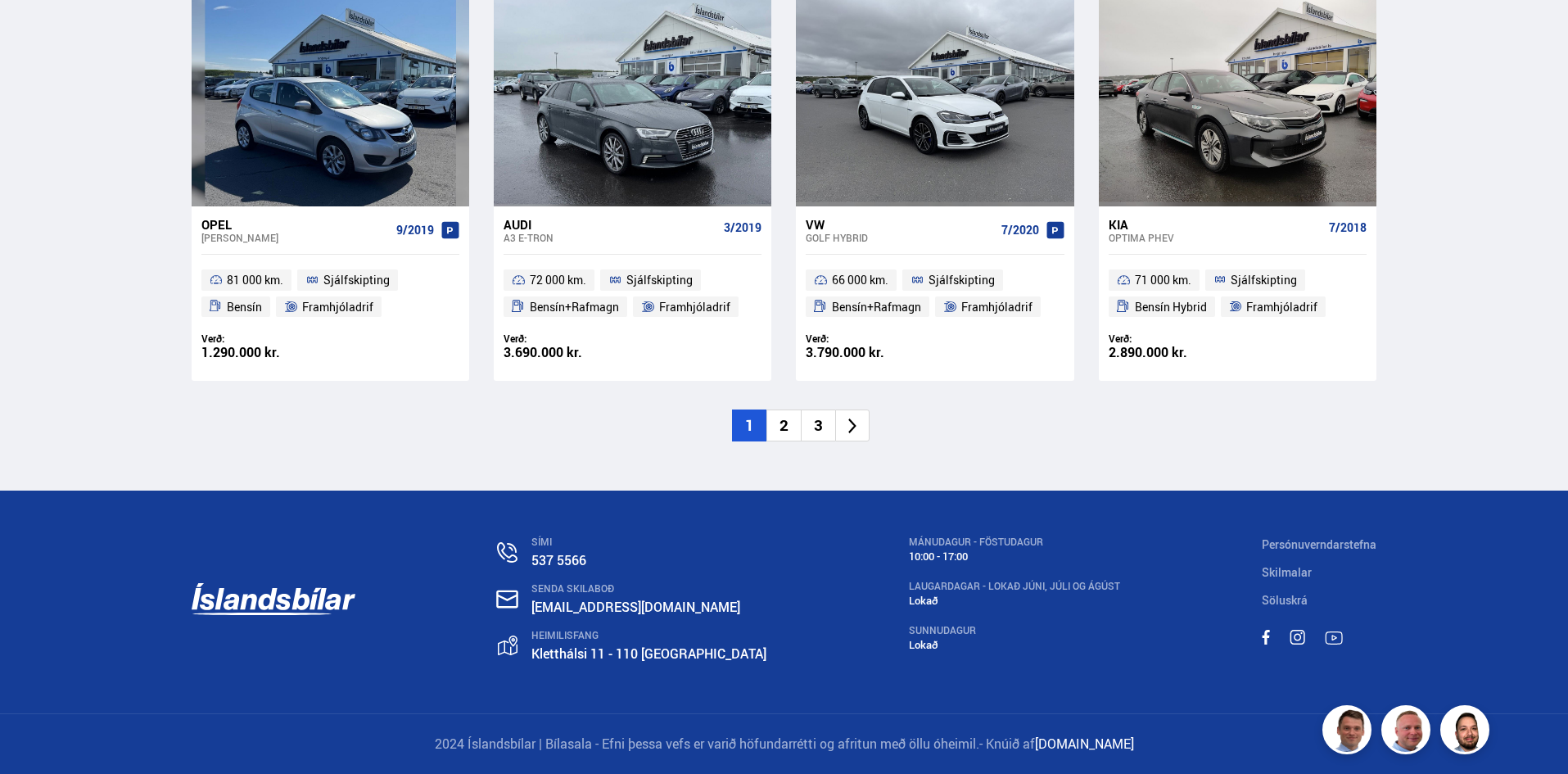
scroll to position [2488, 0]
click at [783, 420] on li "2" at bounding box center [784, 426] width 34 height 32
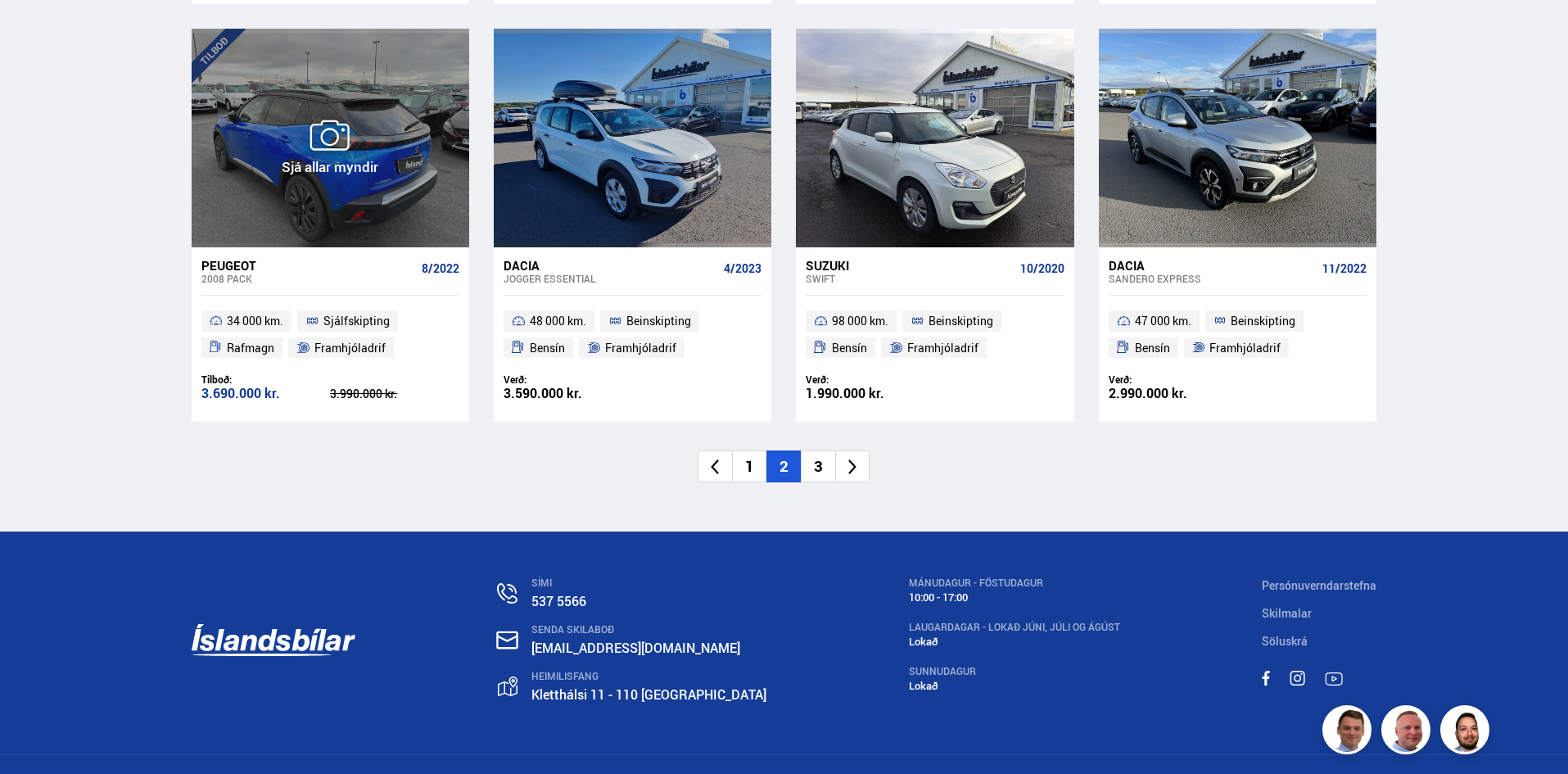
scroll to position [2489, 0]
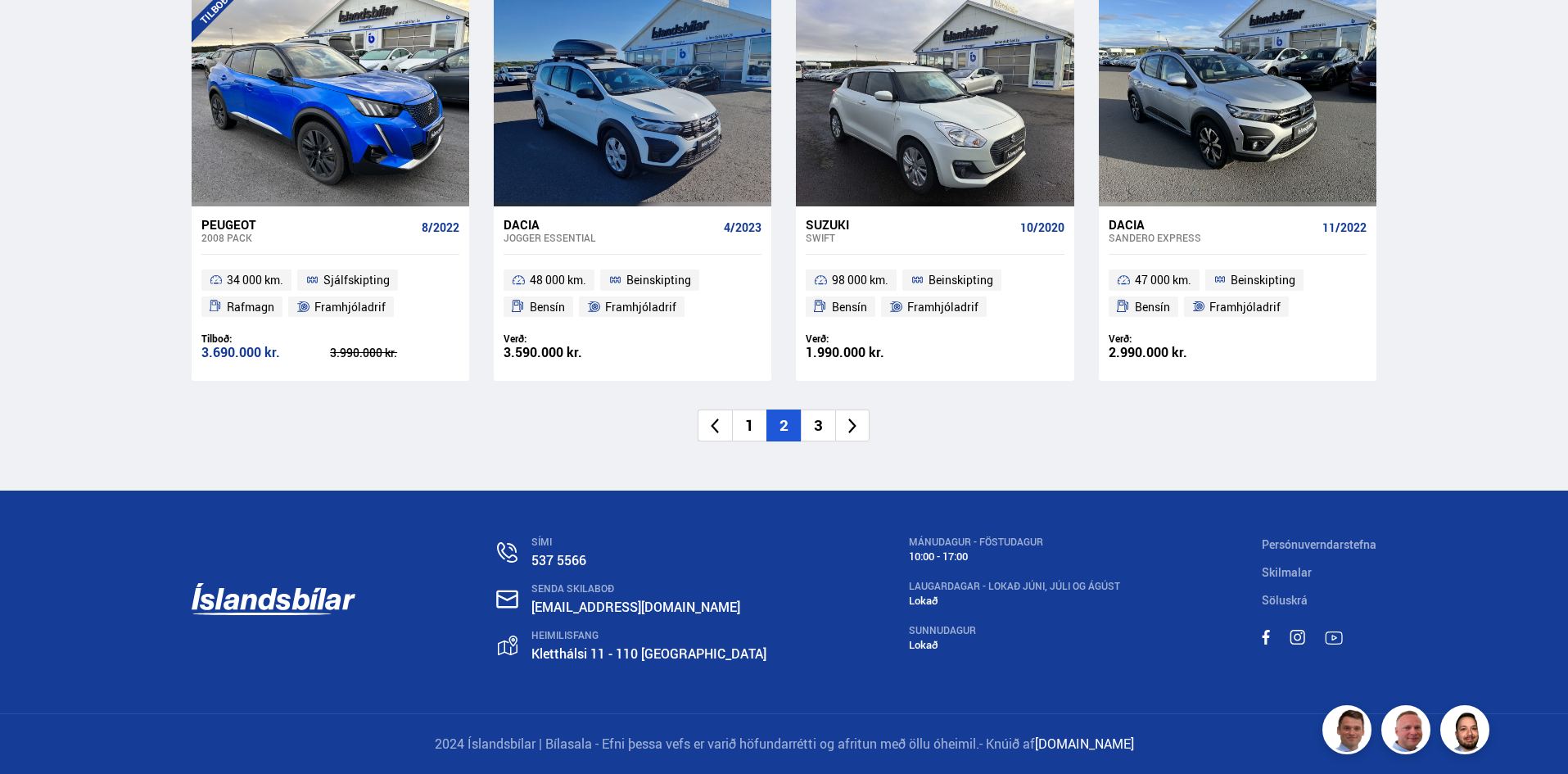
click at [823, 427] on li "3" at bounding box center [818, 426] width 34 height 32
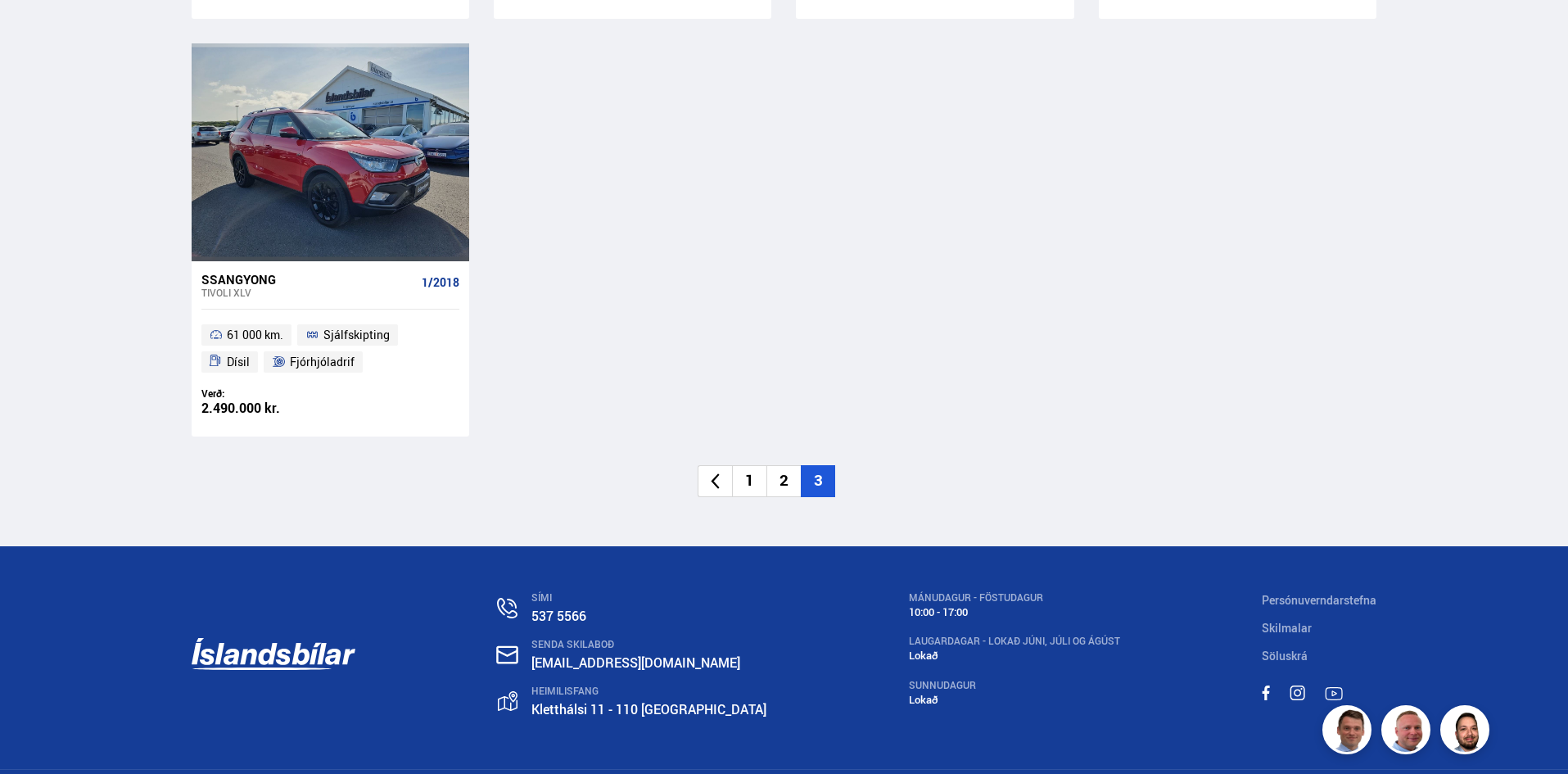
scroll to position [818, 0]
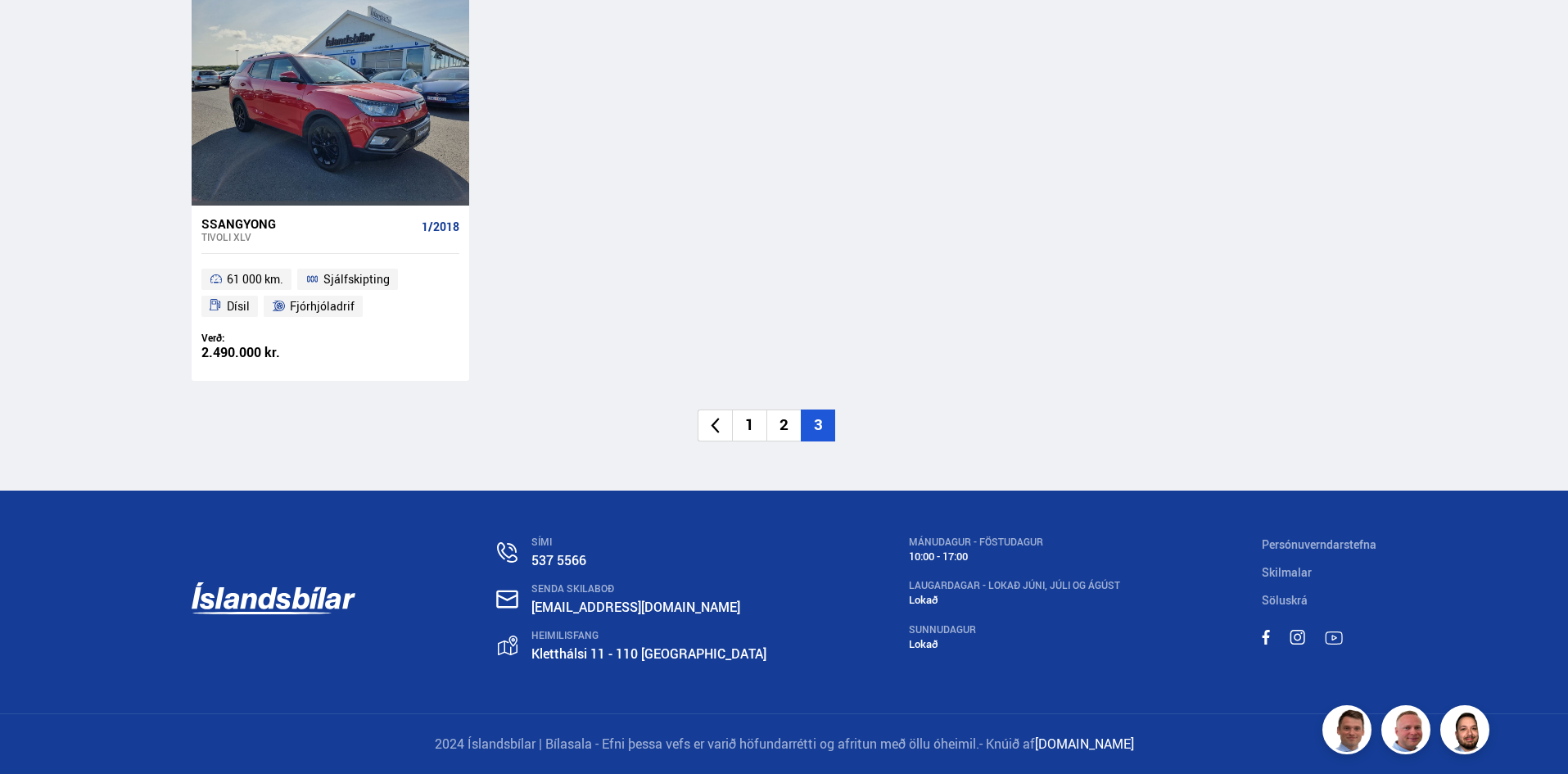
click at [778, 419] on li "2" at bounding box center [784, 426] width 34 height 32
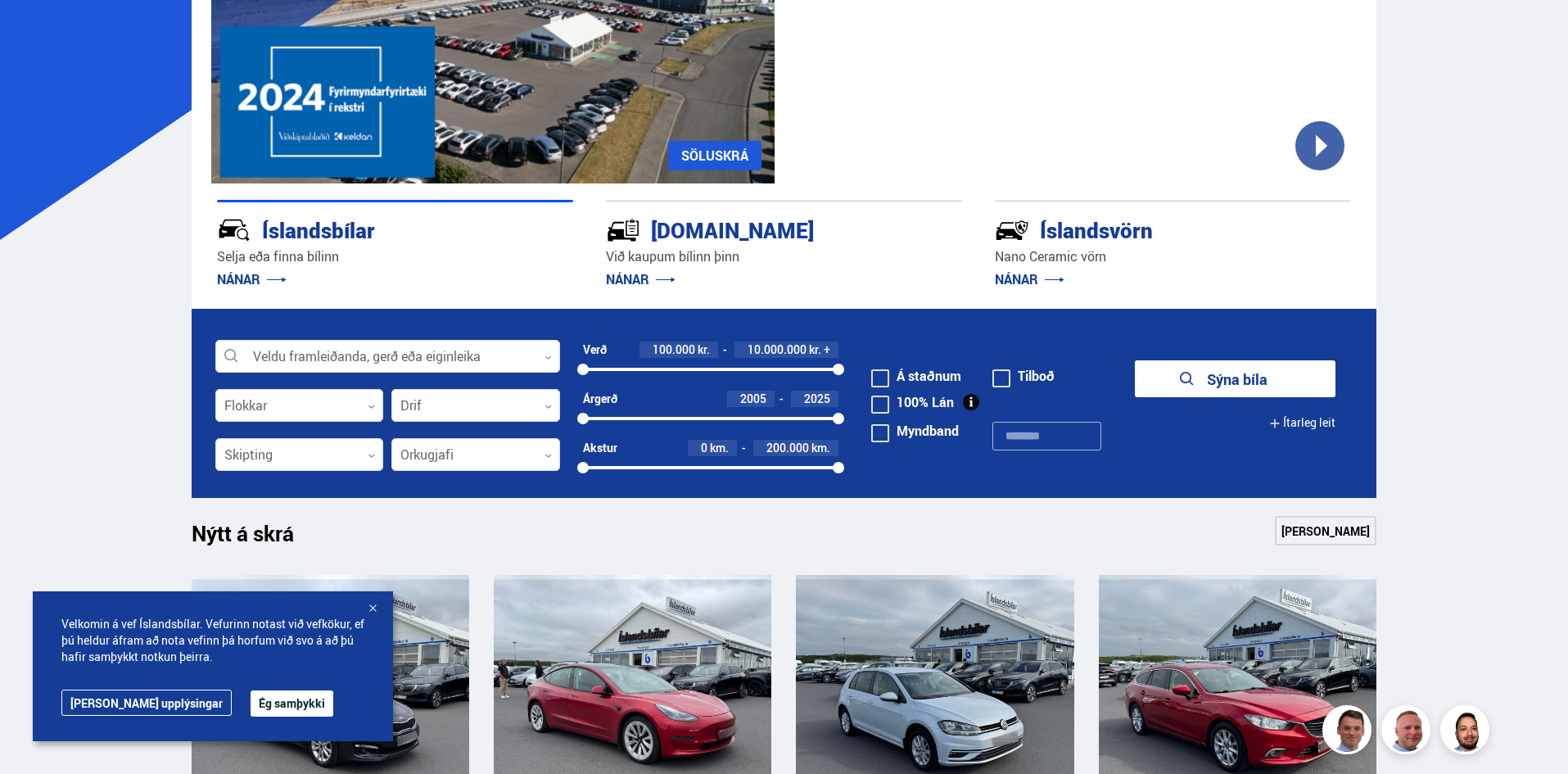
scroll to position [245, 0]
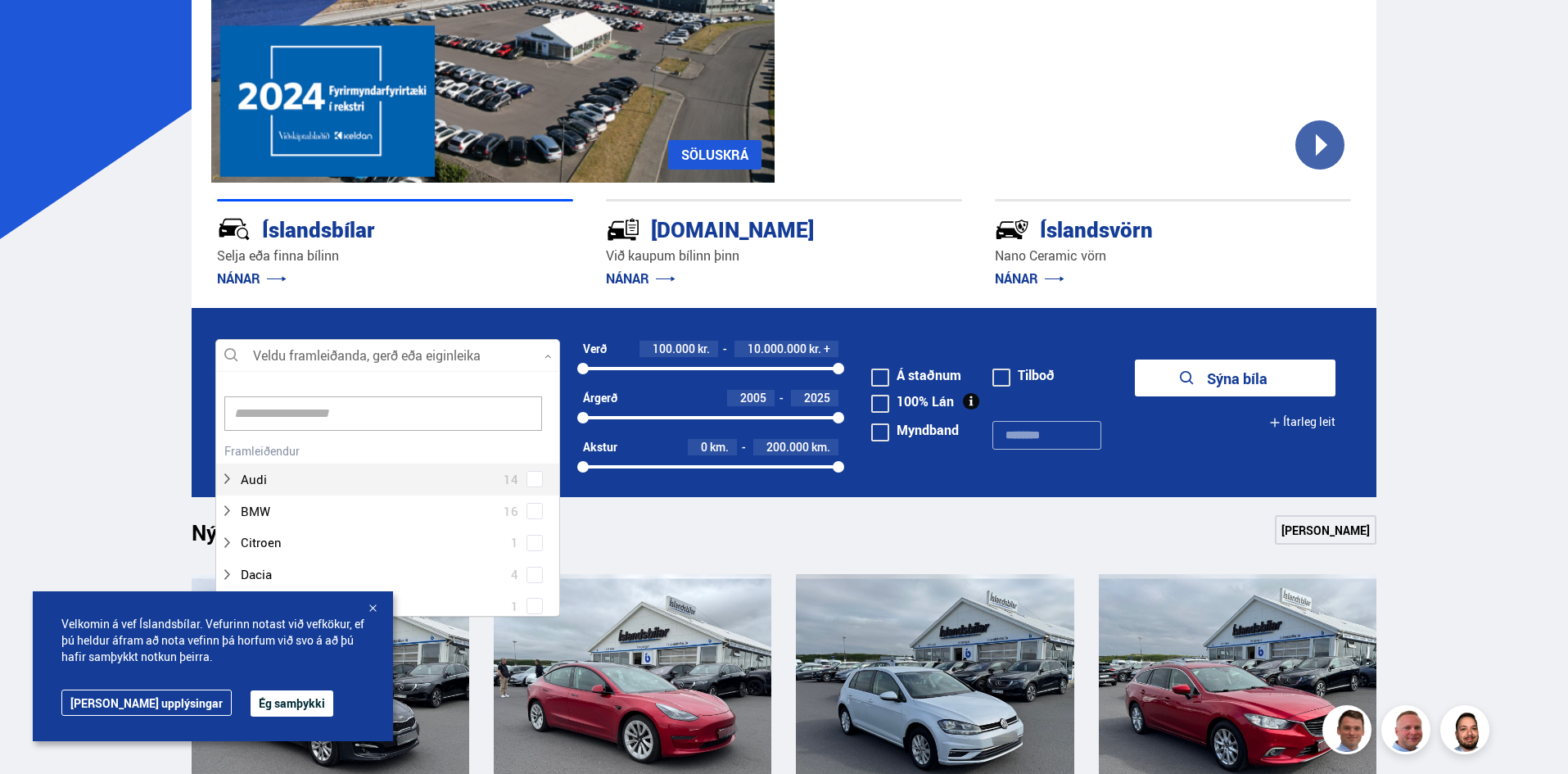
click at [546, 358] on icon at bounding box center [549, 357] width 8 height 8
click at [250, 452] on div at bounding box center [372, 455] width 302 height 24
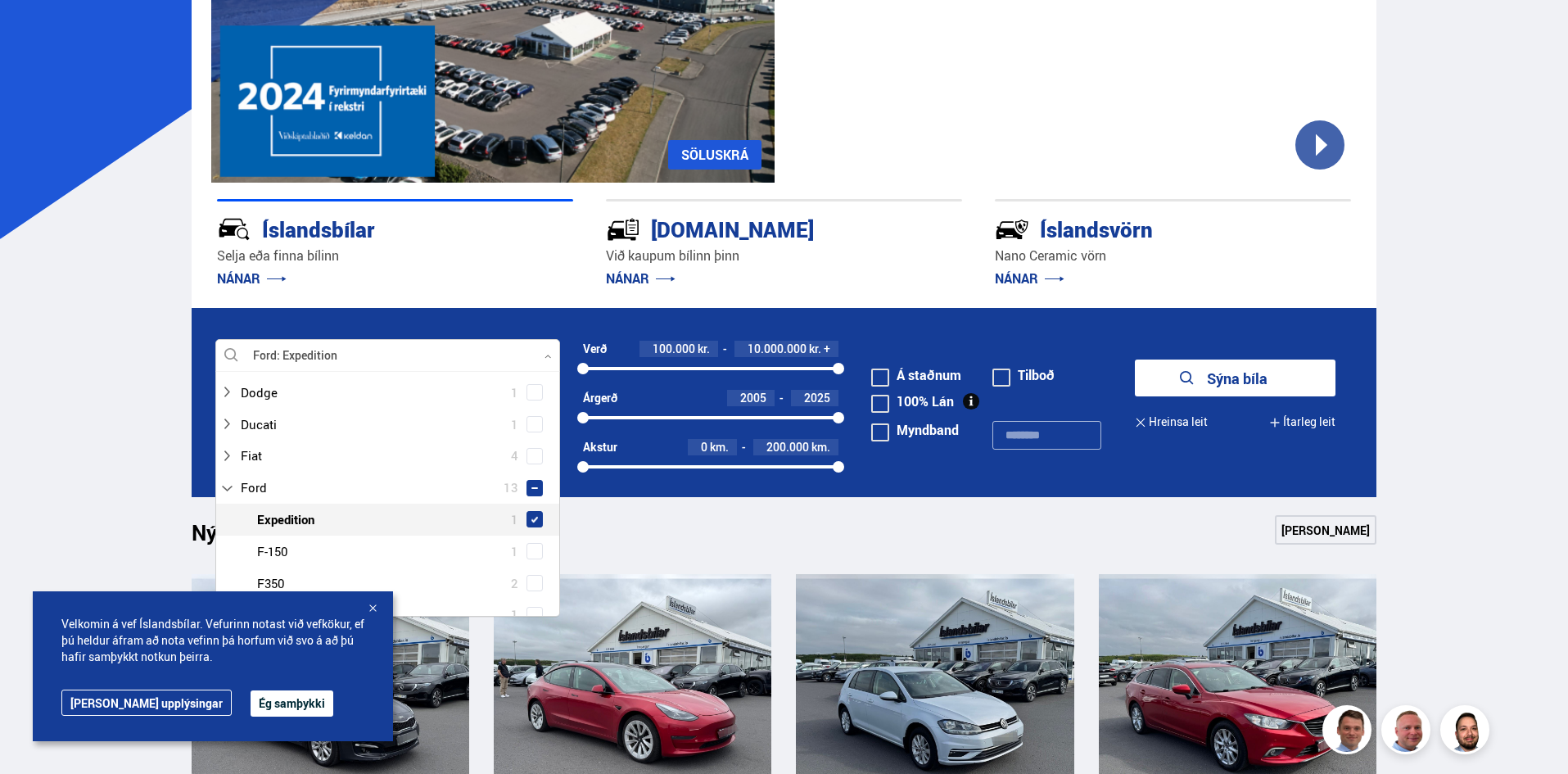
click at [532, 516] on span at bounding box center [534, 519] width 7 height 7
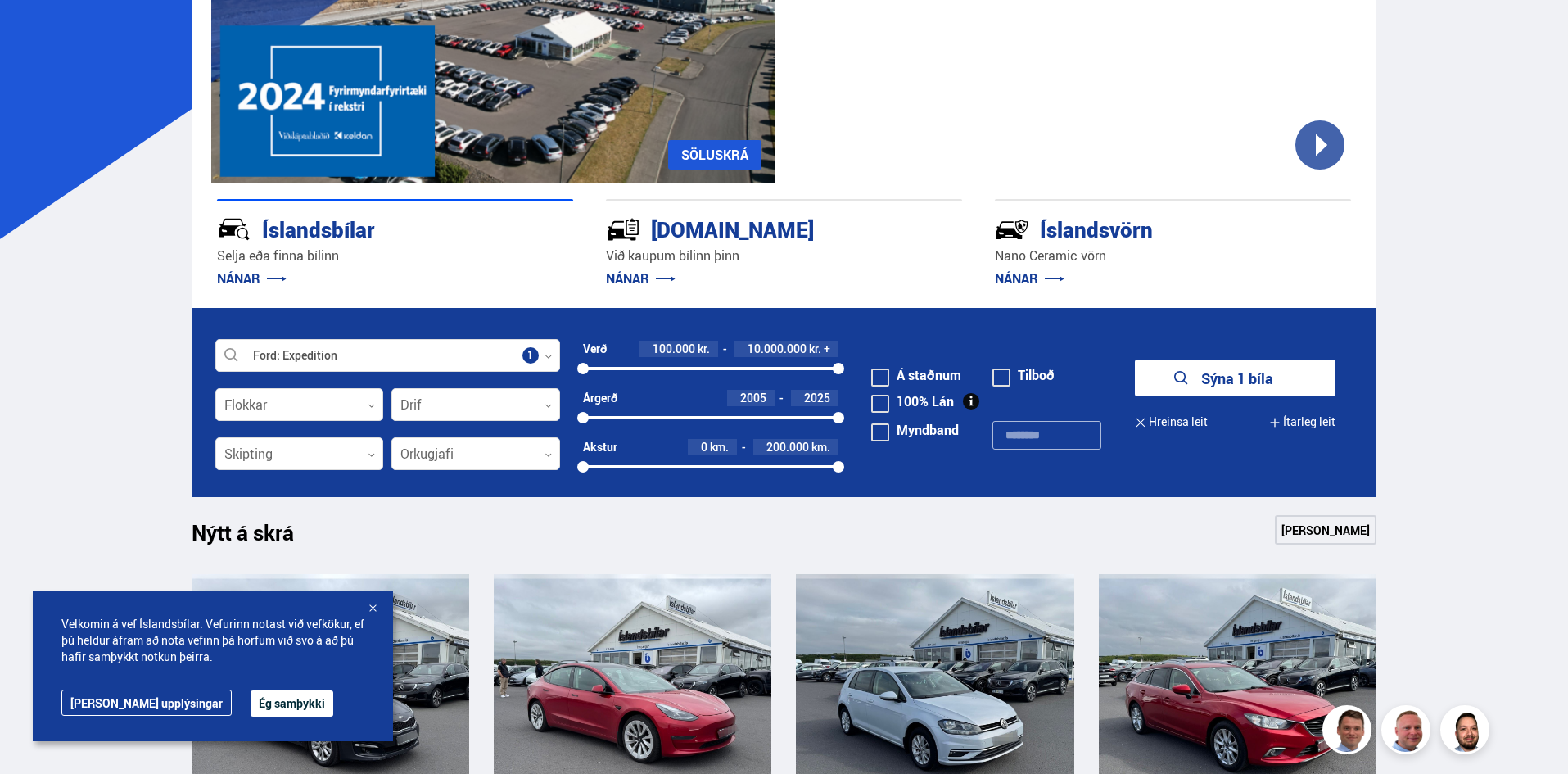
click at [373, 608] on div at bounding box center [372, 609] width 16 height 16
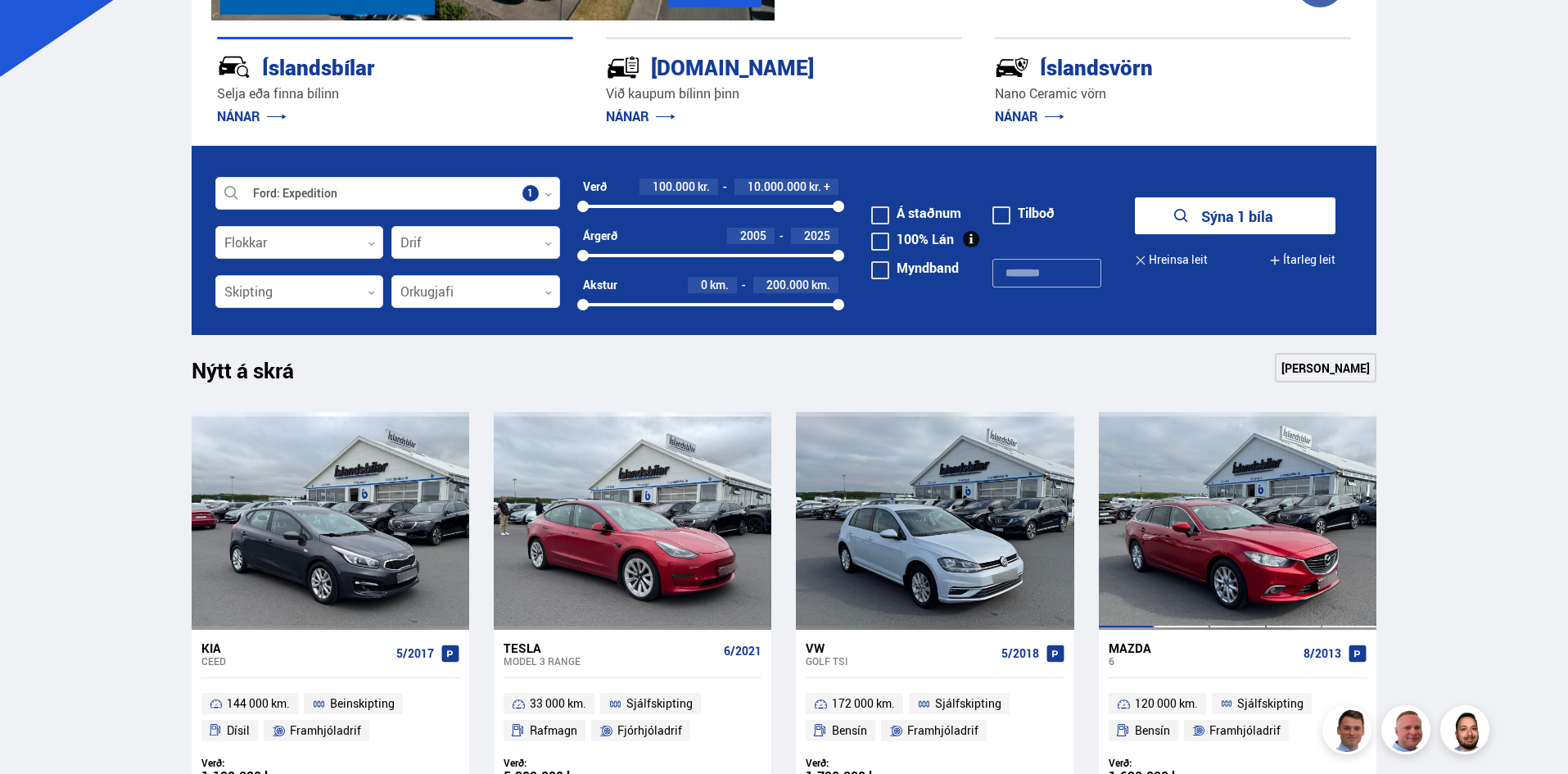
scroll to position [410, 0]
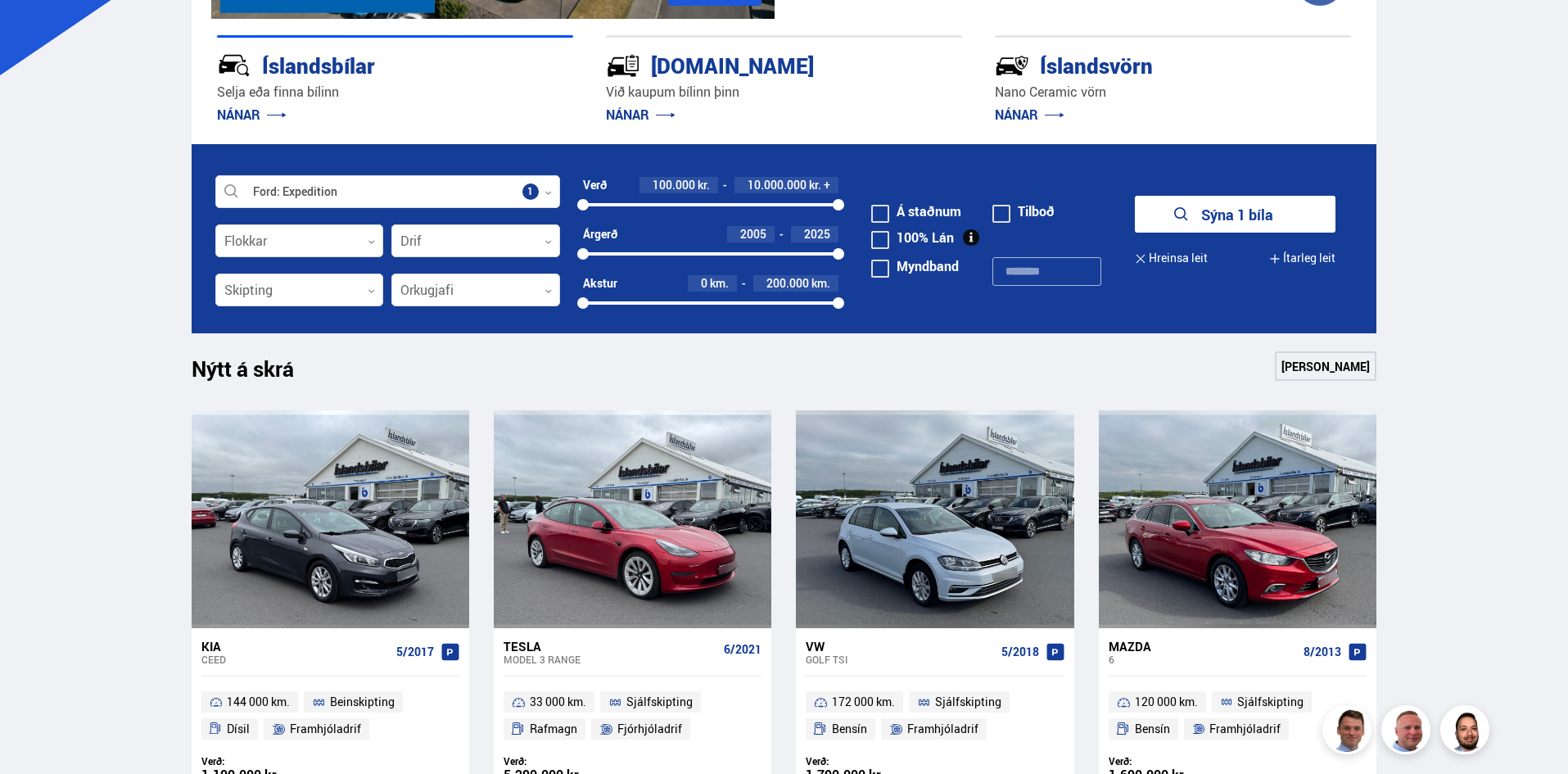
click at [1226, 219] on button "Sýna 1 bíla" at bounding box center [1235, 214] width 201 height 37
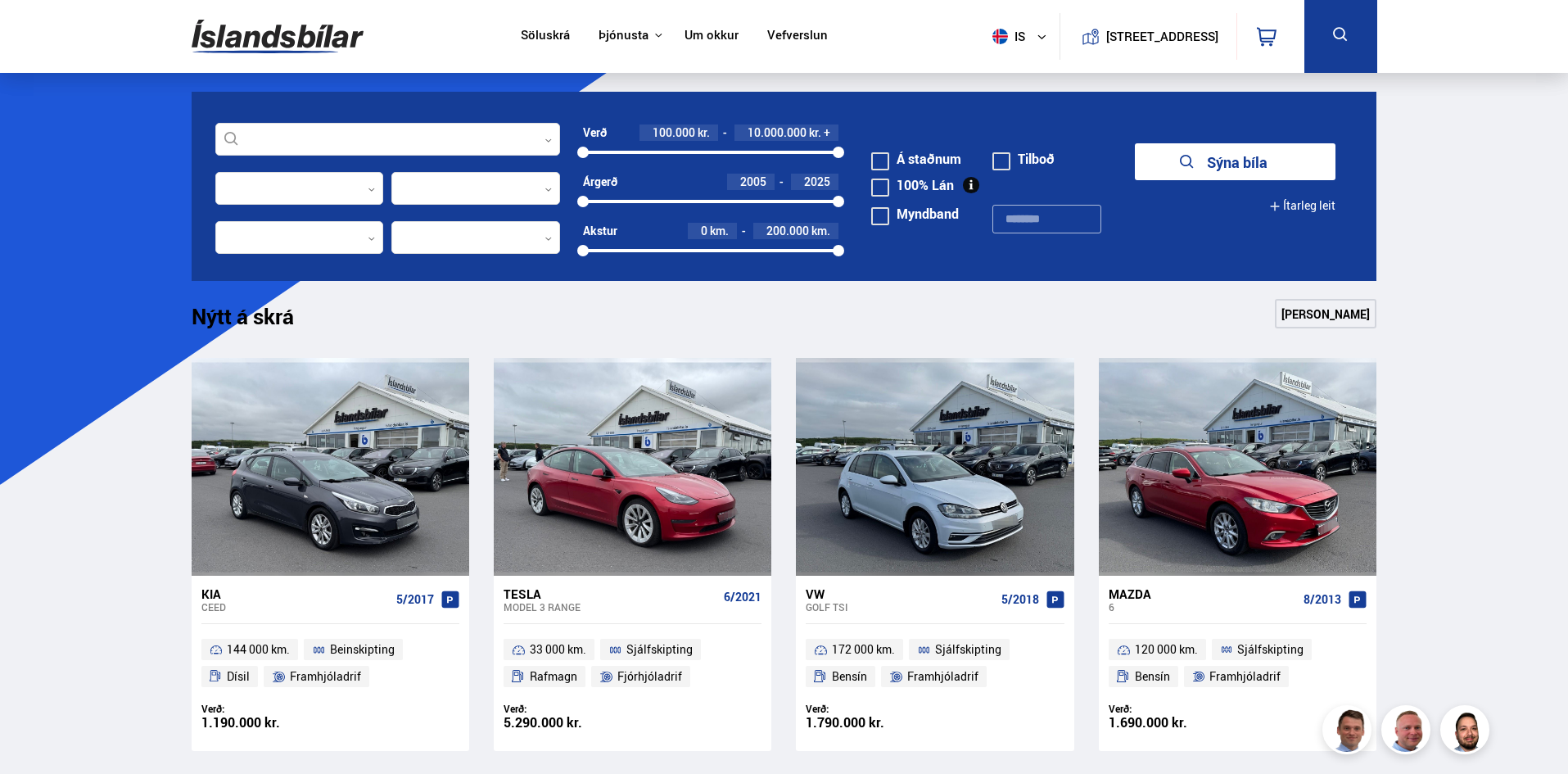
scroll to position [234, 0]
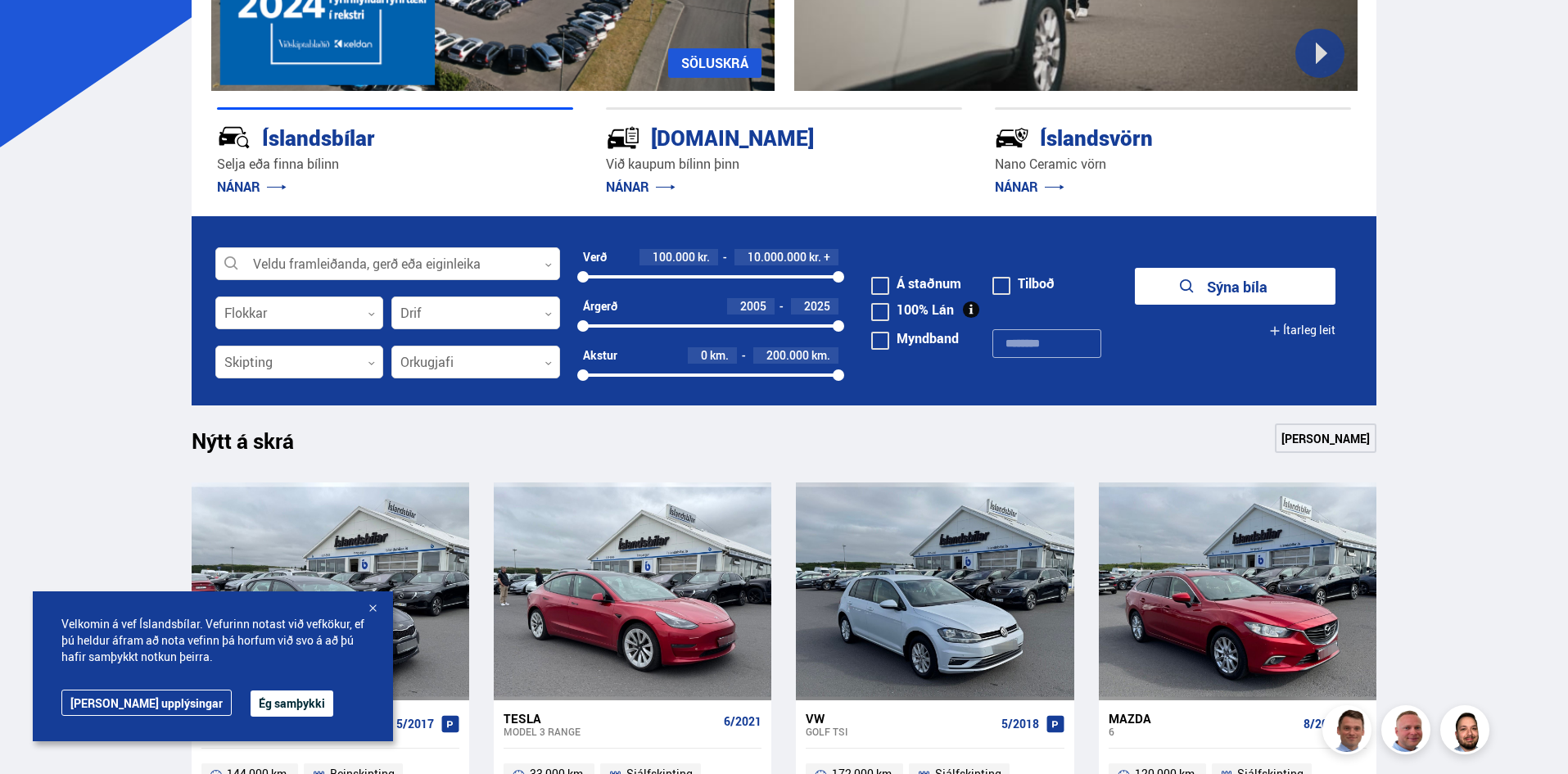
scroll to position [644, 0]
